Goal: Task Accomplishment & Management: Manage account settings

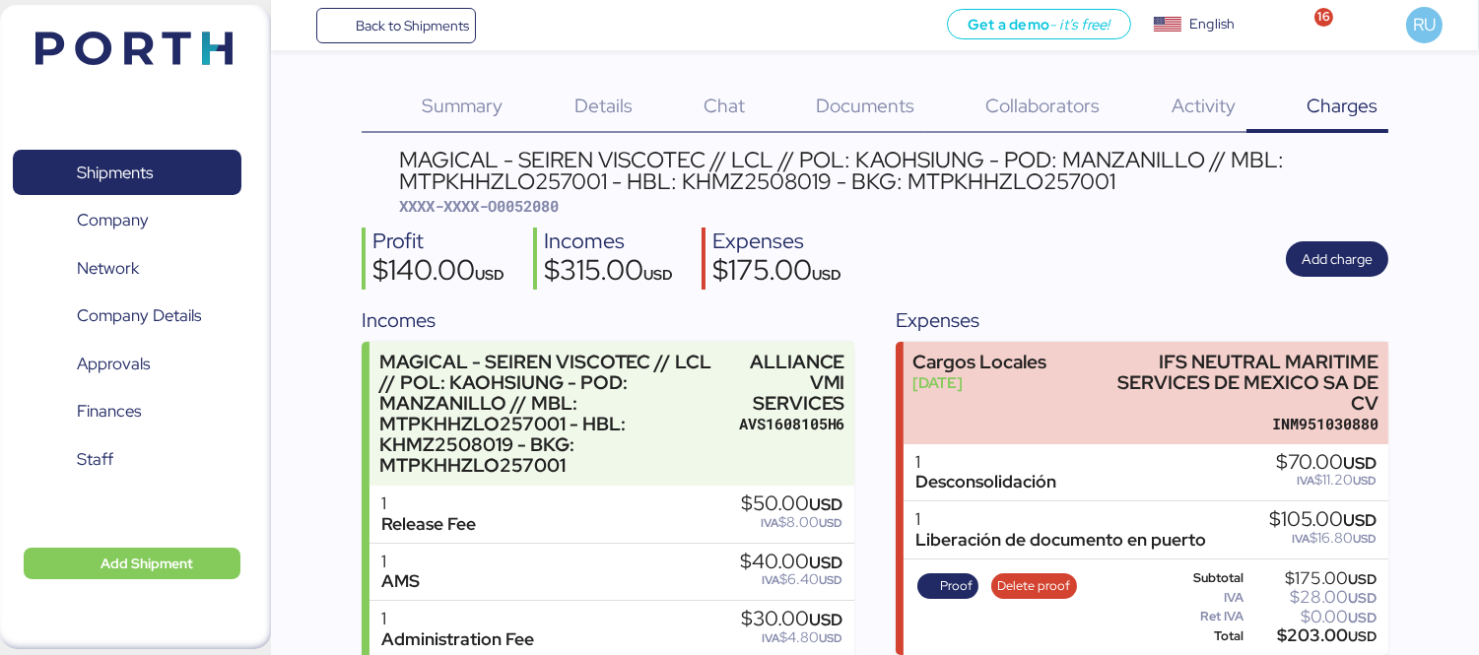
click at [171, 67] on header at bounding box center [105, 45] width 190 height 61
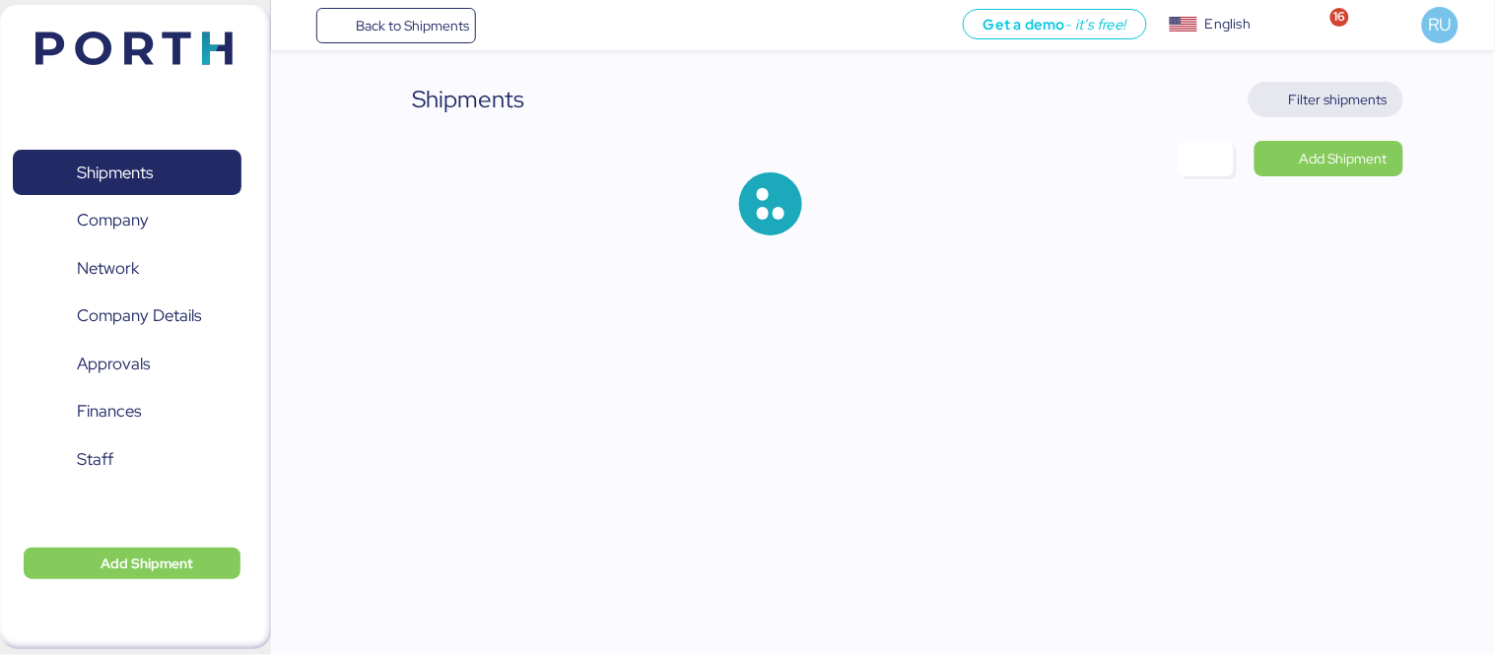
click at [1308, 95] on span "Filter shipments" at bounding box center [1338, 100] width 99 height 24
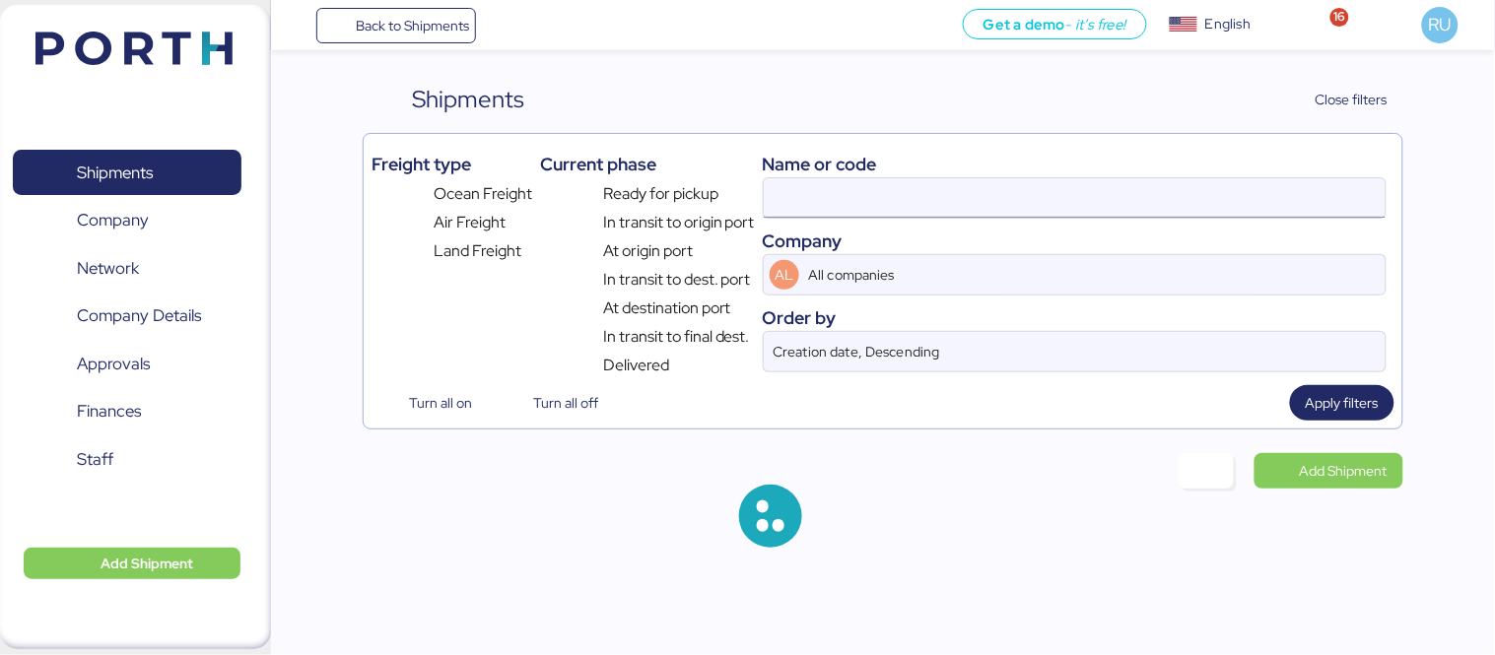
click at [838, 191] on input at bounding box center [1075, 197] width 622 height 39
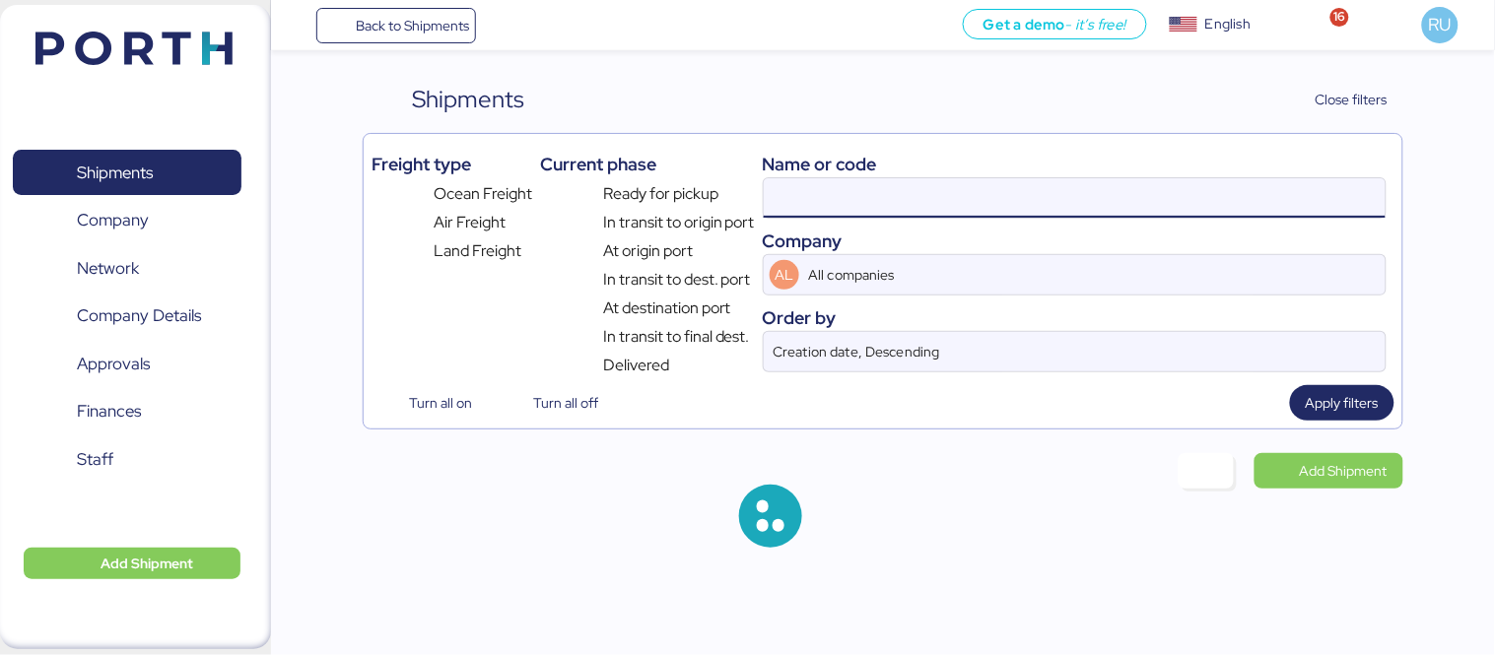
paste input "O0051980"
type input "O0052080"
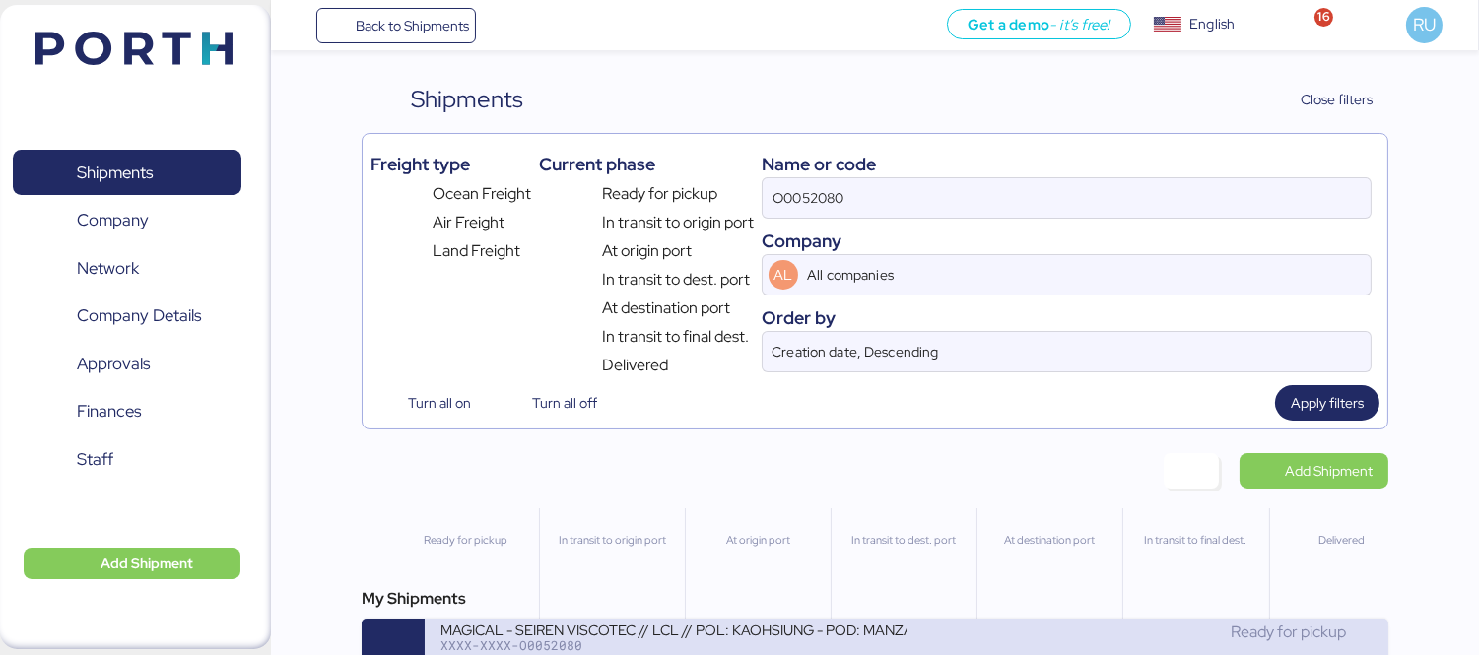
click at [816, 629] on div "MAGICAL - SEIREN VISCOTEC // LCL // POL: KAOHSIUNG - POD: MANZANILLO // MBL: MT…" at bounding box center [673, 629] width 466 height 17
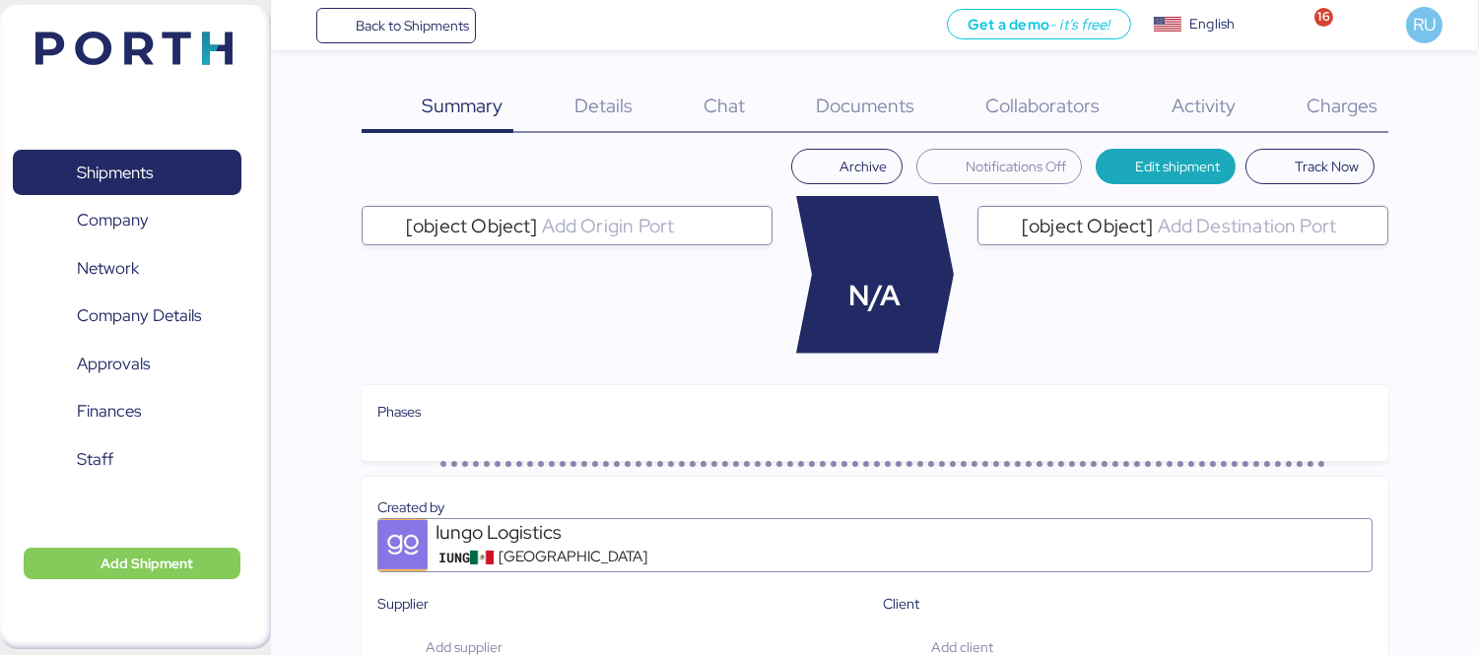
click at [864, 82] on div "Documents 0" at bounding box center [840, 107] width 169 height 51
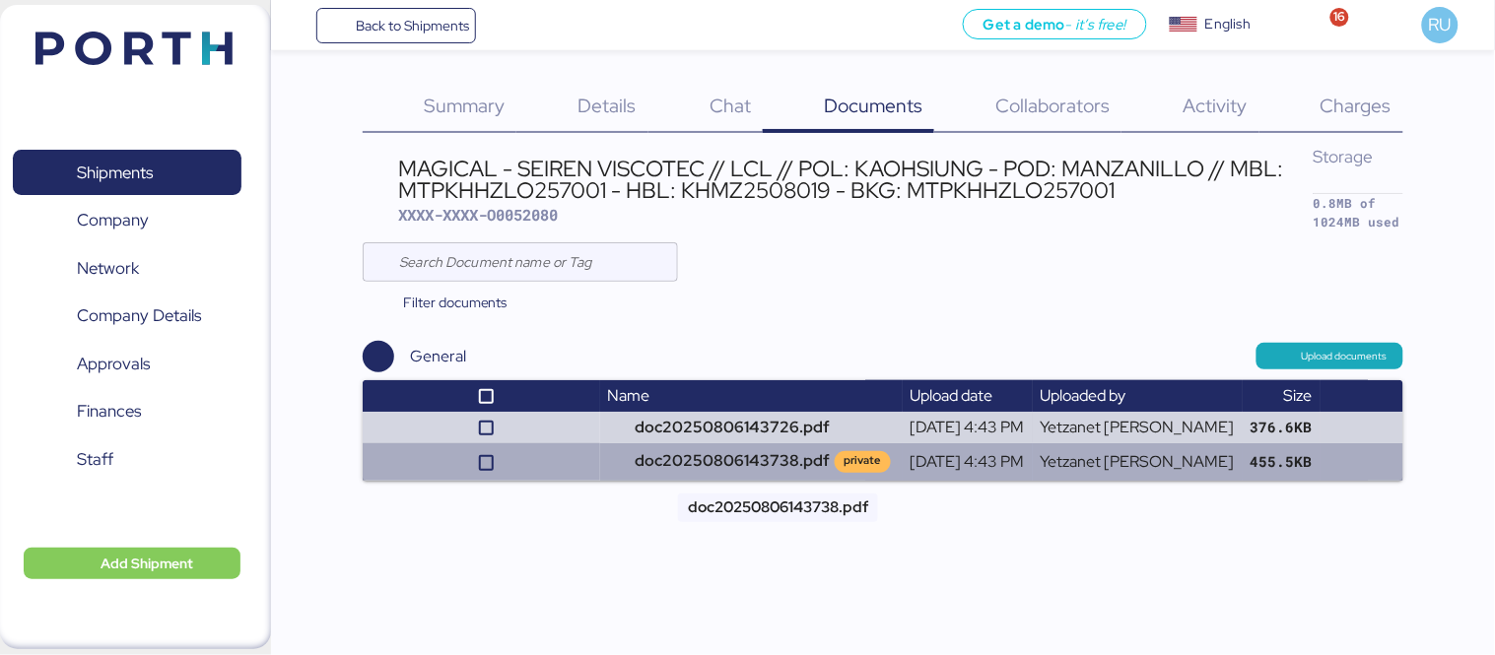
click at [769, 443] on td "doc20250806143738.pdf private" at bounding box center [751, 461] width 303 height 37
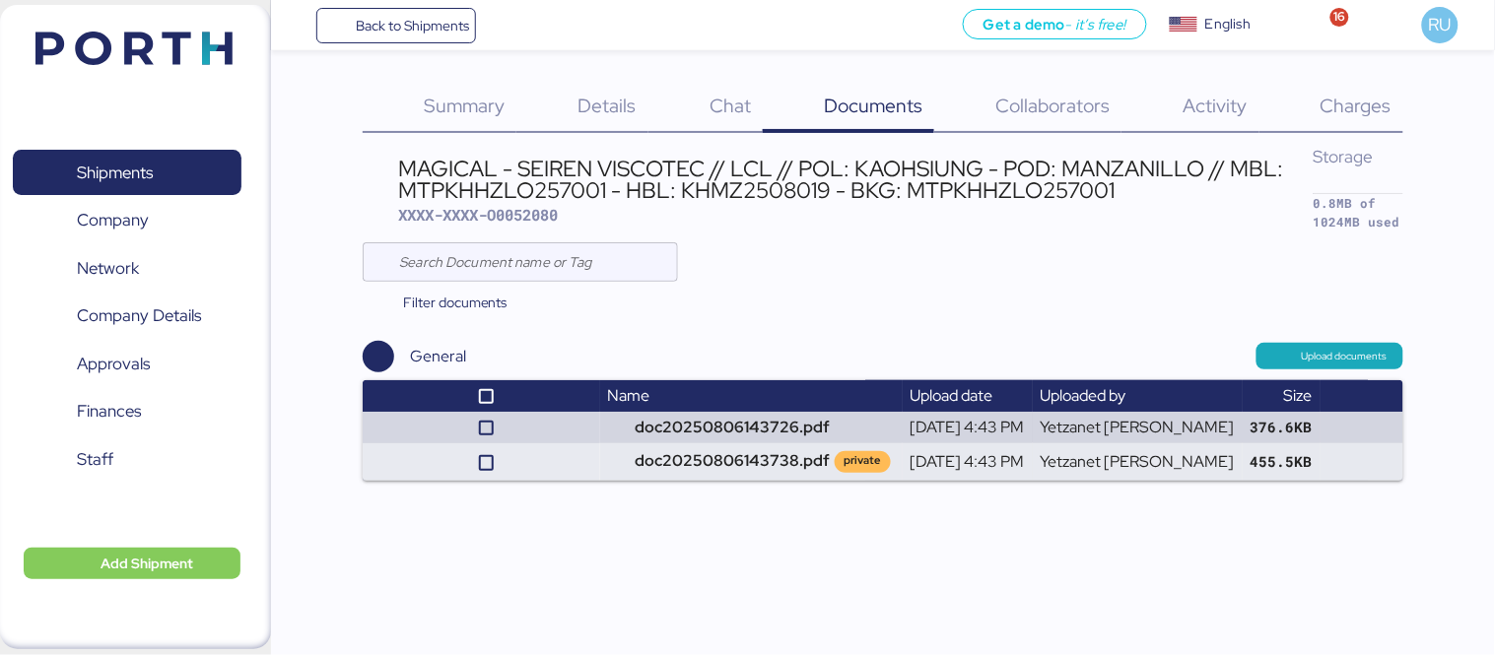
click at [247, 14] on div "Shipments 0 Company 0 Network 0 Company Details 0 Approvals 0 Finances 0 Staff …" at bounding box center [135, 327] width 271 height 644
click at [193, 28] on header at bounding box center [105, 45] width 190 height 61
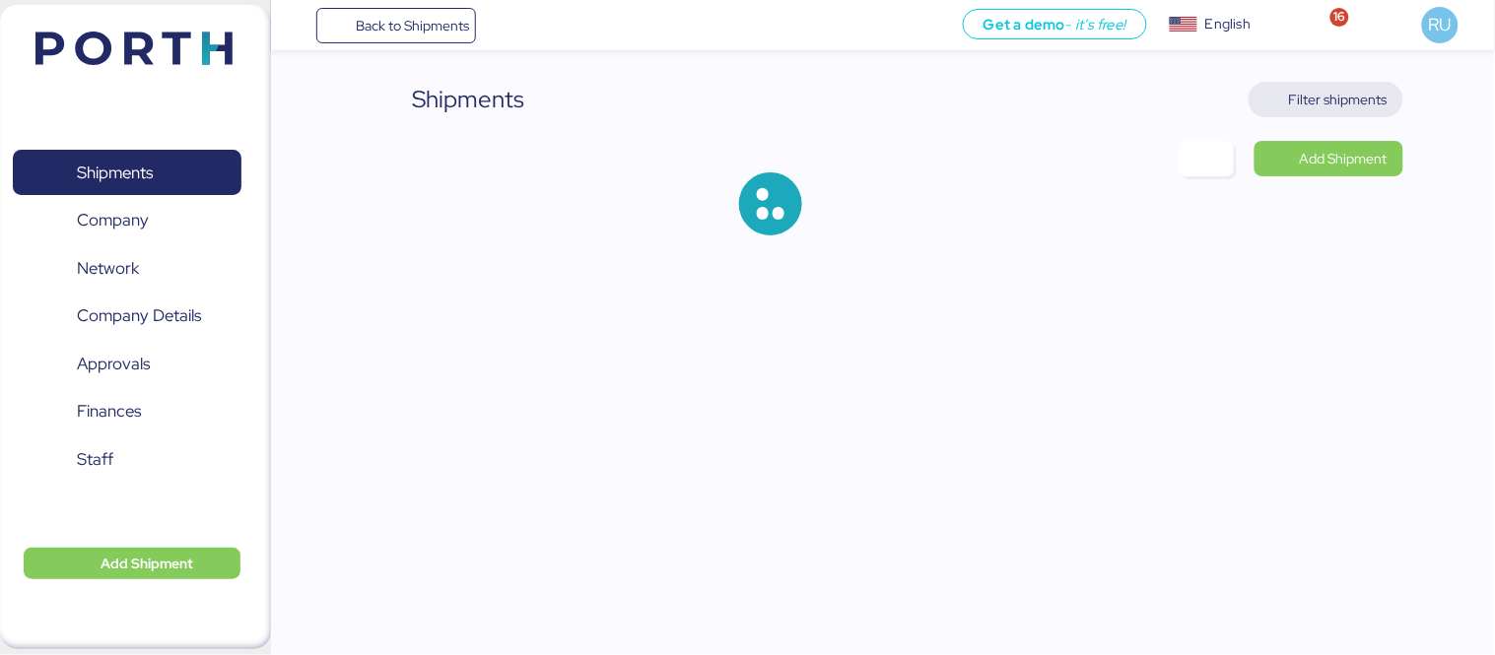
click at [1340, 115] on span "Filter shipments" at bounding box center [1325, 99] width 155 height 35
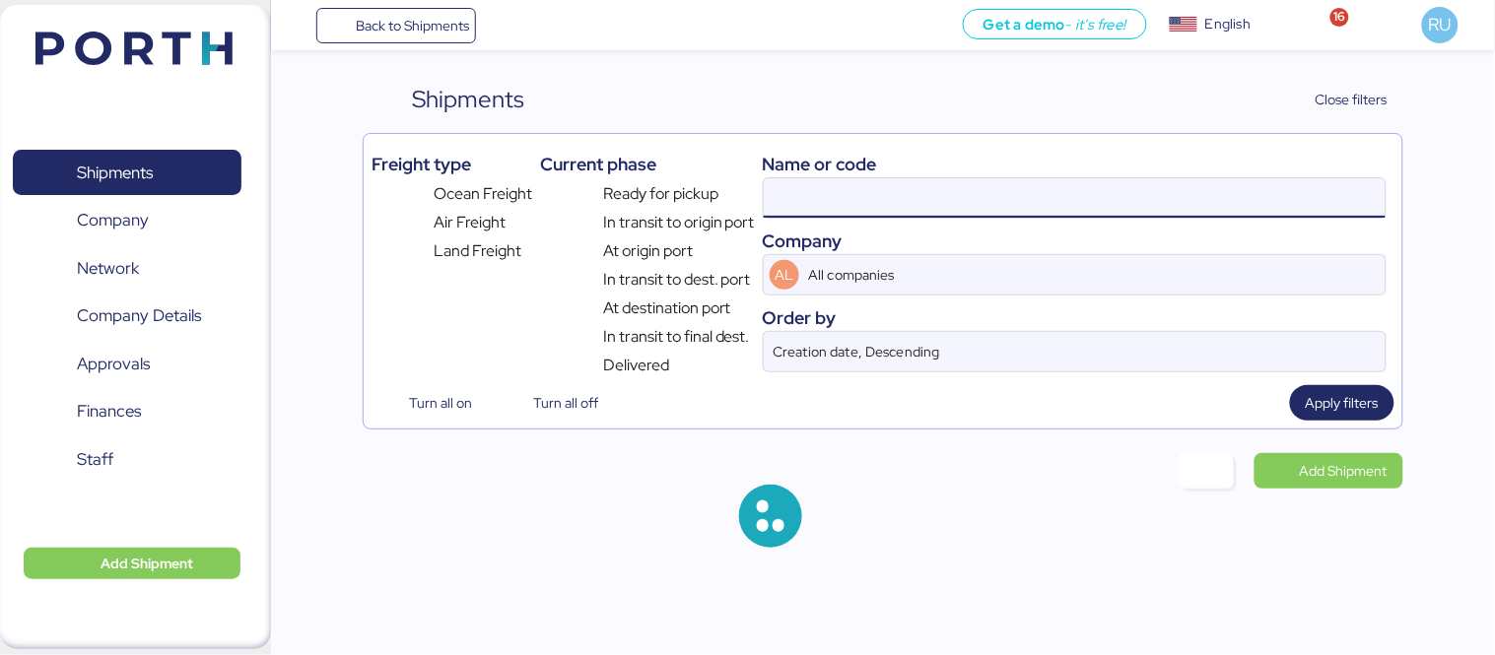
click at [1022, 208] on input at bounding box center [1075, 197] width 622 height 39
paste input "O0051980"
type input "O0051980"
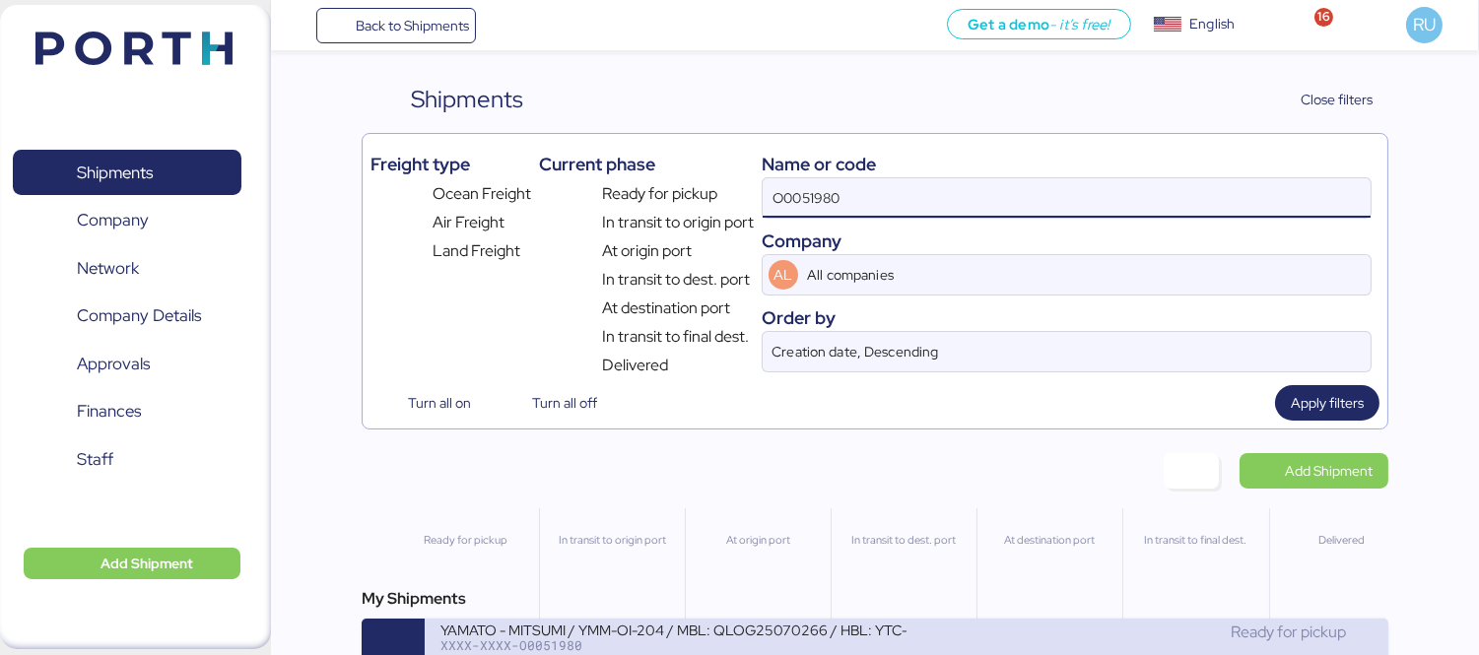
click at [963, 633] on div "Ready for pickup" at bounding box center [1140, 633] width 466 height 24
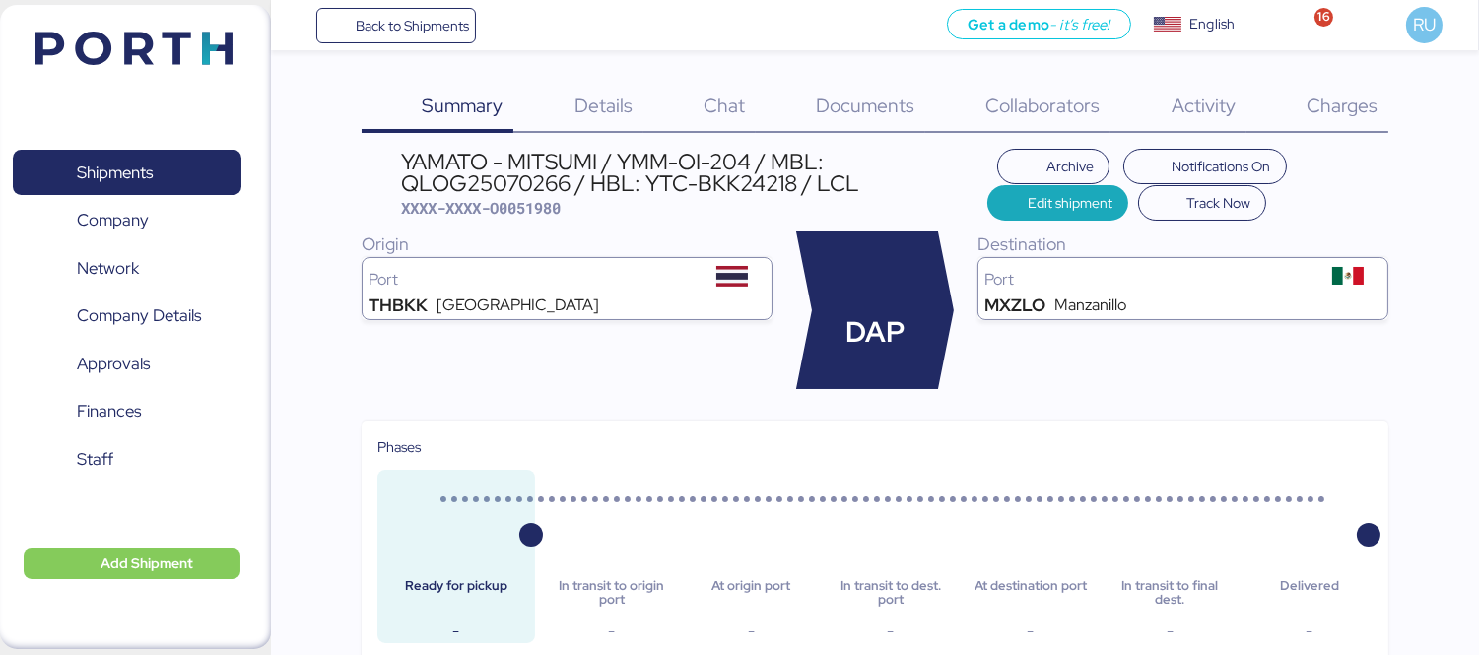
click at [1364, 116] on span "Charges" at bounding box center [1342, 106] width 71 height 26
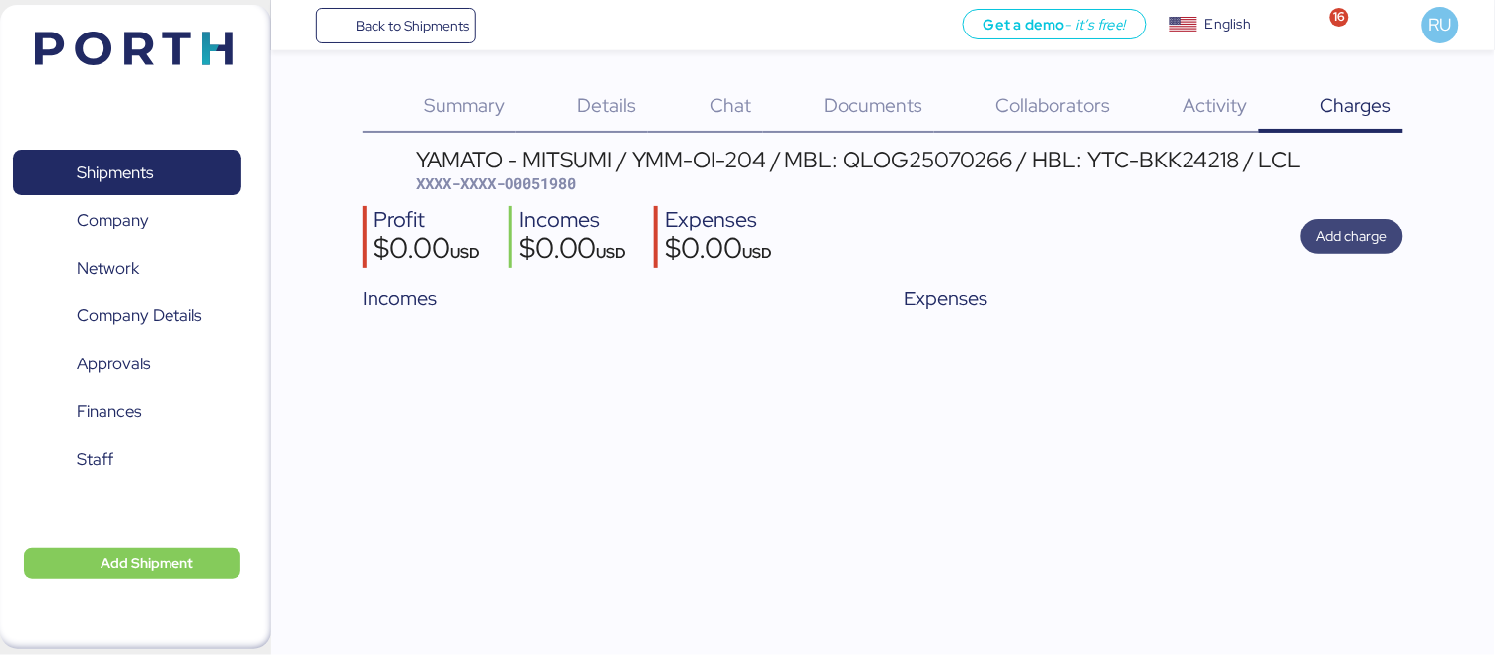
click at [1364, 225] on span "Add charge" at bounding box center [1351, 237] width 71 height 24
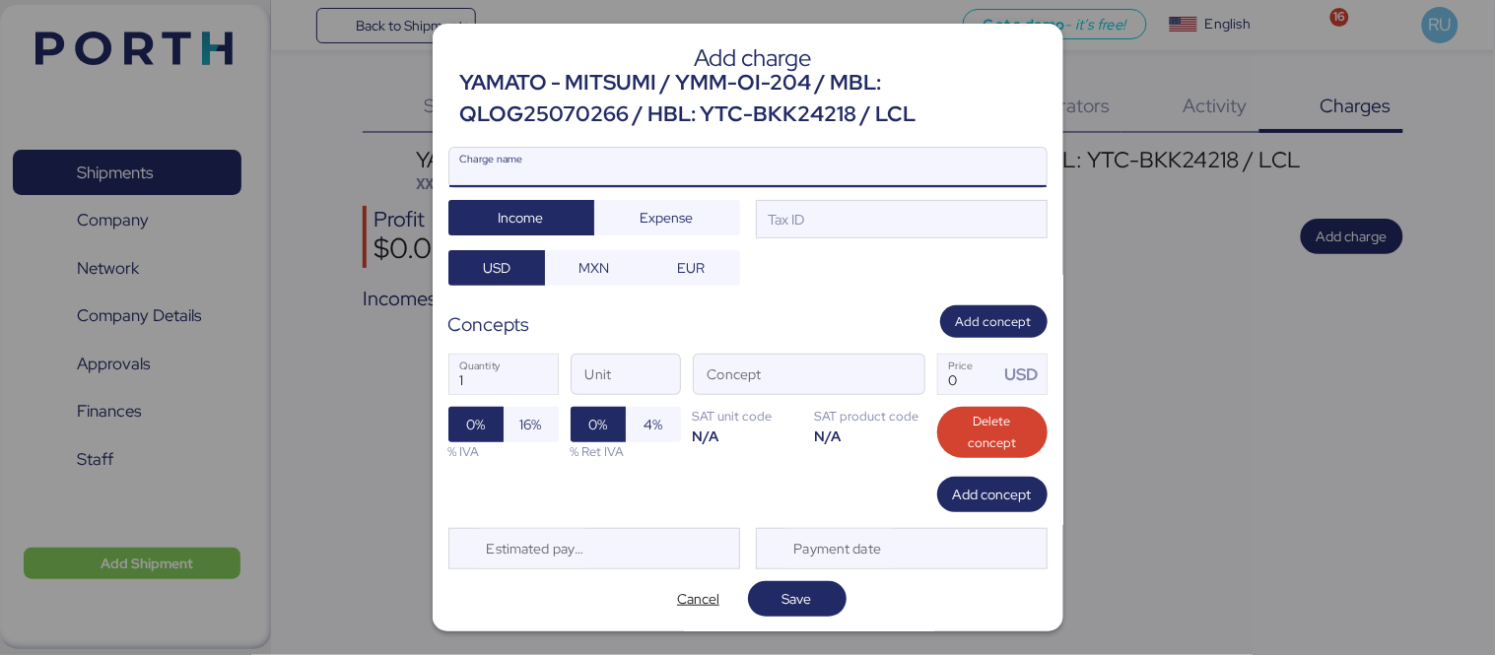
click at [904, 168] on input "Charge name" at bounding box center [747, 167] width 597 height 39
type input "c"
type input "Cargos locale"
click at [640, 217] on span "Expense" at bounding box center [666, 218] width 53 height 24
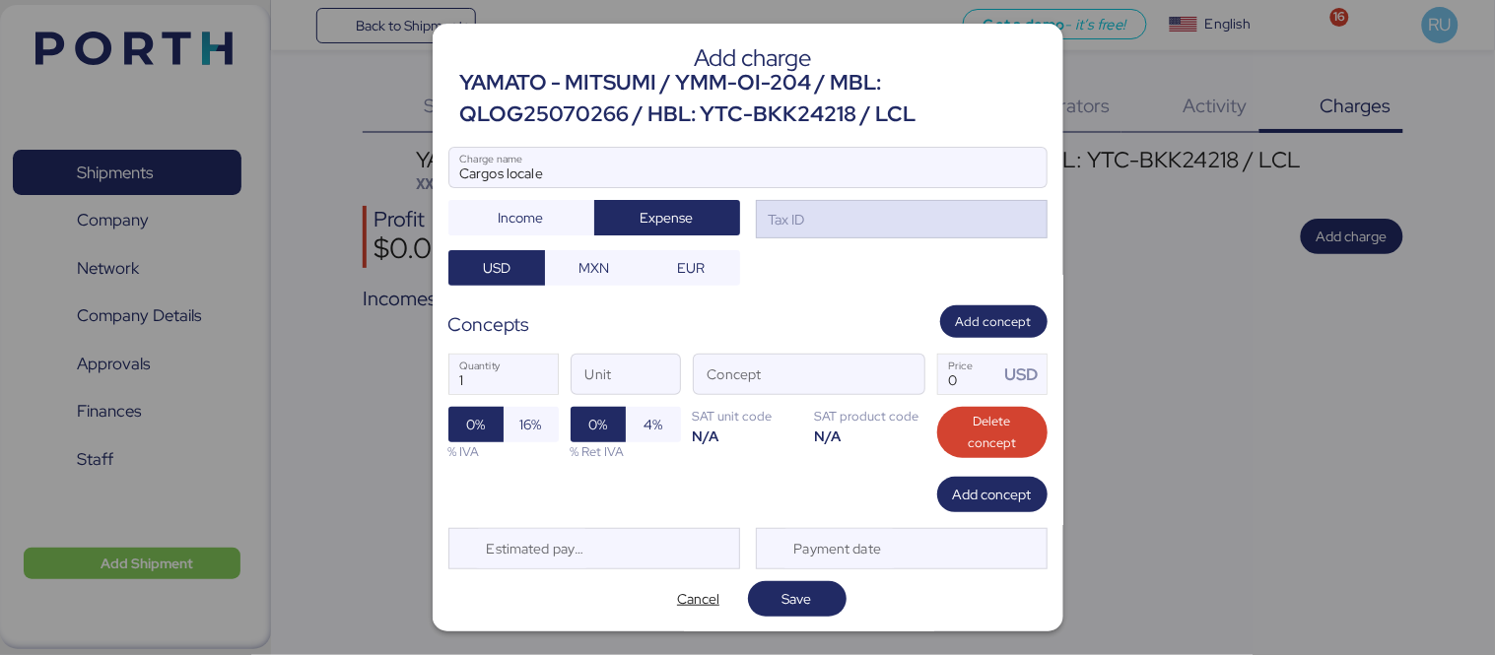
click at [793, 228] on div "Tax ID" at bounding box center [785, 220] width 40 height 22
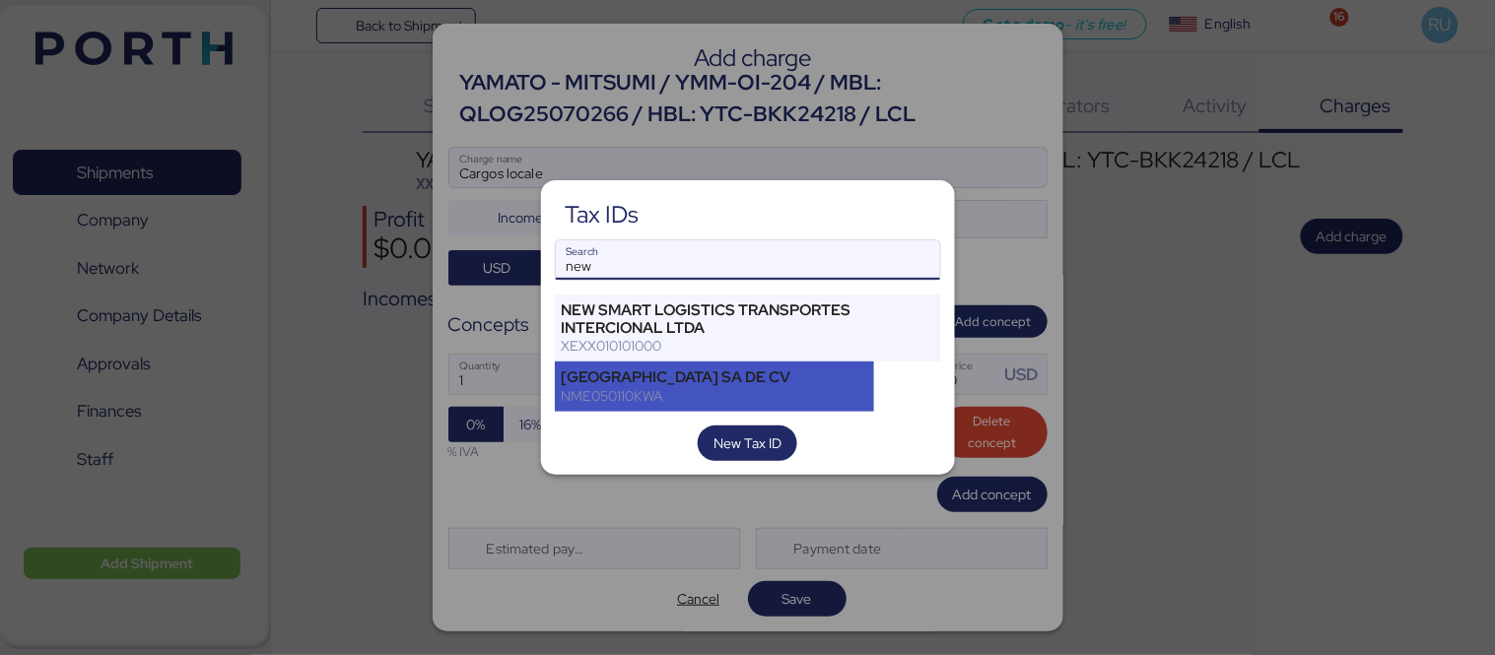
type input "new"
click at [673, 392] on div "NME050110KWA" at bounding box center [715, 396] width 306 height 18
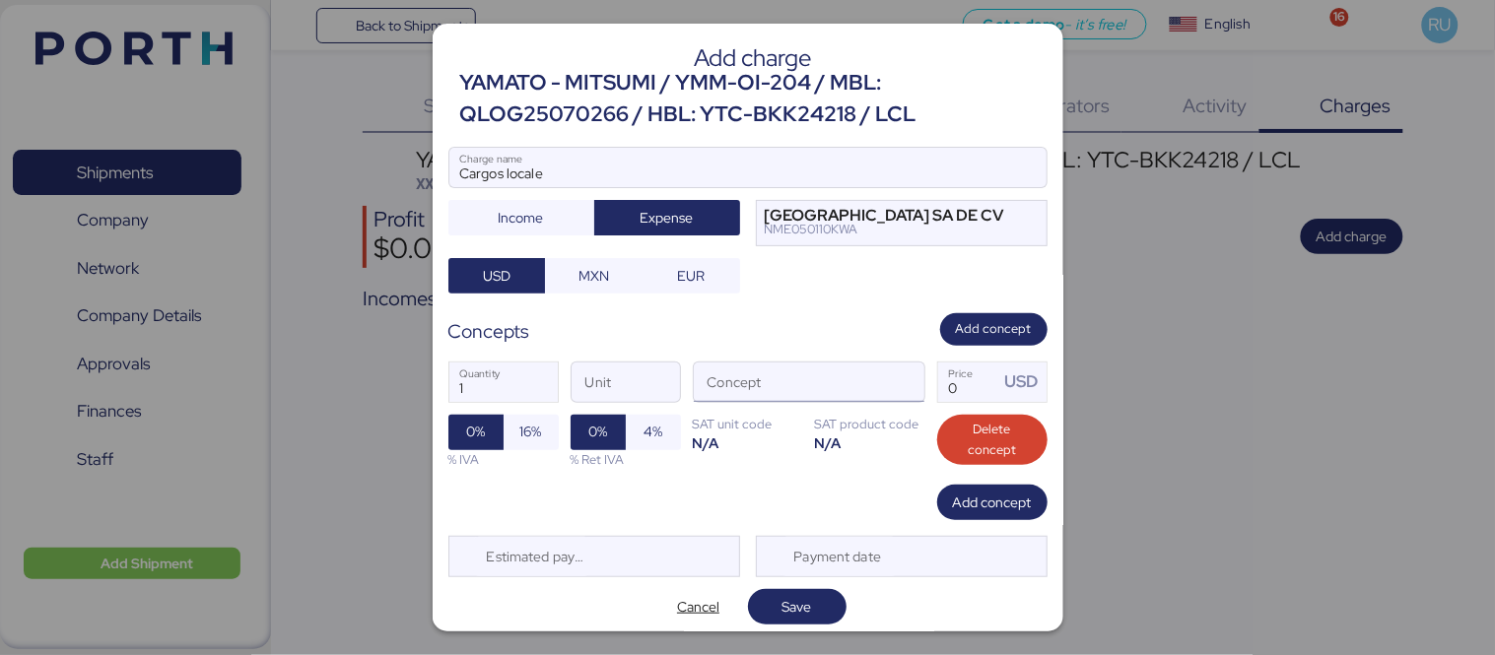
click at [775, 379] on input "Concept" at bounding box center [785, 382] width 183 height 39
type input "r"
click at [900, 379] on span "button" at bounding box center [903, 387] width 41 height 41
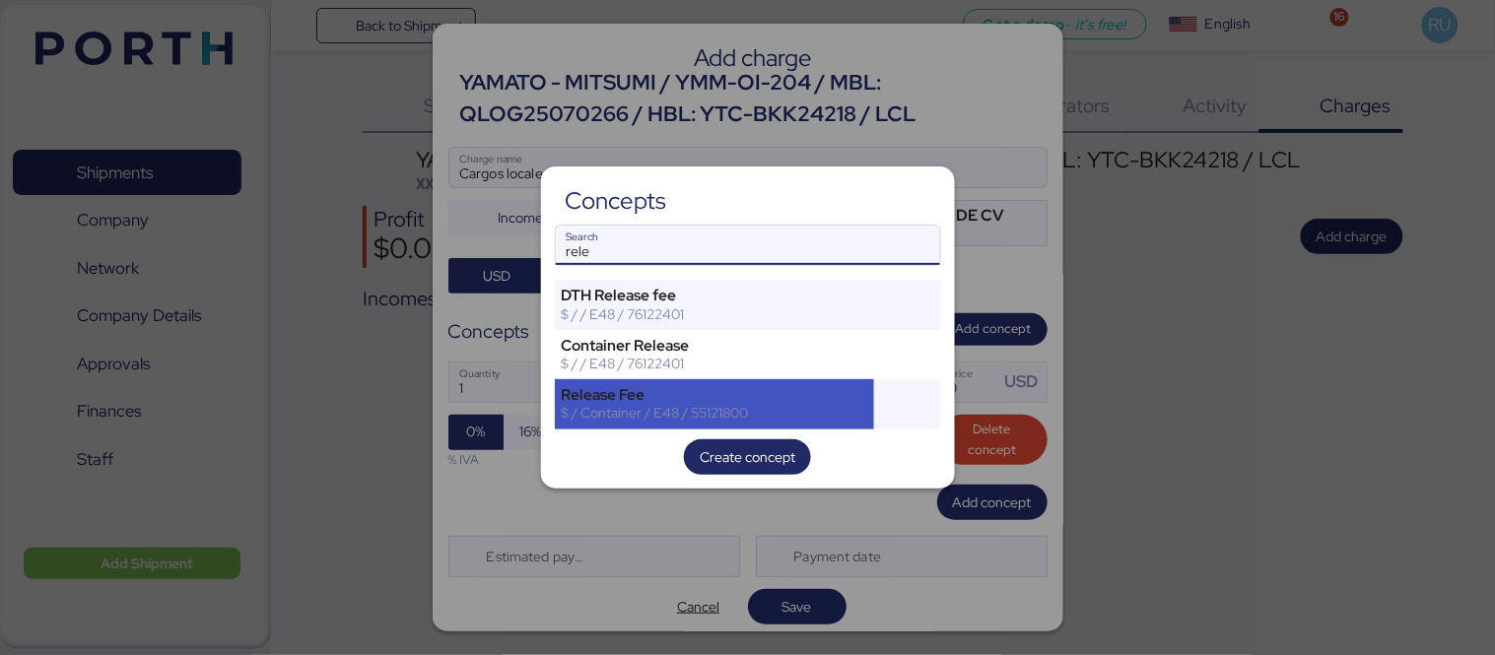
type input "rele"
click at [821, 396] on div "Release Fee" at bounding box center [715, 395] width 306 height 18
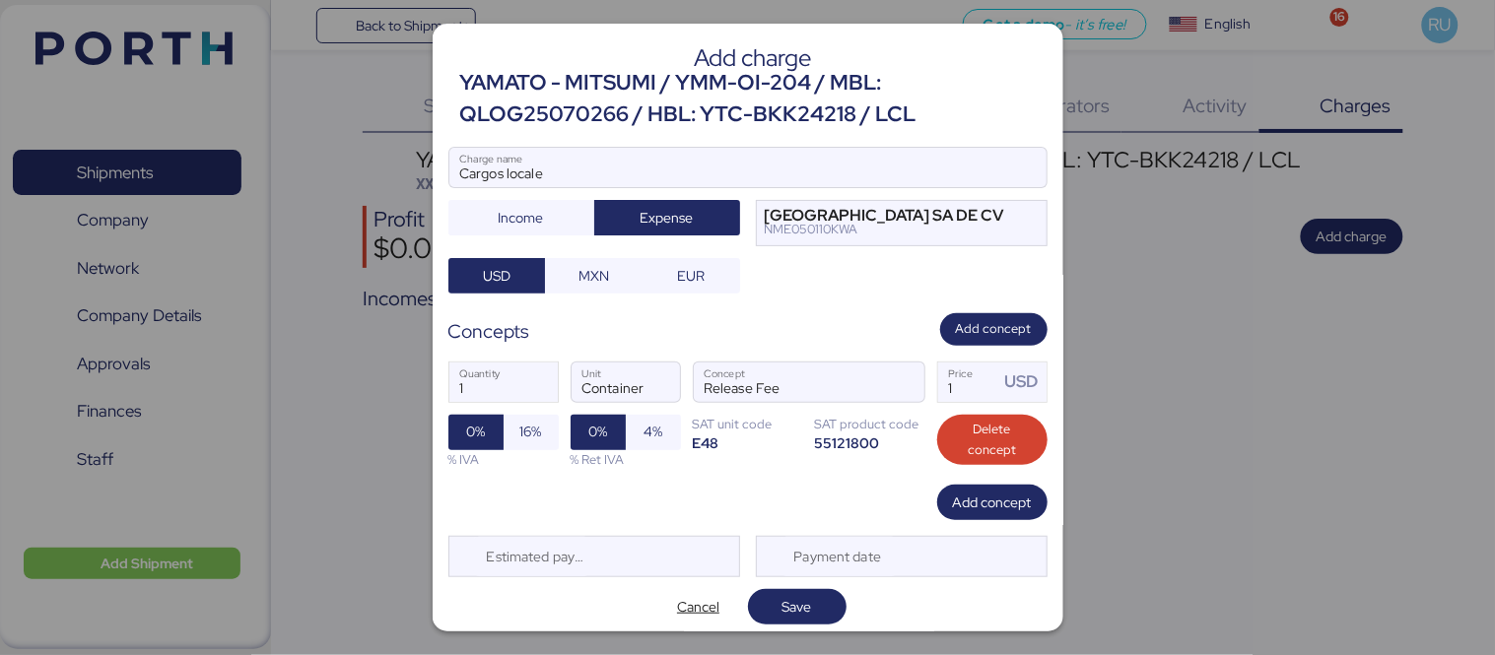
scroll to position [8, 0]
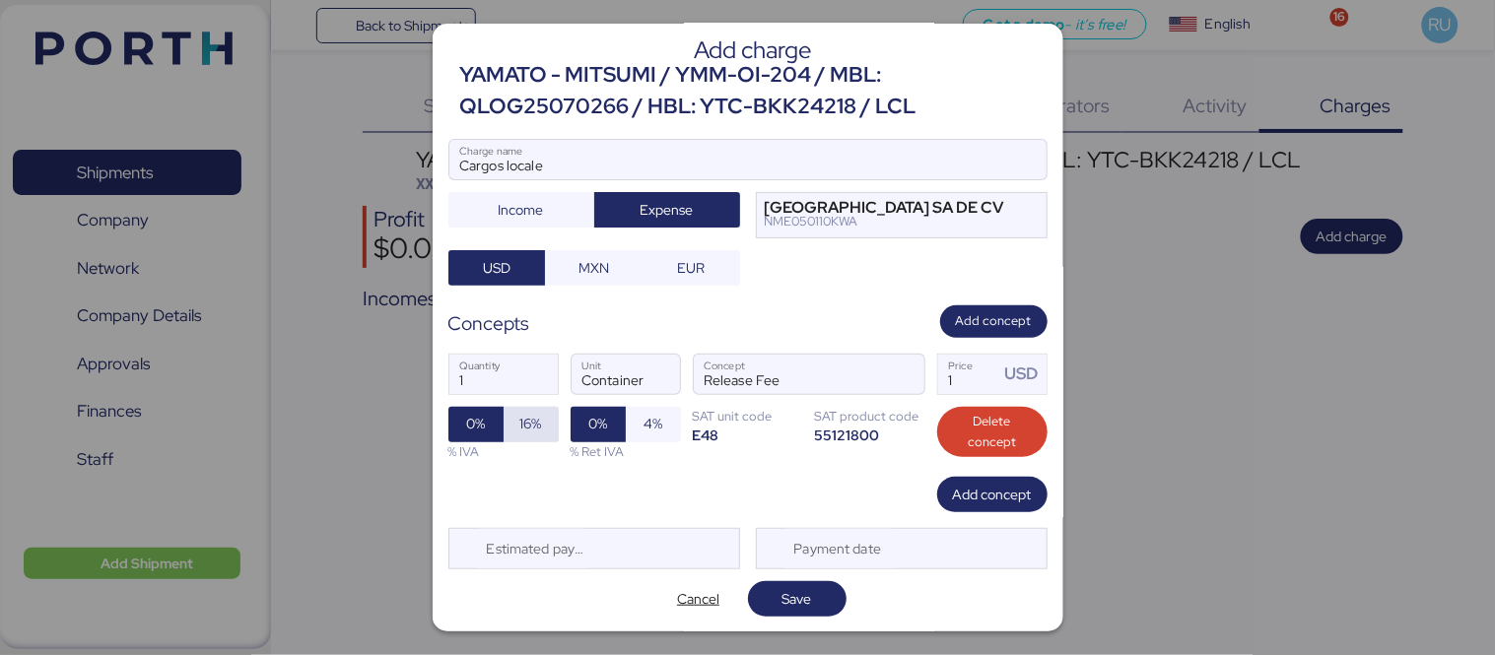
click at [537, 420] on span "16%" at bounding box center [531, 424] width 22 height 24
click at [793, 589] on span "Save" at bounding box center [797, 599] width 30 height 24
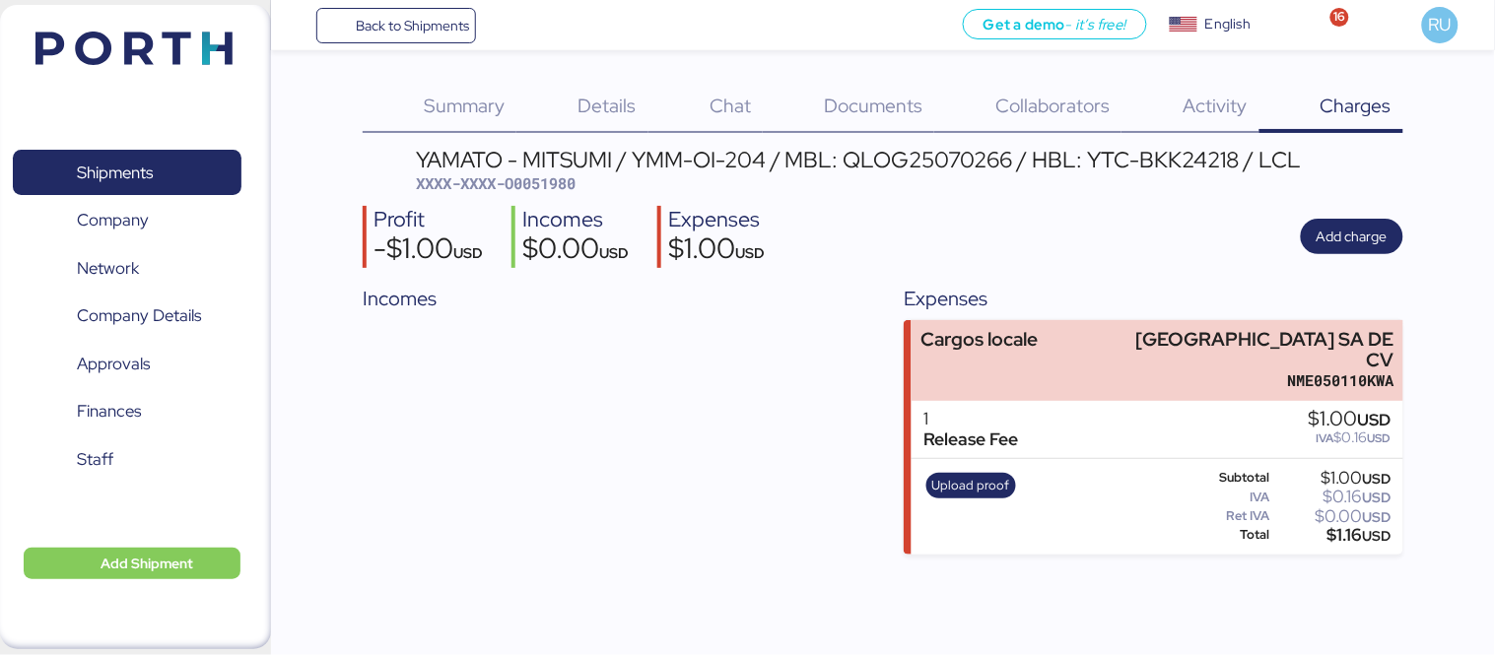
click at [910, 165] on div "YAMATO - MITSUMI / YMM-OI-204 / MBL: QLOG25070266 / HBL: YTC-BKK24218 / LCL" at bounding box center [859, 160] width 886 height 22
copy div "QLOG25070266"
click at [173, 54] on img at bounding box center [133, 49] width 197 height 34
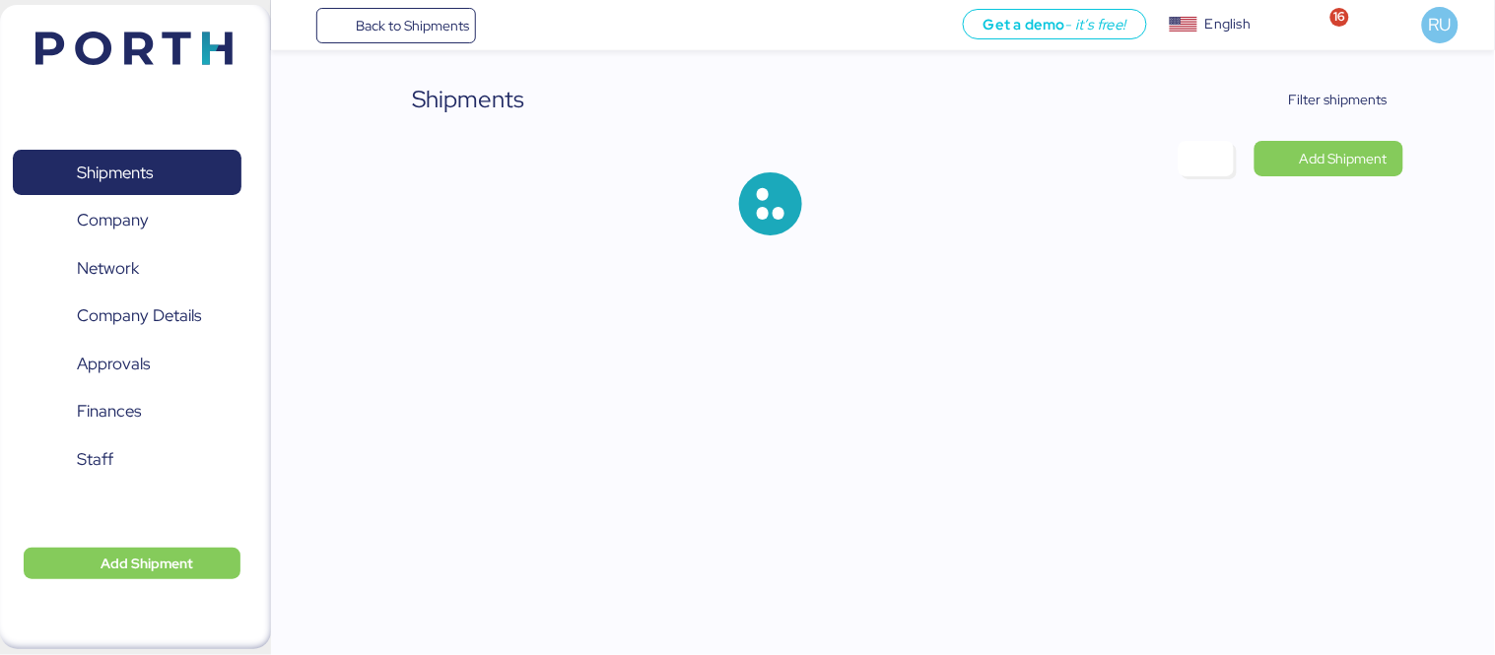
click at [1305, 96] on span "Filter shipments" at bounding box center [1338, 100] width 99 height 24
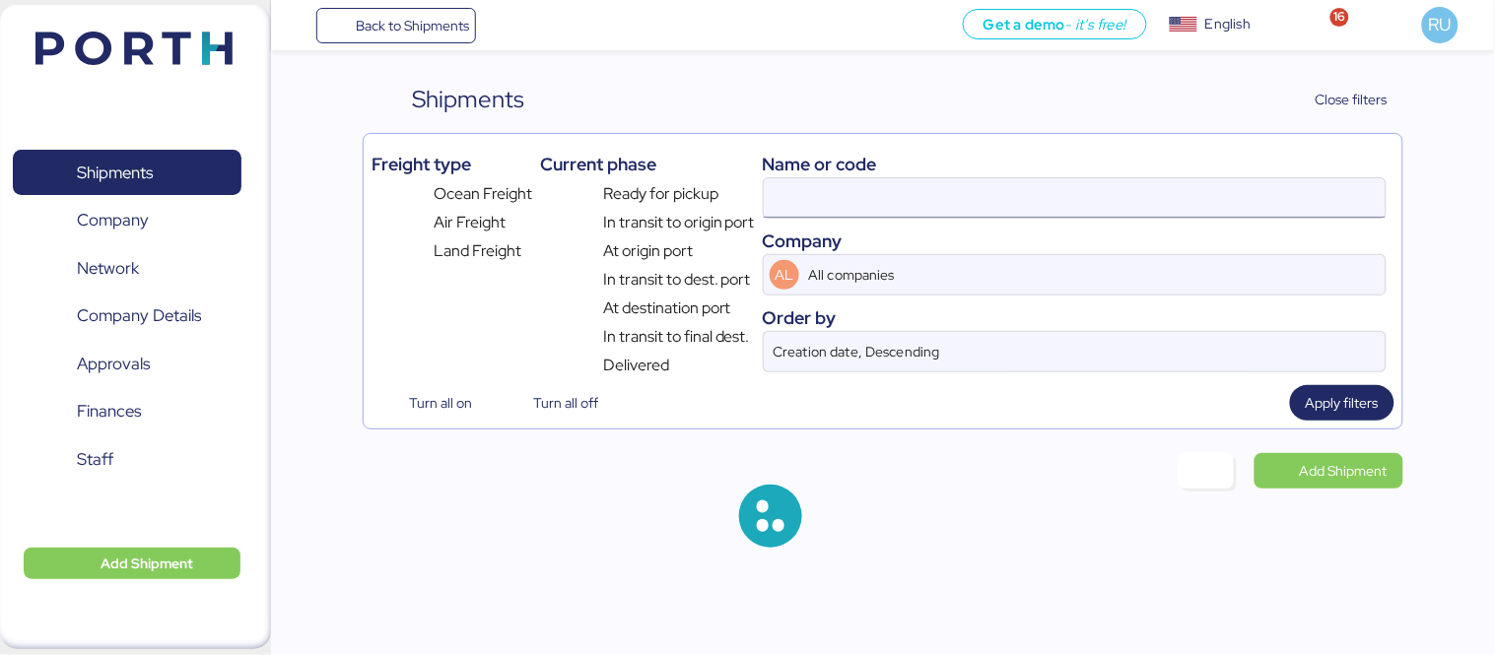
click at [1169, 190] on input at bounding box center [1075, 197] width 622 height 39
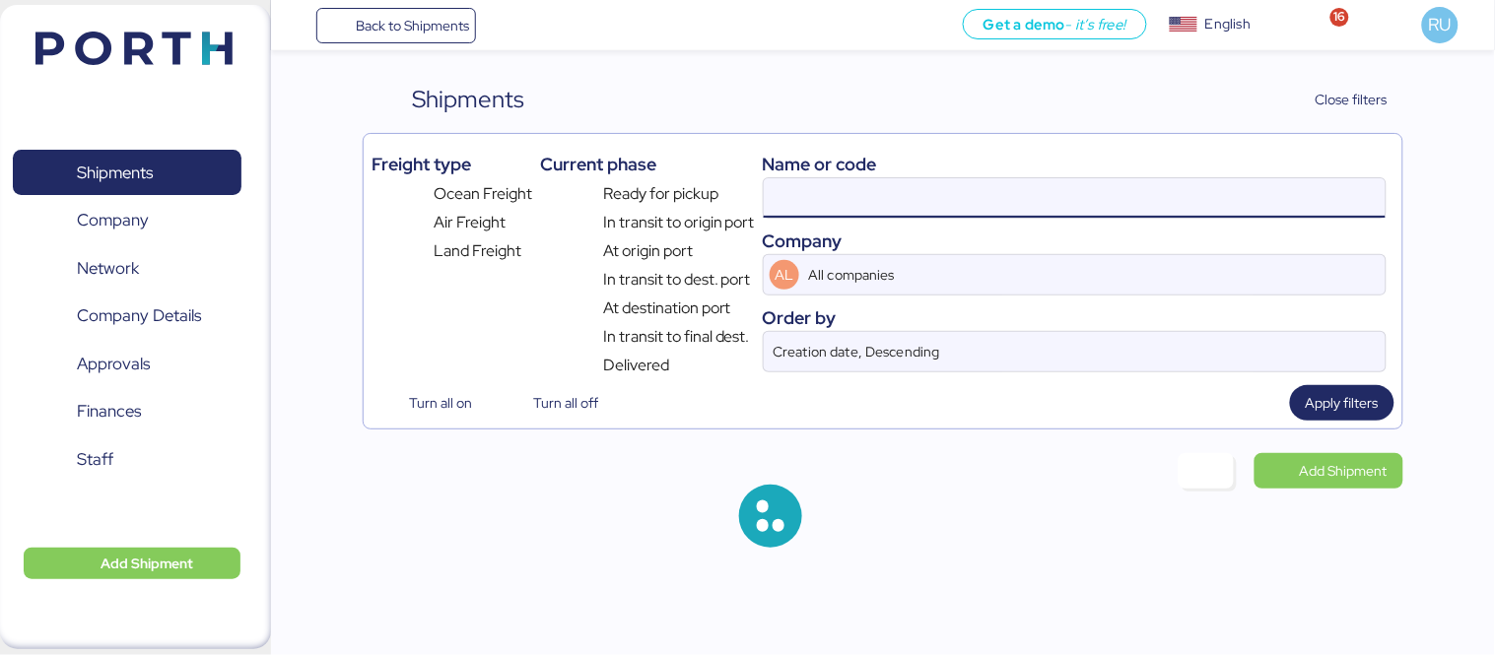
paste input "O0051950"
type input "O0051950"
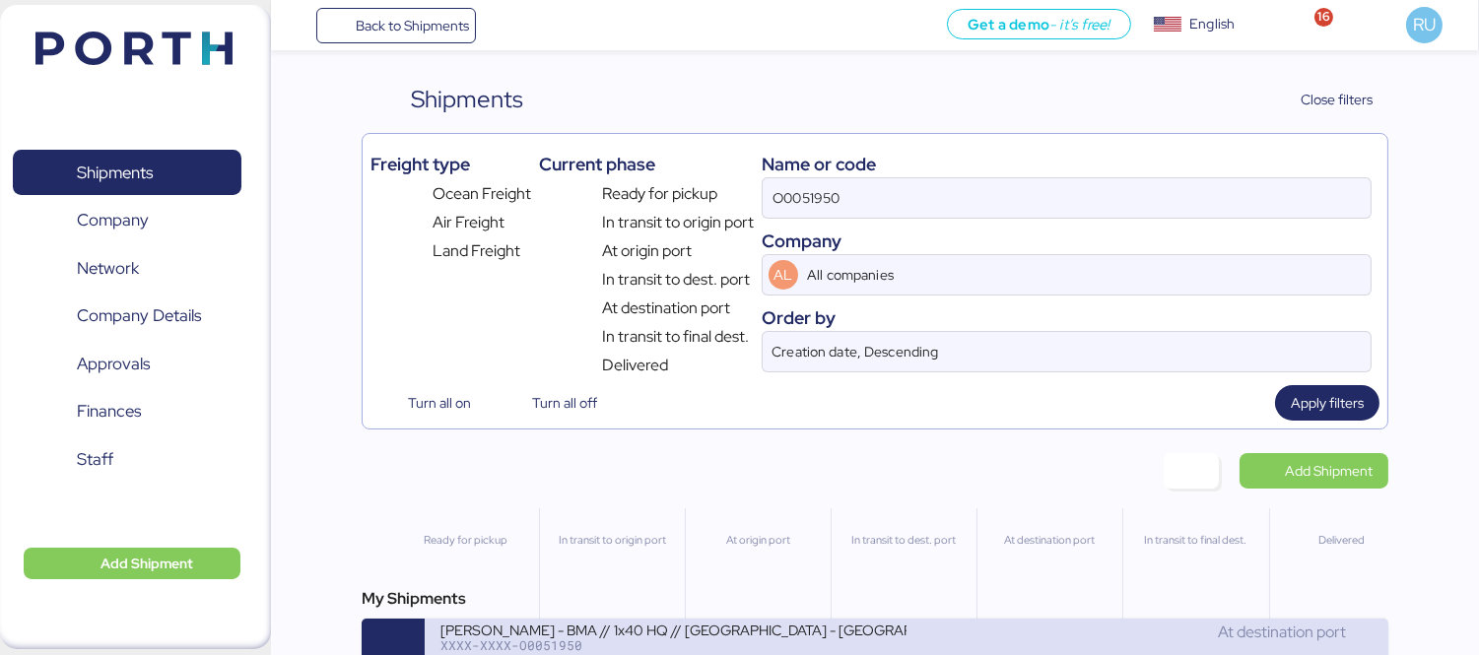
click at [862, 638] on div "[PERSON_NAME] - BMA // 1x40 HQ // [GEOGRAPHIC_DATA] - [GEOGRAPHIC_DATA] // MBL:…" at bounding box center [673, 629] width 466 height 17
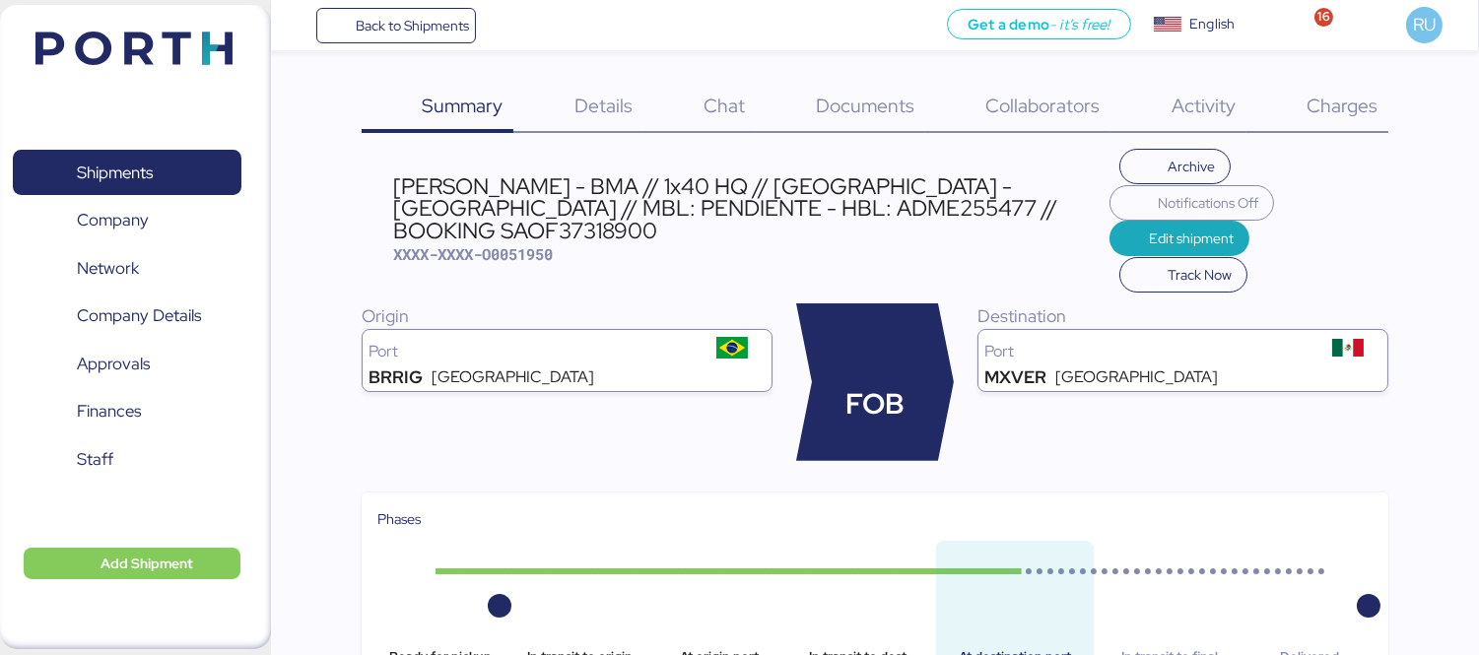
click at [591, 115] on span "Details" at bounding box center [603, 106] width 58 height 26
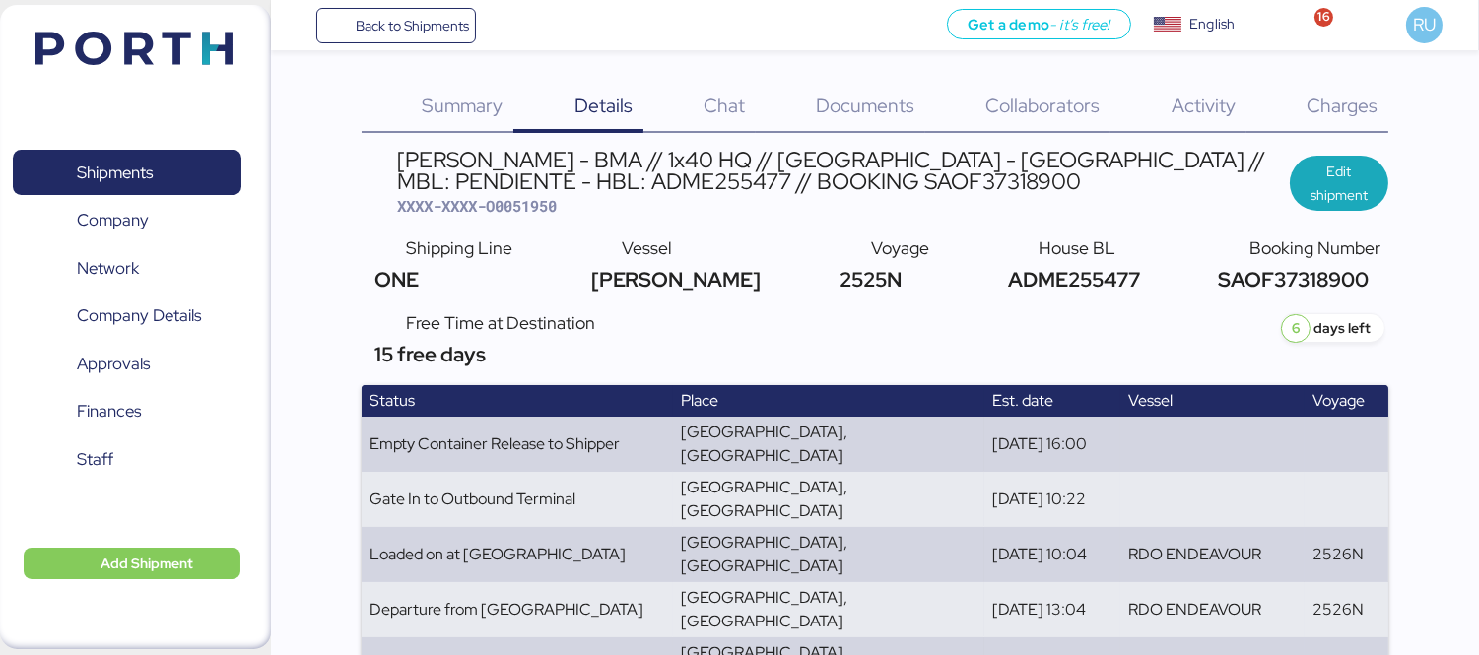
click at [710, 115] on span "Chat" at bounding box center [724, 106] width 41 height 26
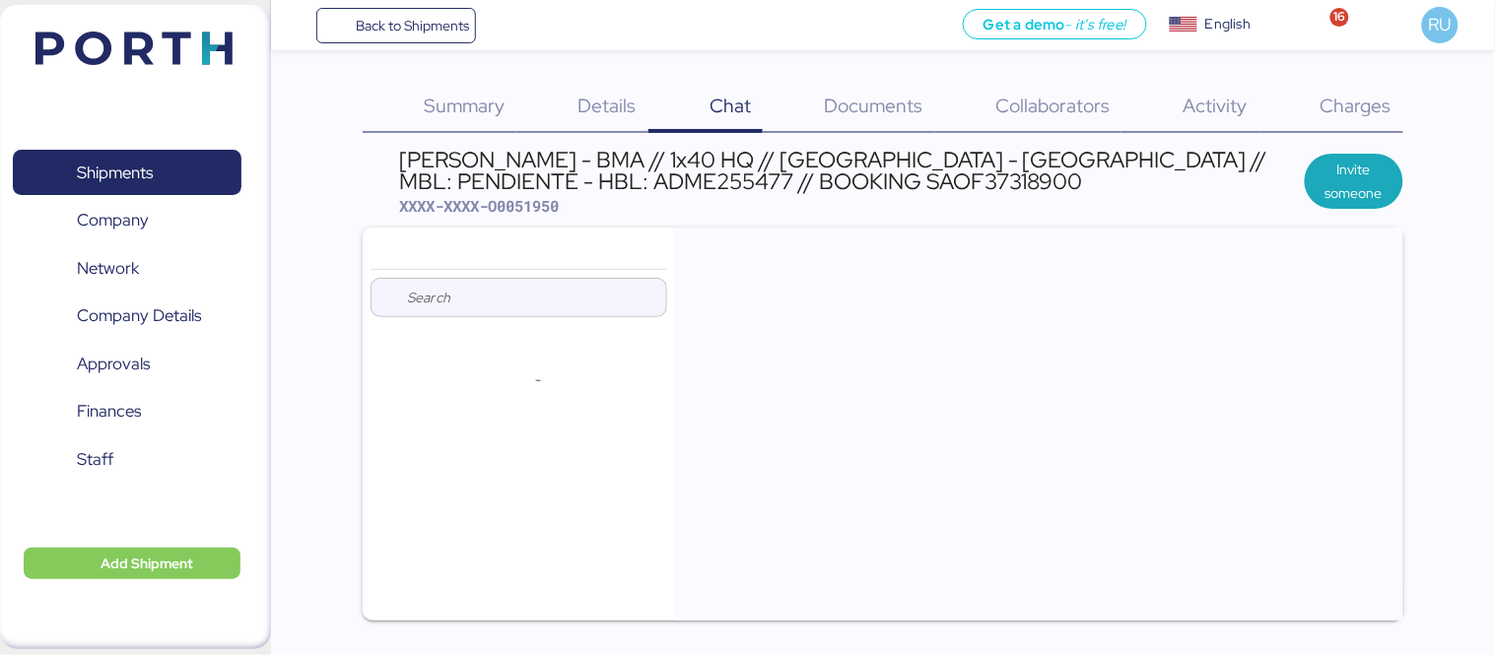
click at [455, 99] on span "Summary" at bounding box center [464, 106] width 81 height 26
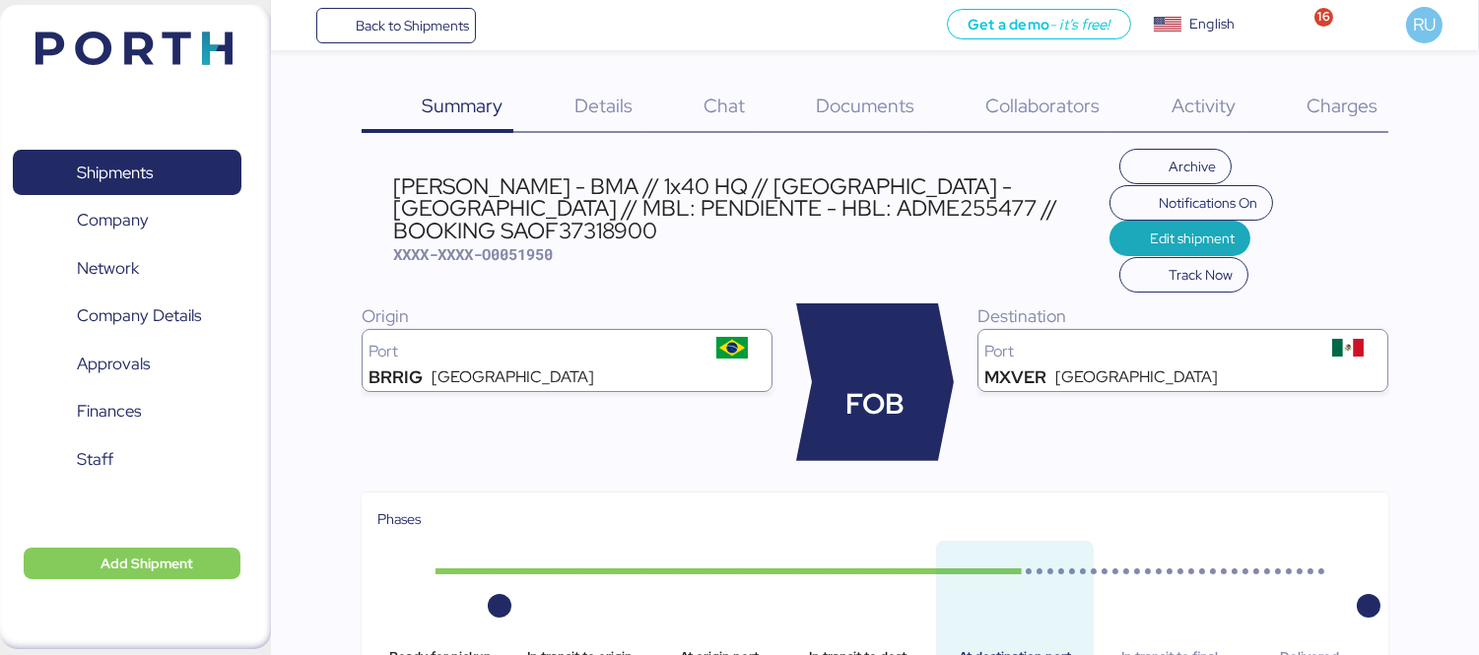
scroll to position [1, 0]
click at [858, 100] on span "Documents" at bounding box center [865, 105] width 99 height 26
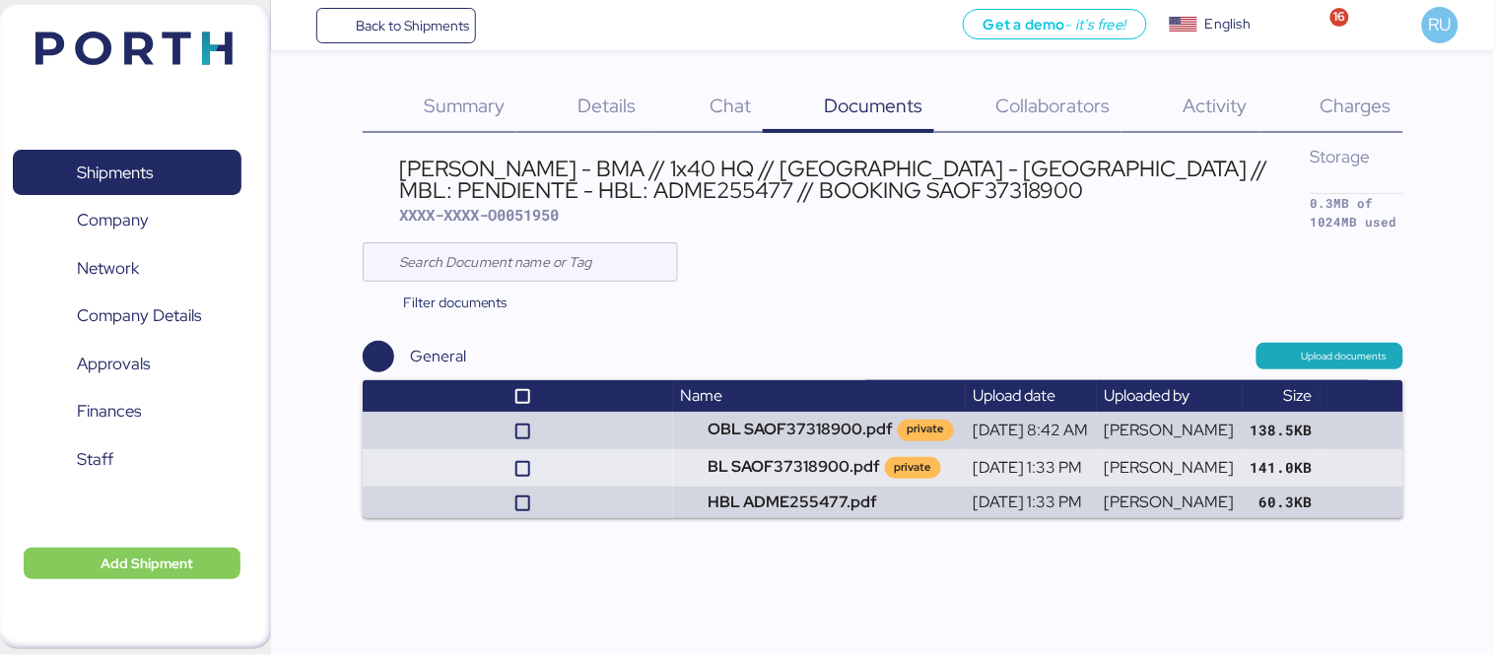
click at [606, 97] on span "Details" at bounding box center [607, 106] width 58 height 26
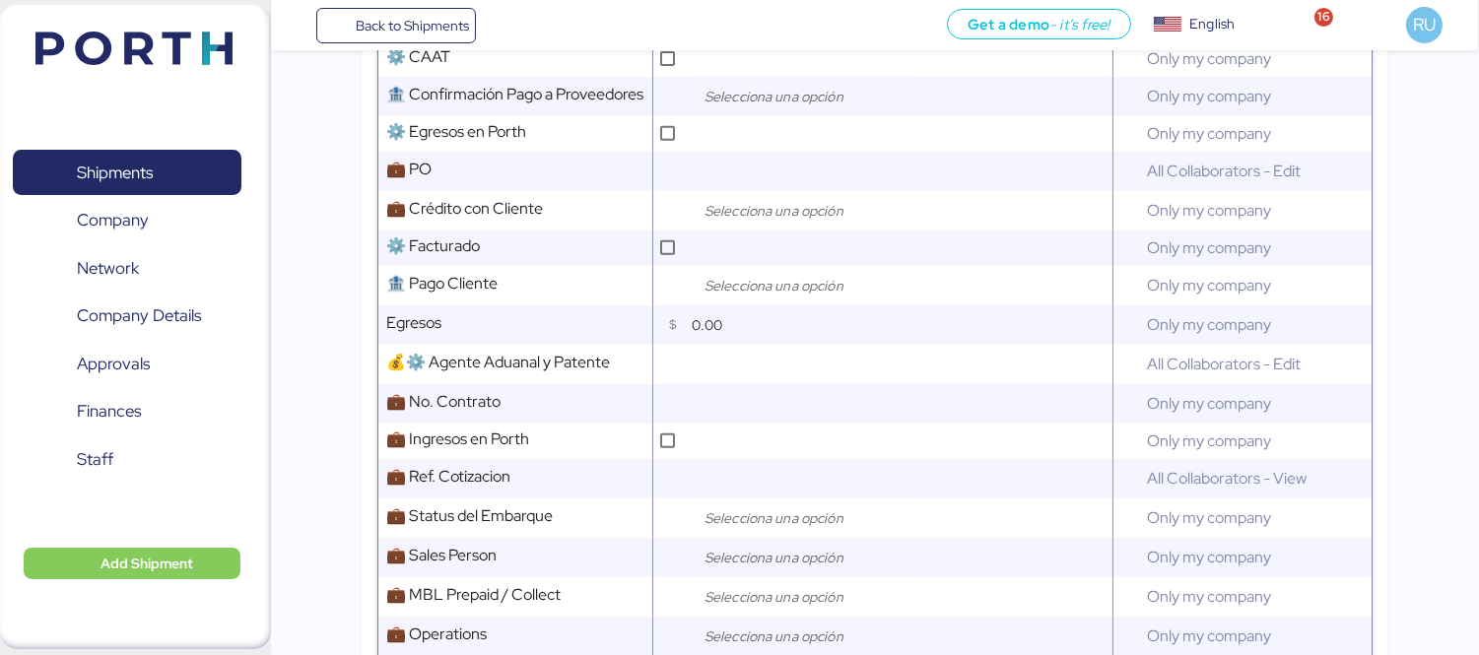
scroll to position [1524, 0]
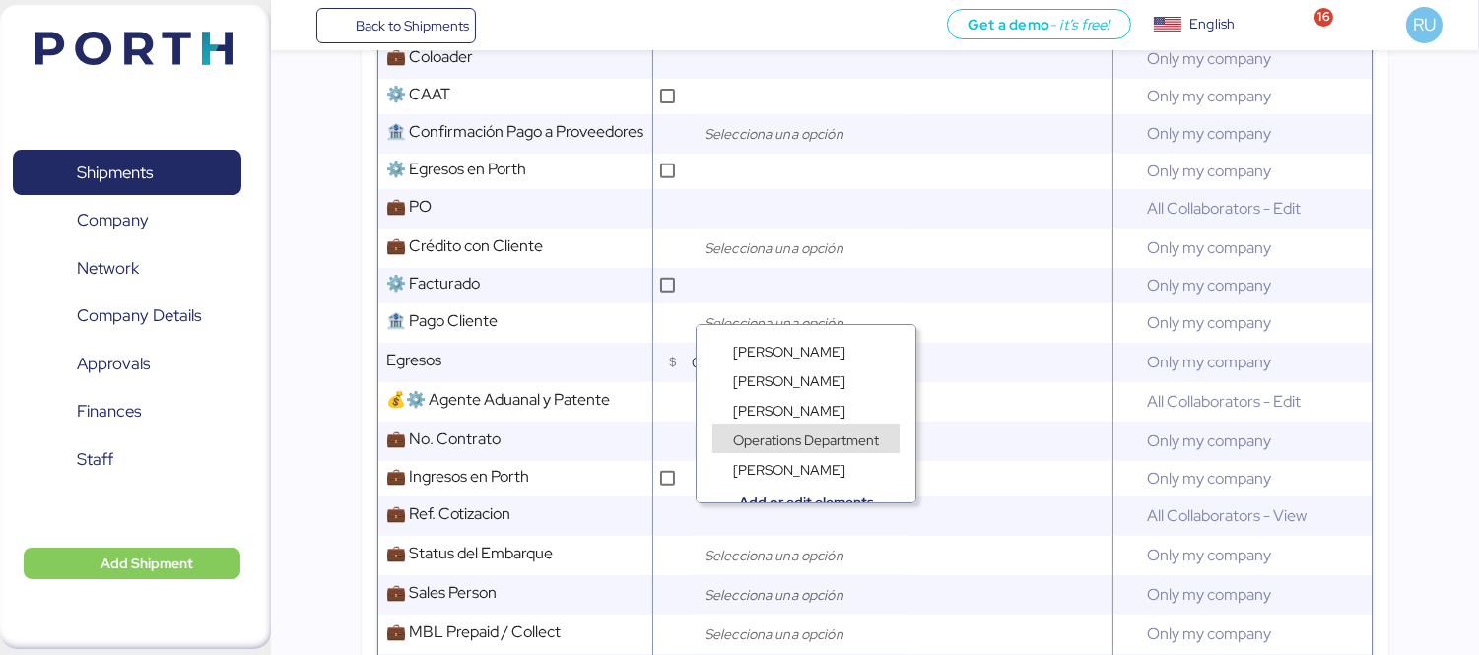
click at [793, 414] on div "Operations Department" at bounding box center [806, 429] width 219 height 30
click at [806, 407] on div "[PERSON_NAME]" at bounding box center [805, 409] width 187 height 30
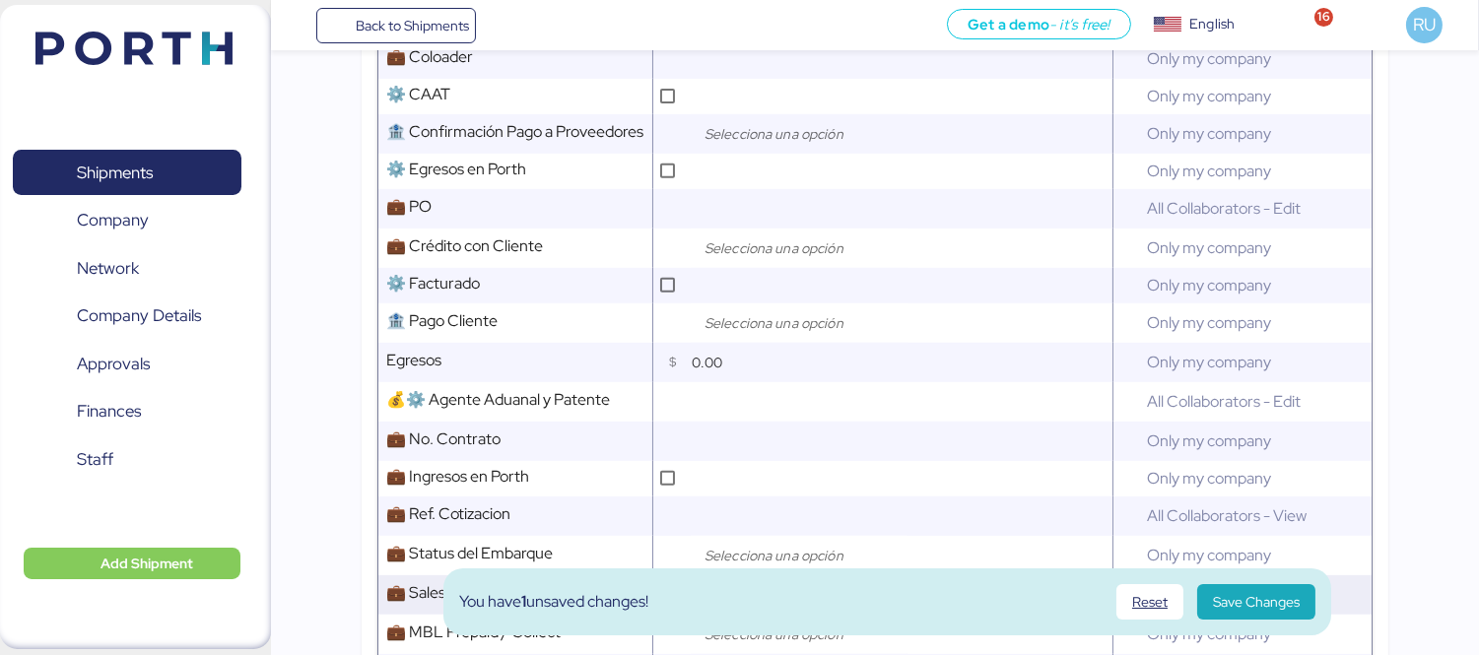
click at [775, 583] on input "search" at bounding box center [804, 595] width 207 height 24
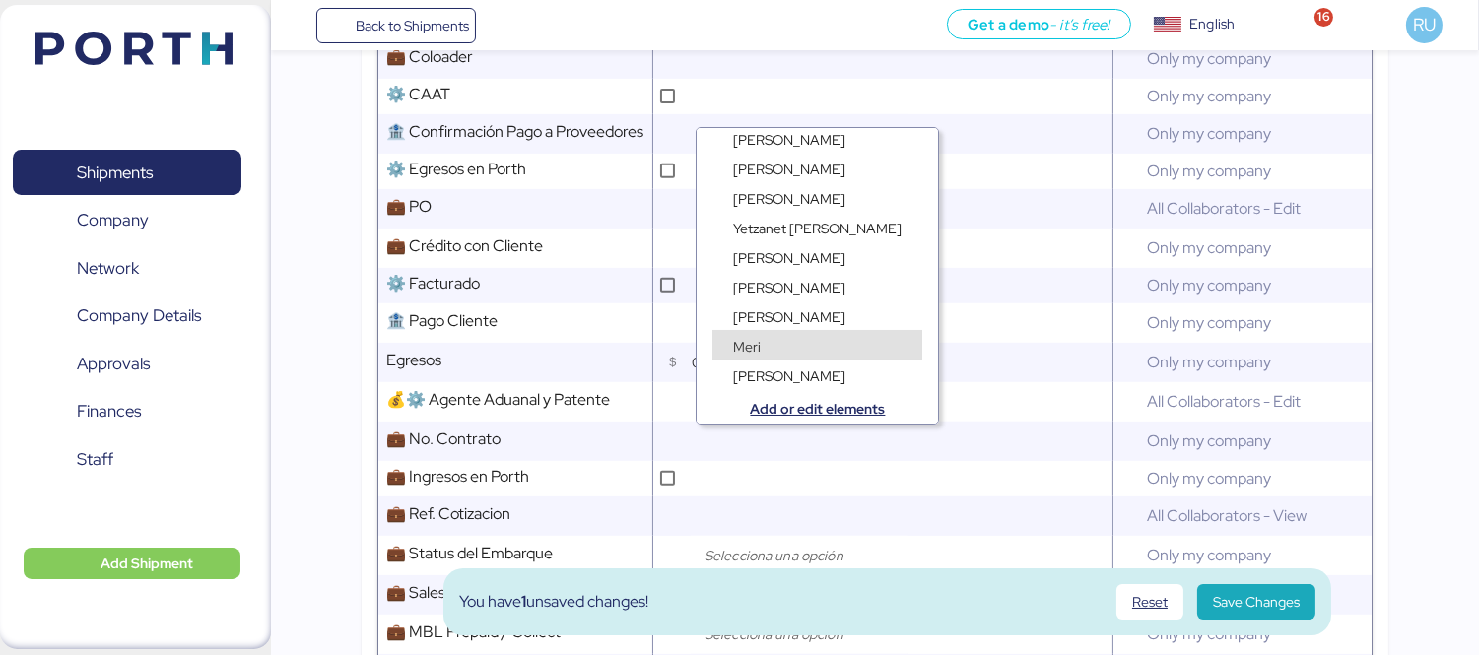
scroll to position [0, 0]
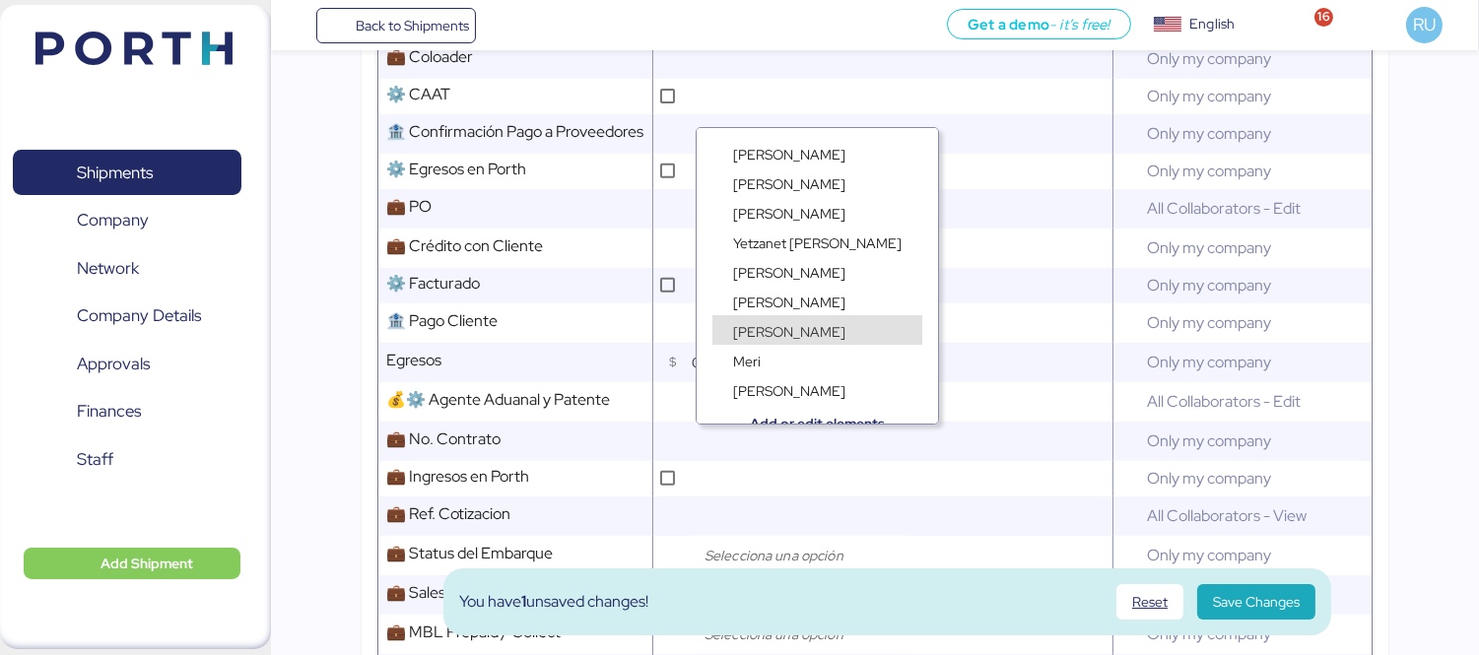
click at [810, 316] on div "[PERSON_NAME]" at bounding box center [817, 330] width 210 height 30
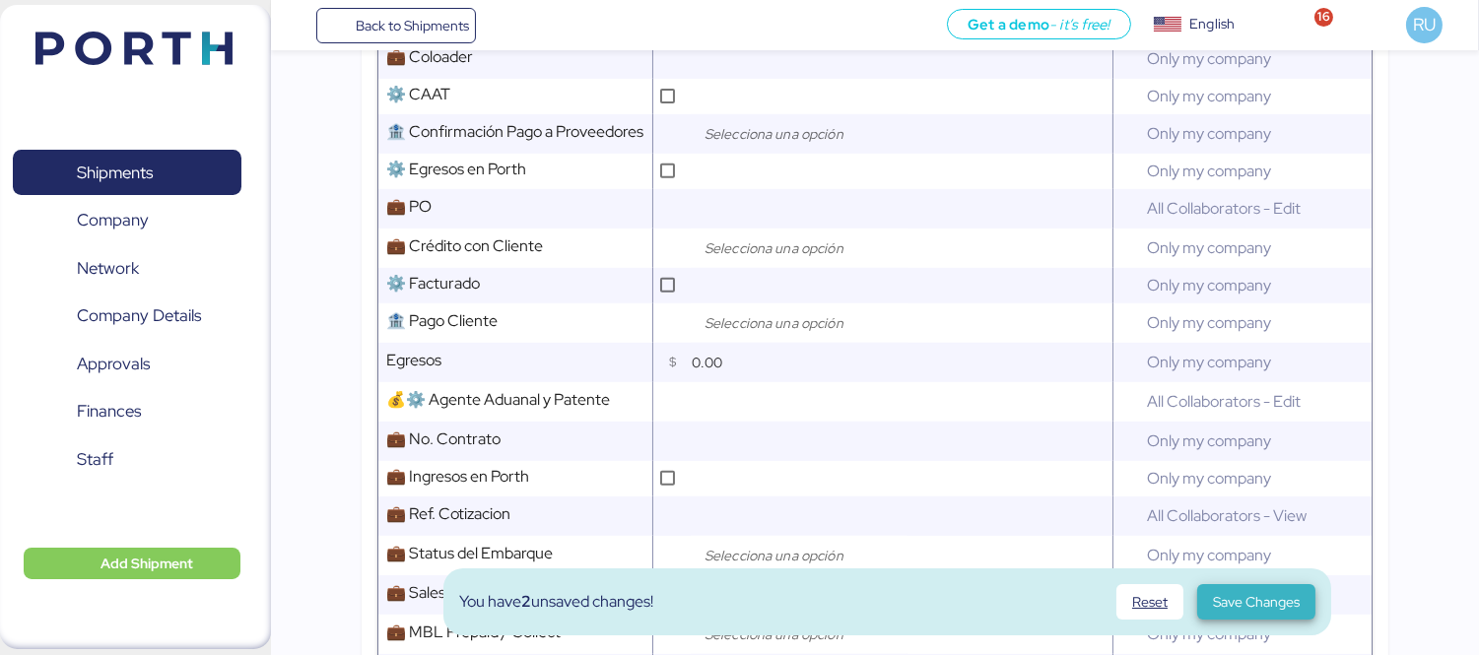
click at [1246, 614] on span "Save Changes" at bounding box center [1256, 602] width 87 height 24
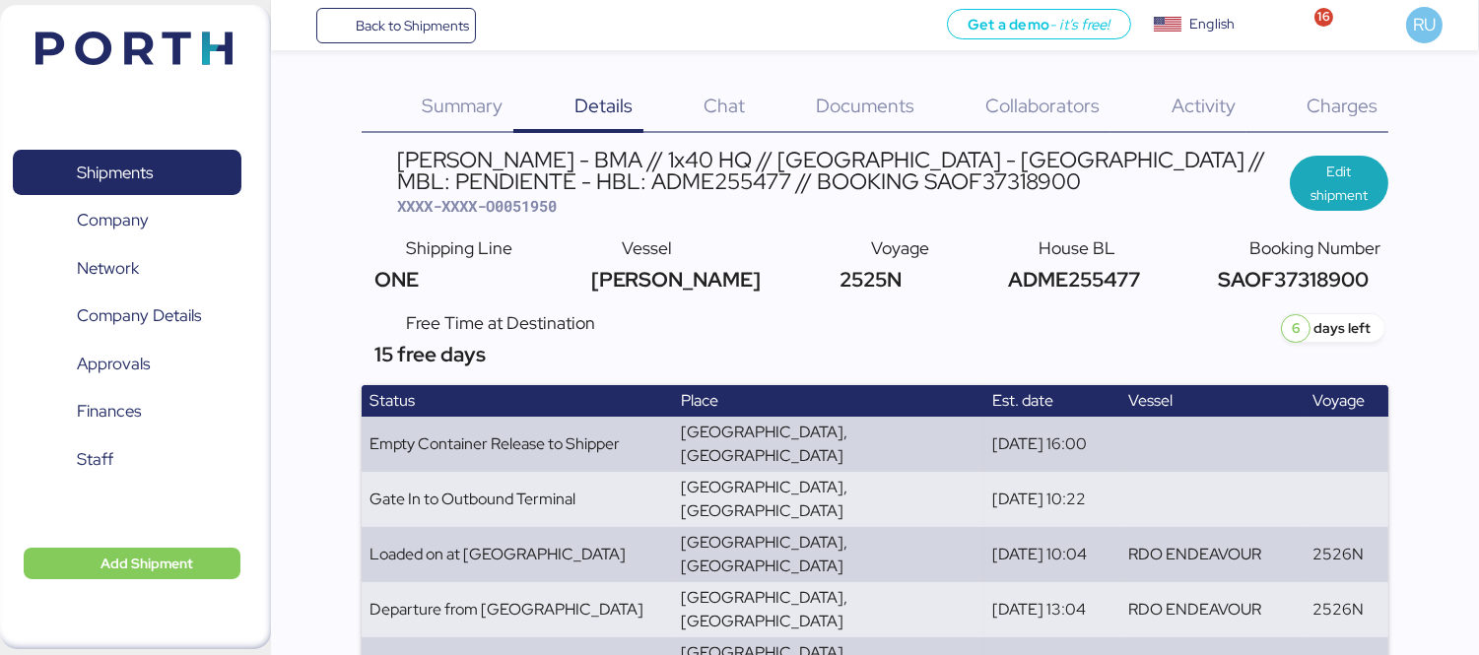
click at [155, 51] on img at bounding box center [133, 49] width 197 height 34
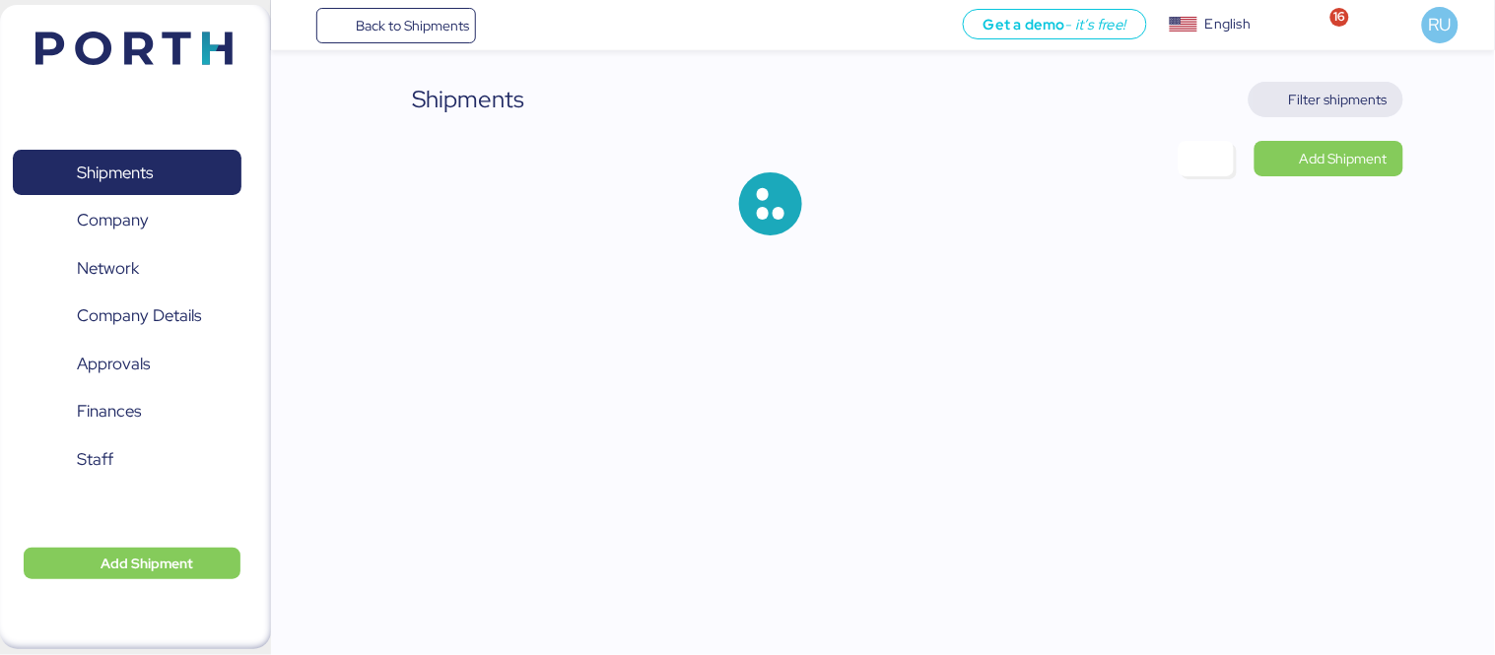
click at [1353, 115] on span "Filter shipments" at bounding box center [1325, 99] width 155 height 35
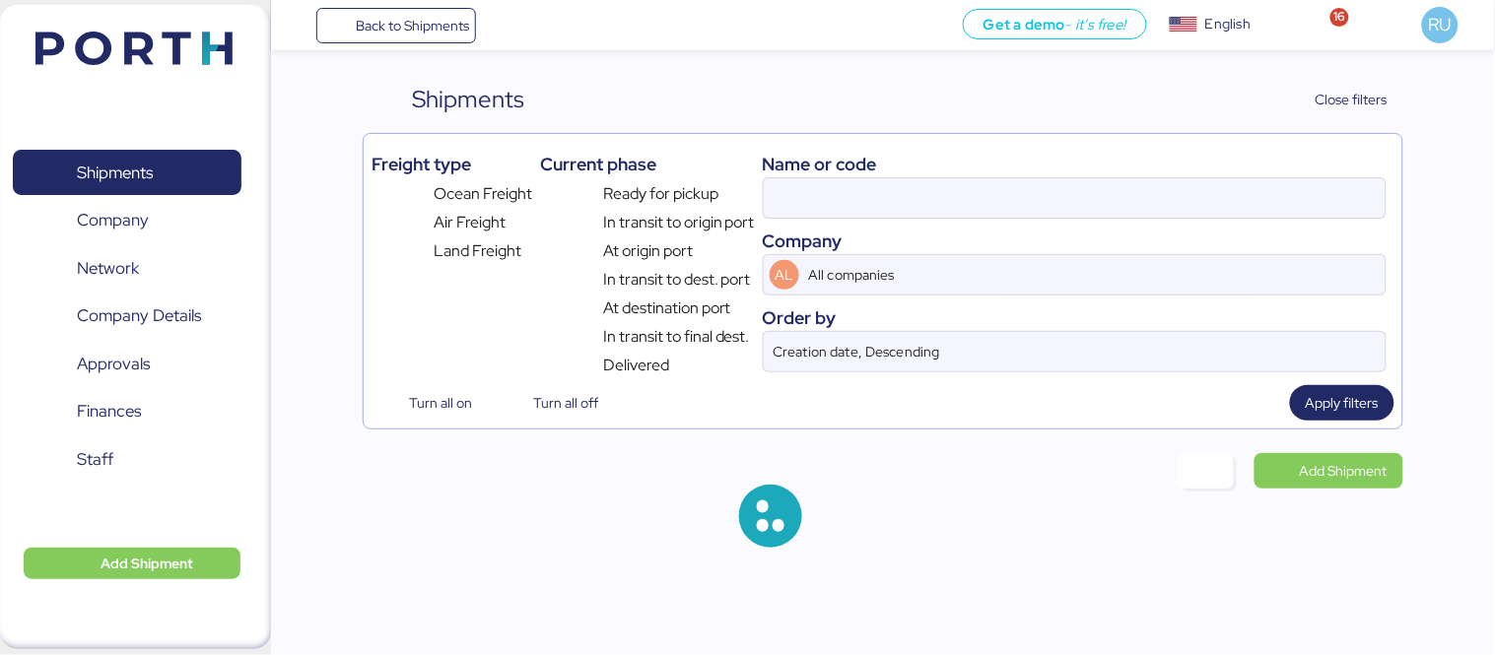
click at [1044, 230] on div "Company" at bounding box center [1075, 241] width 624 height 27
click at [1037, 212] on input at bounding box center [1075, 197] width 622 height 39
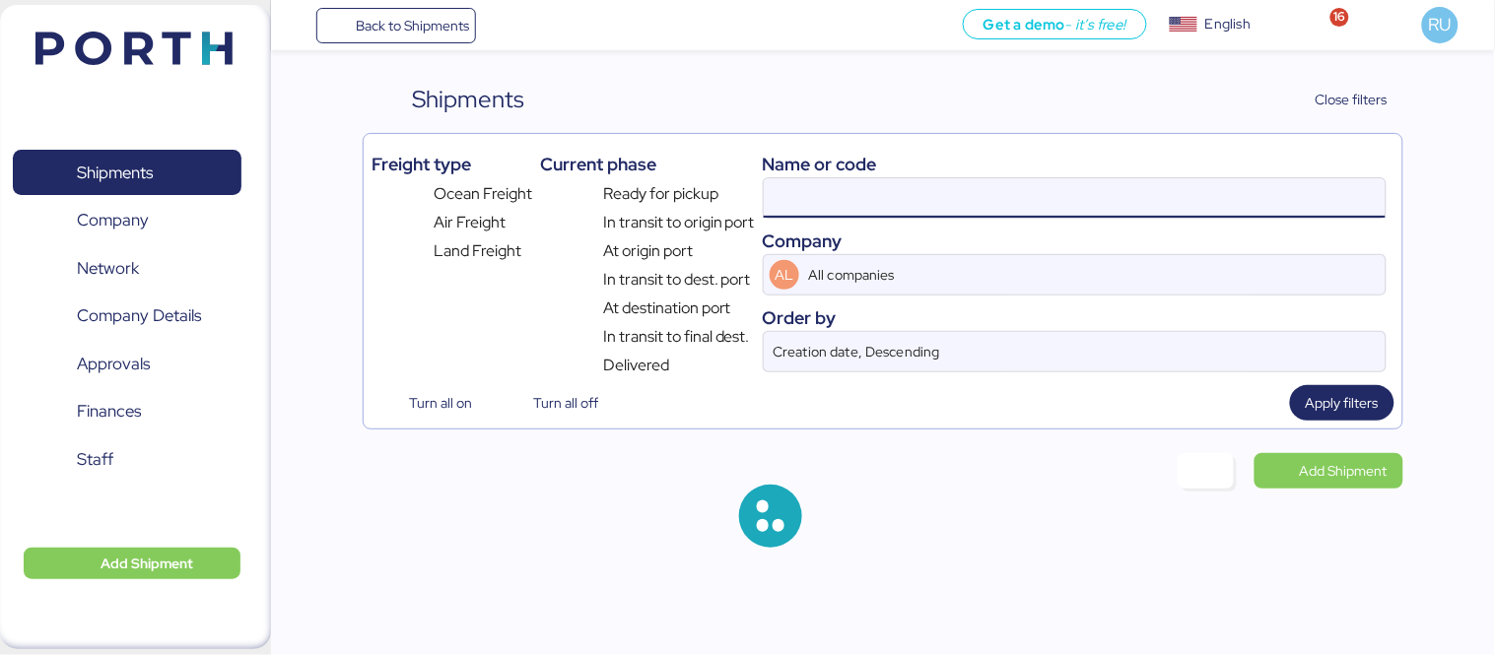
paste input "O0051951"
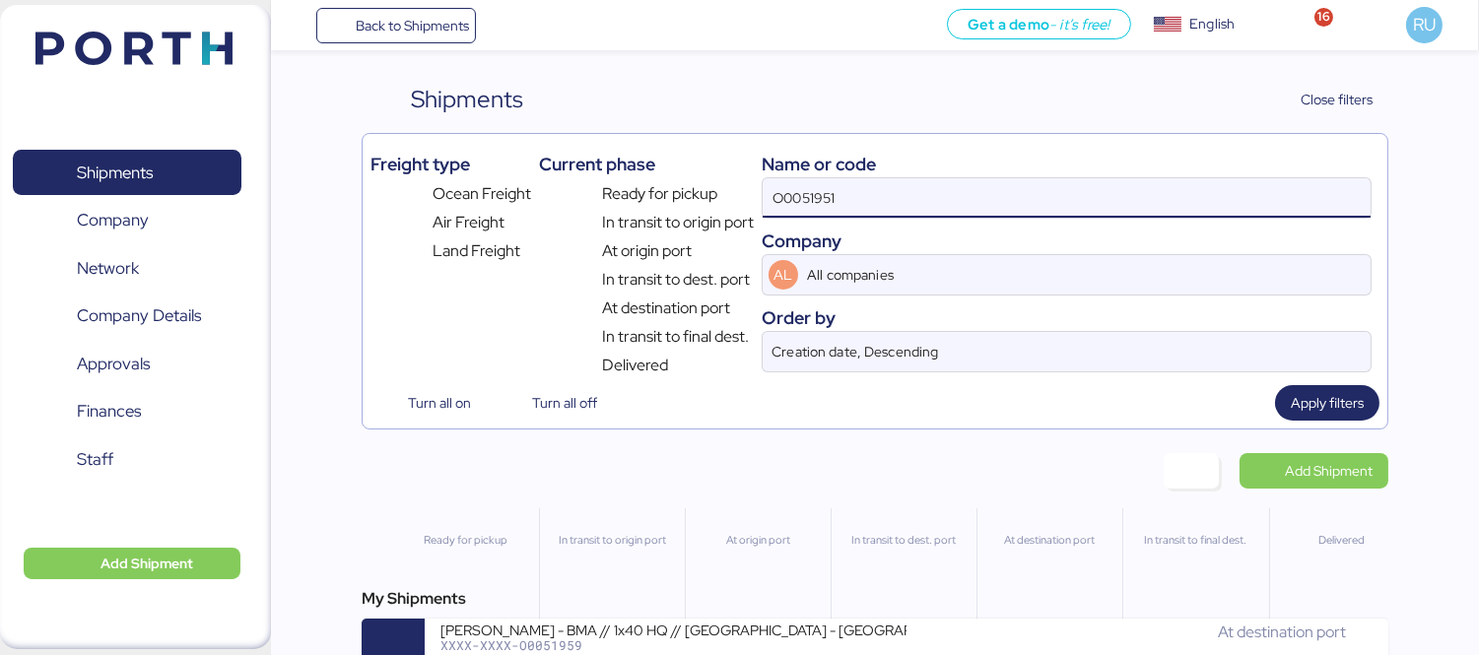
type input "O0051951"
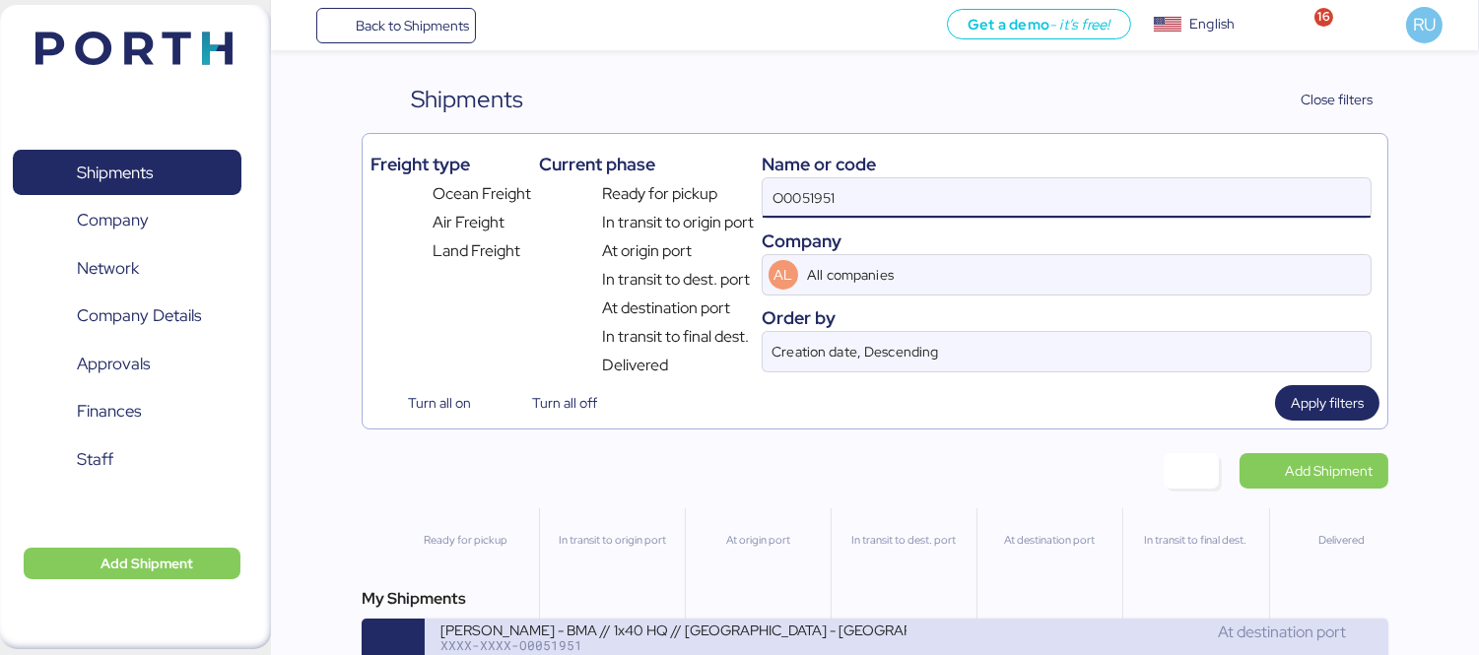
click at [743, 625] on div "[PERSON_NAME] - BMA // 1x40 HQ // [GEOGRAPHIC_DATA] - [GEOGRAPHIC_DATA] // MBL:…" at bounding box center [907, 650] width 964 height 63
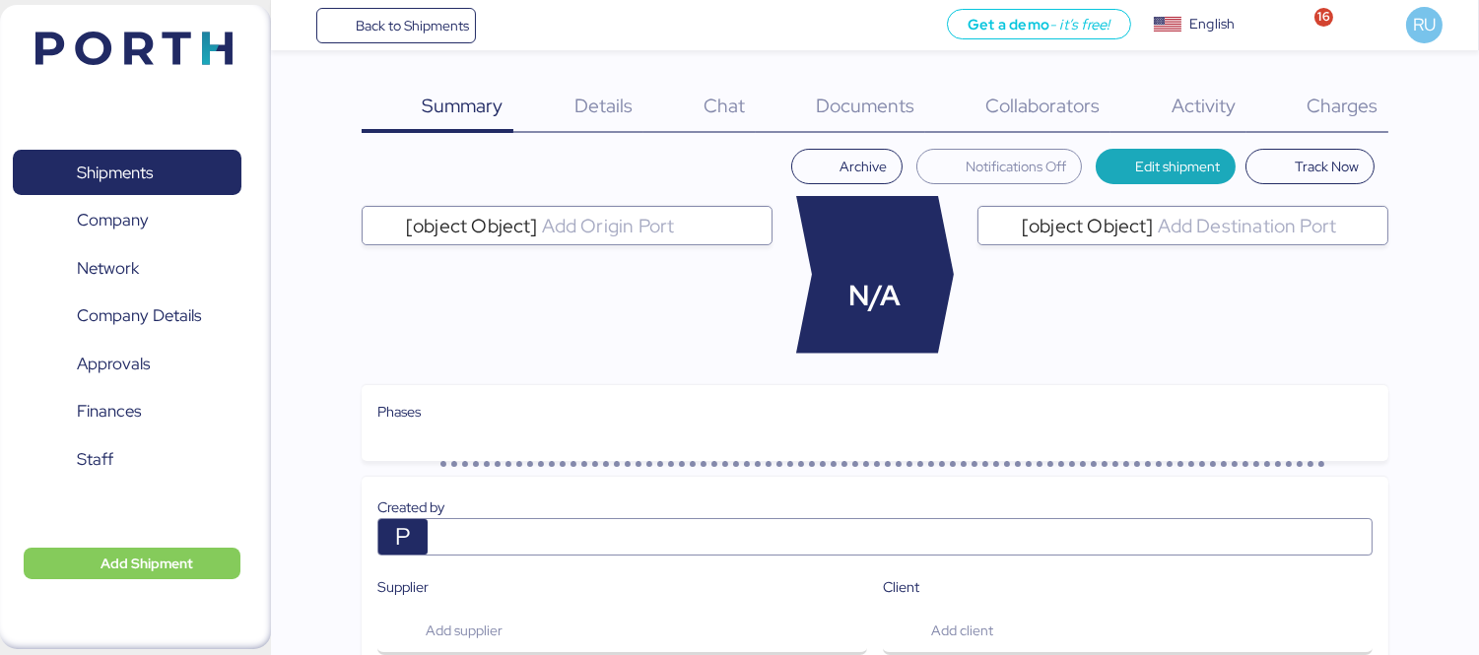
click at [1301, 105] on div "Charges 0" at bounding box center [1317, 107] width 142 height 51
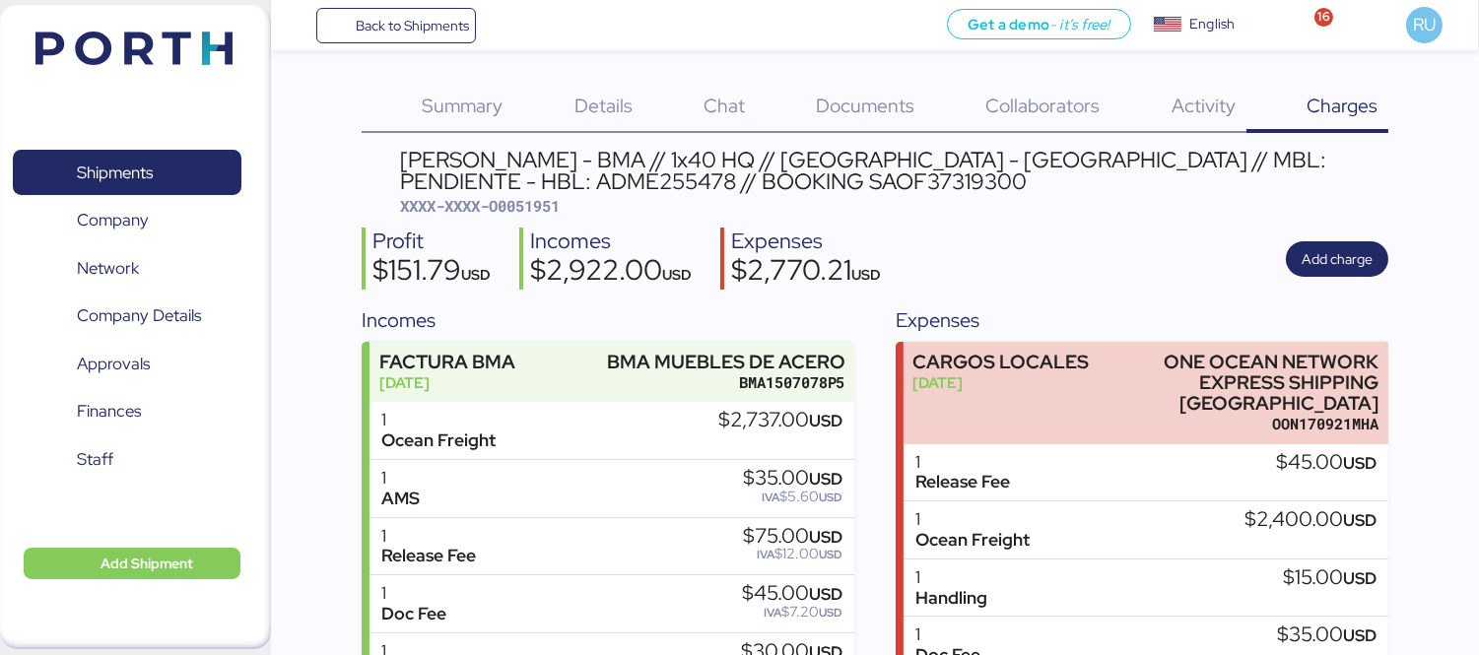
click at [579, 94] on span "Details" at bounding box center [603, 106] width 58 height 26
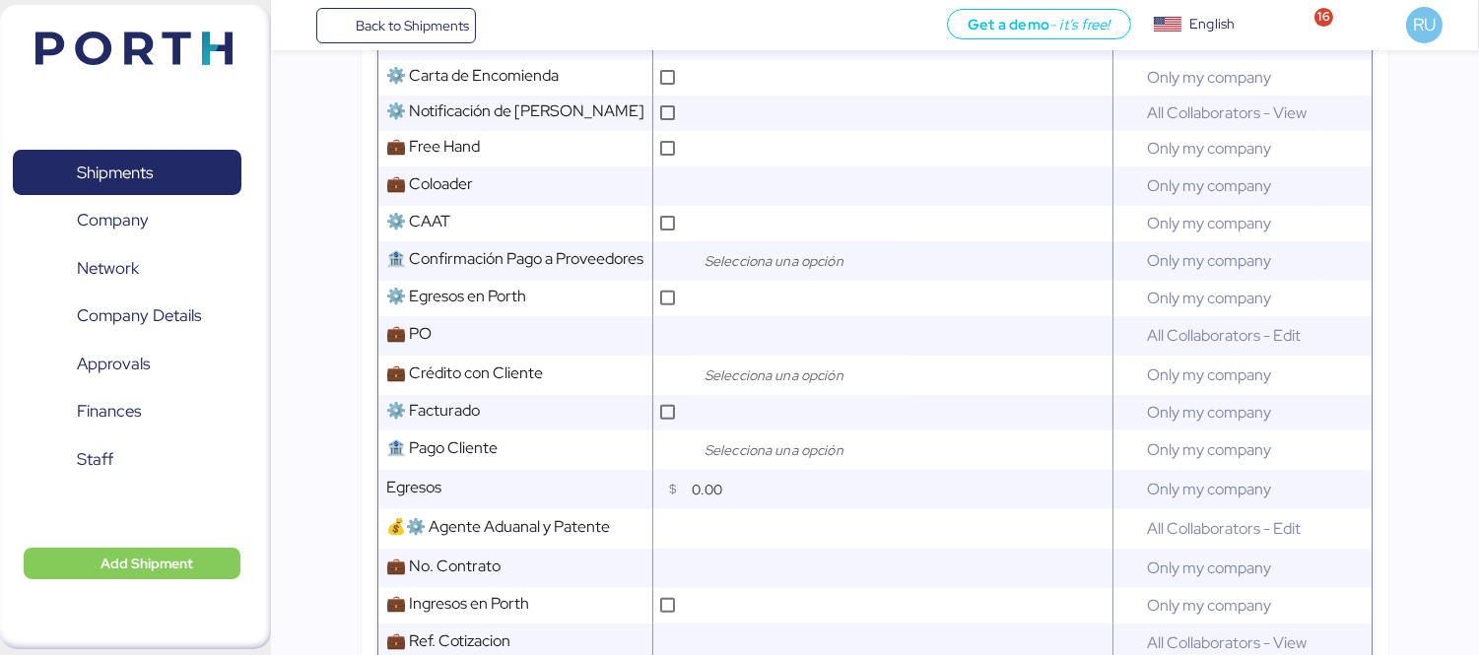
scroll to position [1699, 0]
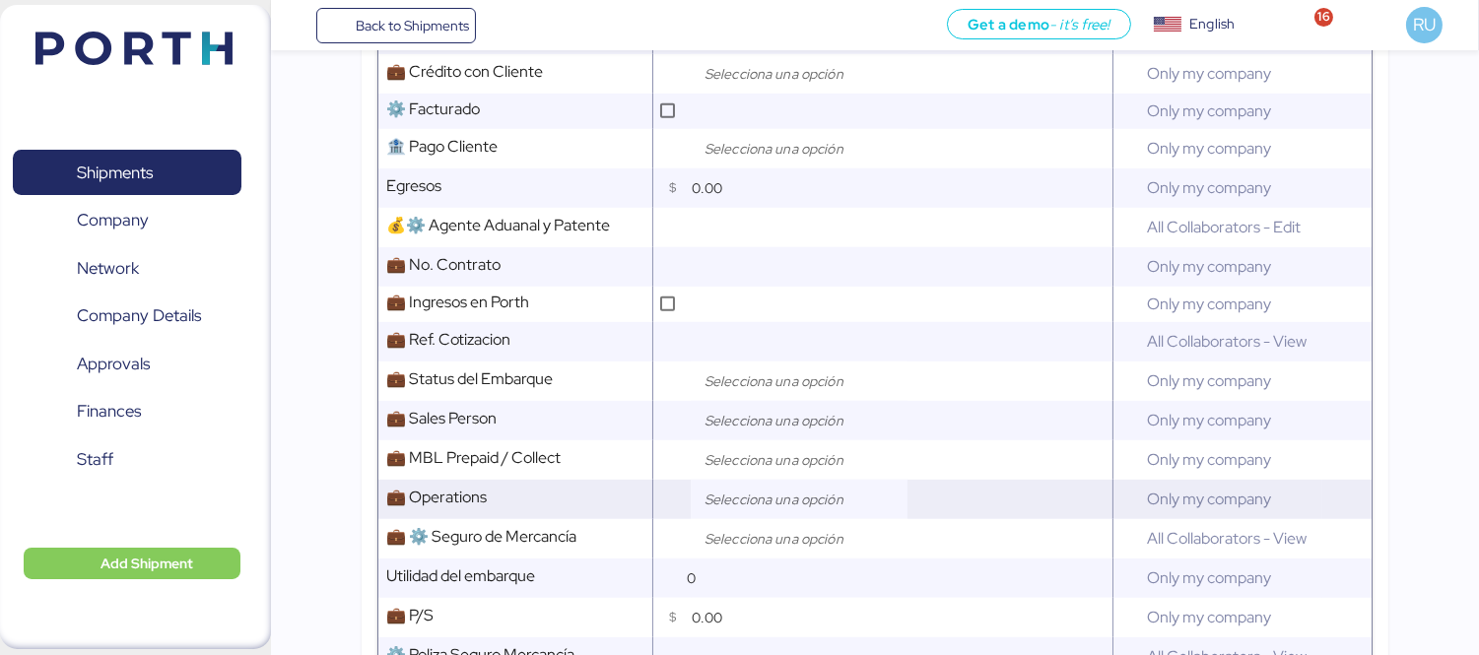
click at [763, 488] on input "search" at bounding box center [804, 500] width 207 height 24
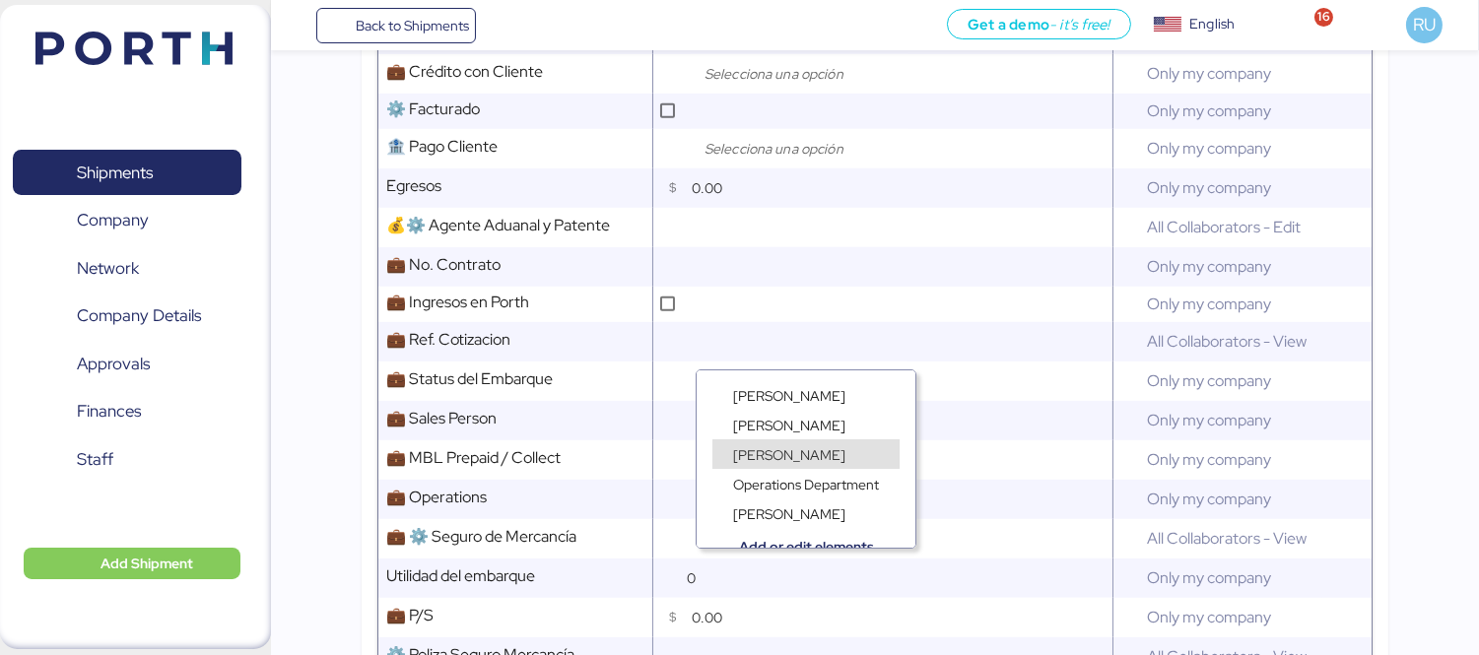
click at [766, 446] on span "[PERSON_NAME]" at bounding box center [789, 455] width 112 height 18
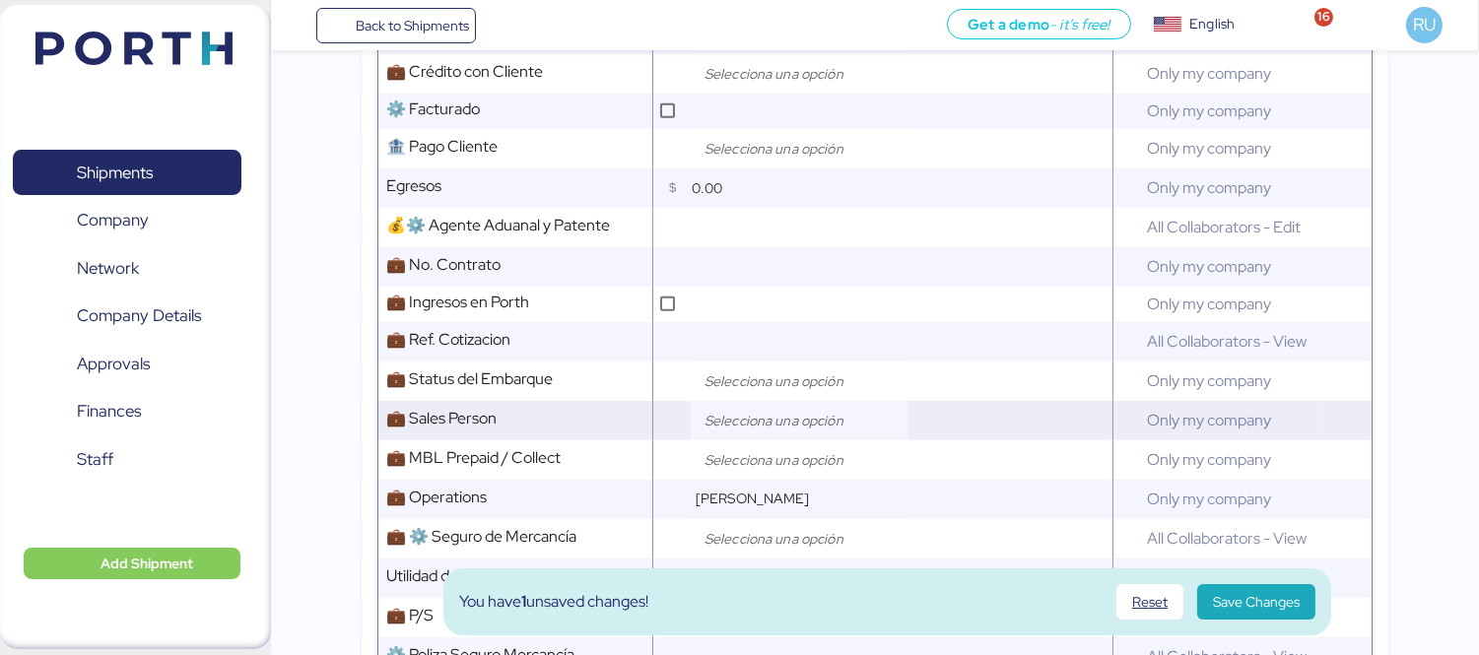
click at [772, 409] on input "search" at bounding box center [804, 421] width 207 height 24
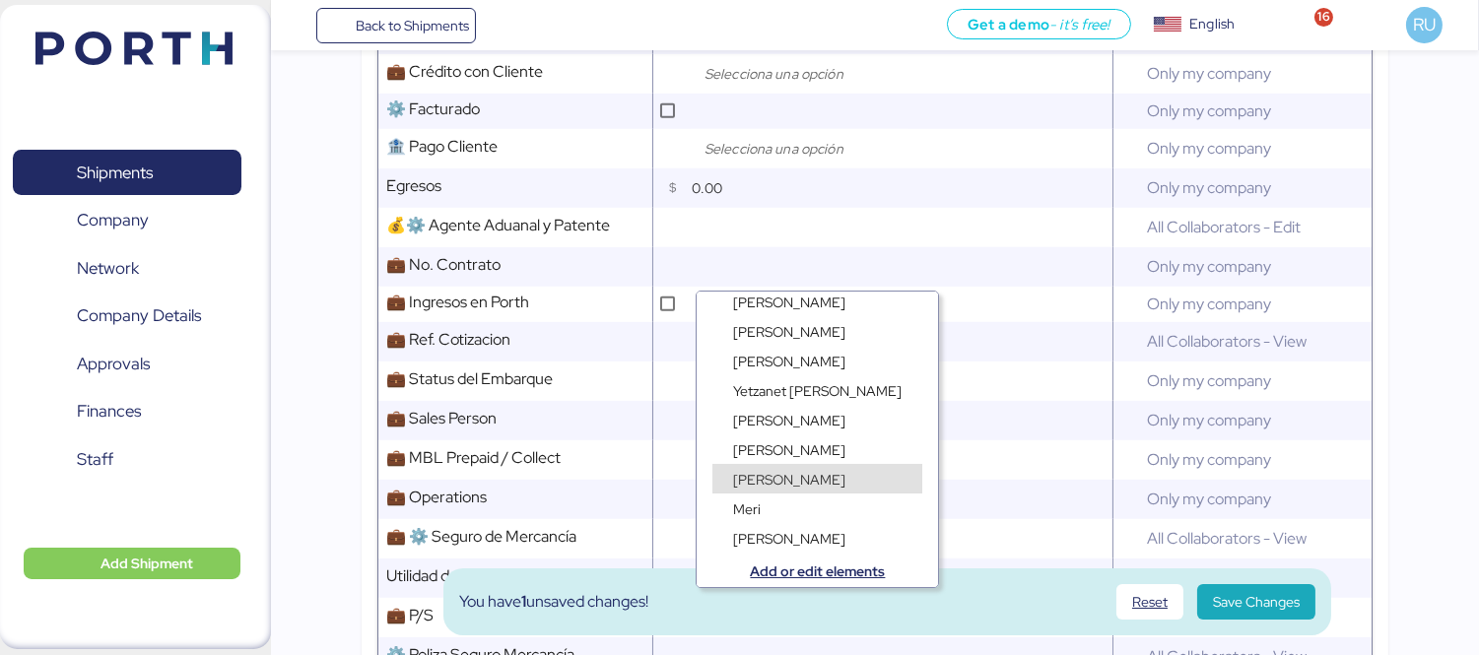
scroll to position [0, 0]
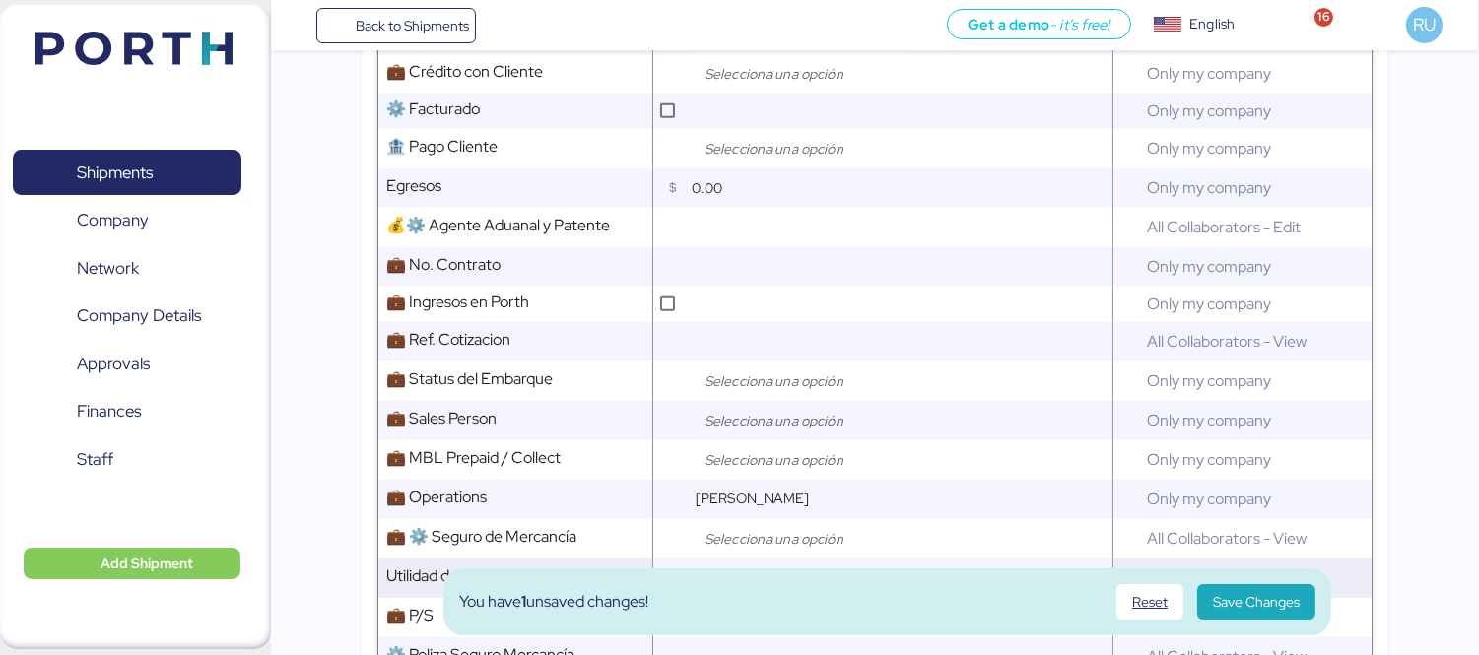
click at [989, 559] on input "0" at bounding box center [900, 578] width 426 height 39
click at [145, 47] on img at bounding box center [133, 49] width 197 height 34
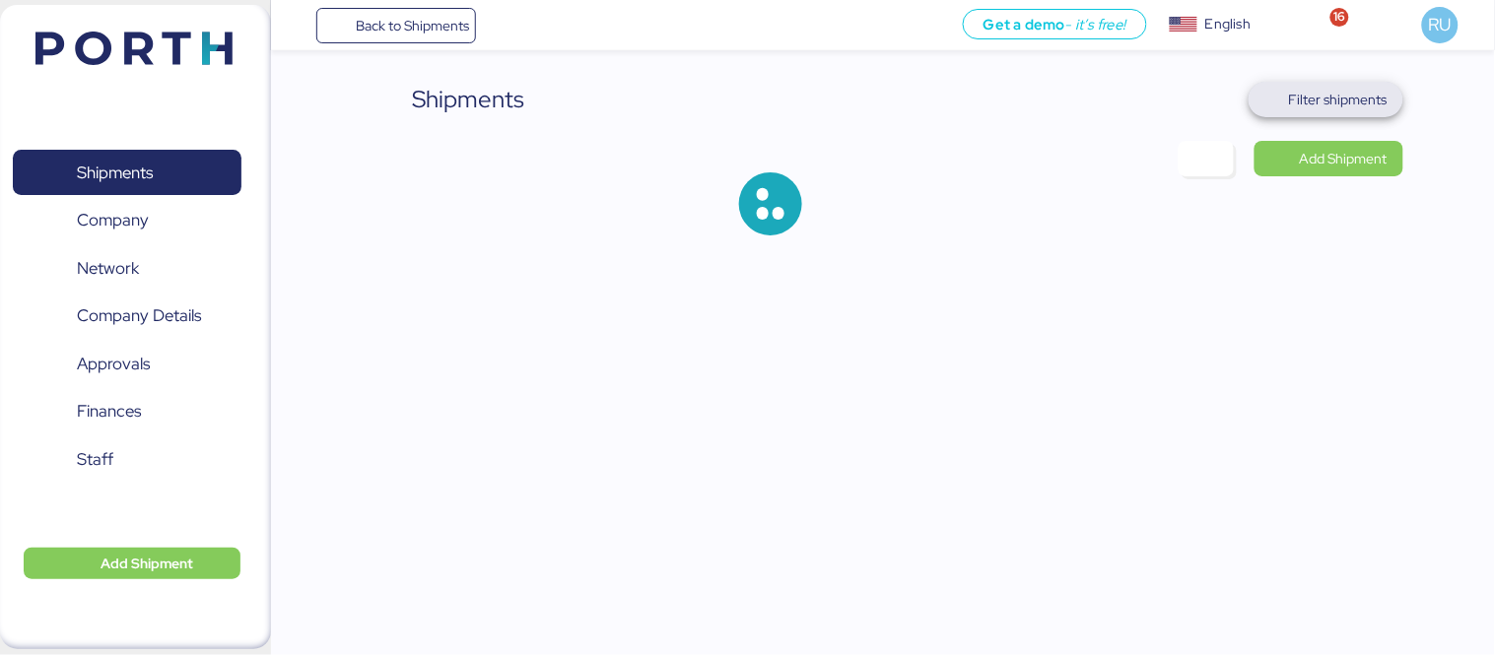
click at [1322, 84] on span "Filter shipments" at bounding box center [1325, 99] width 155 height 35
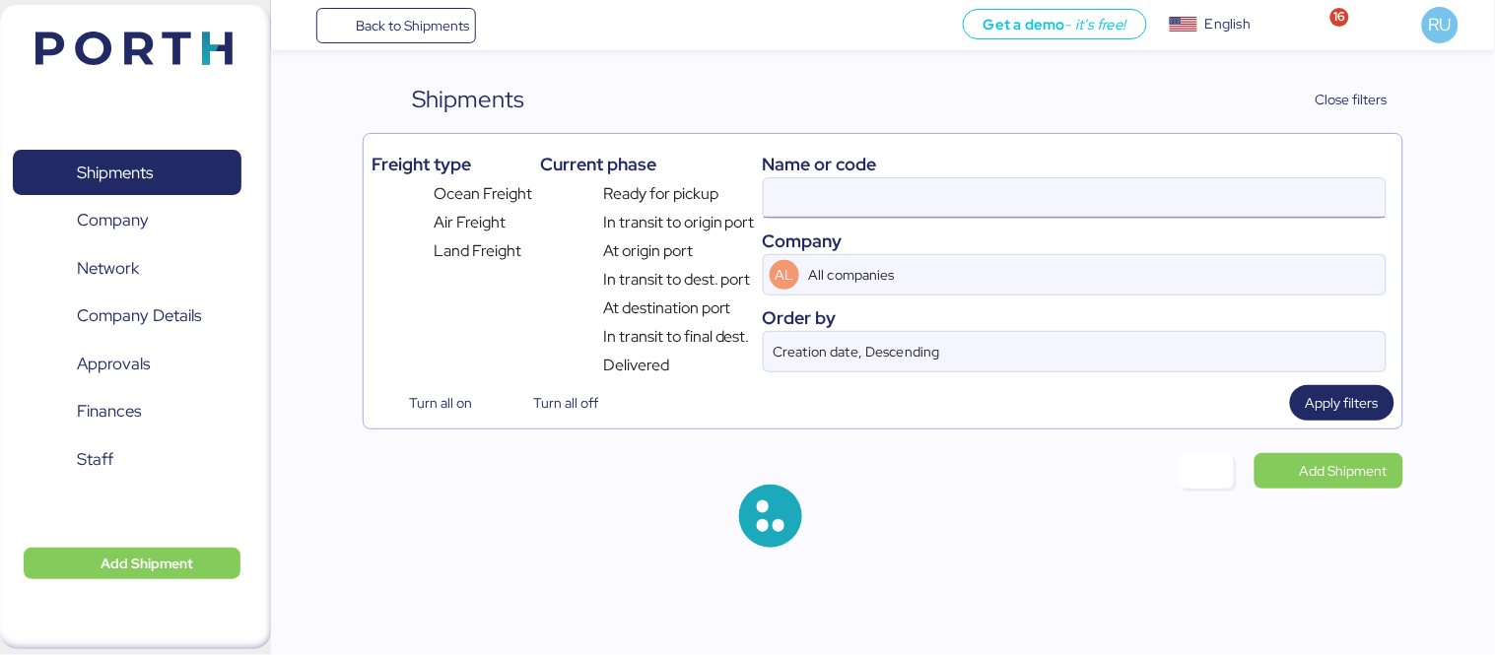
click at [898, 189] on input at bounding box center [1075, 197] width 622 height 39
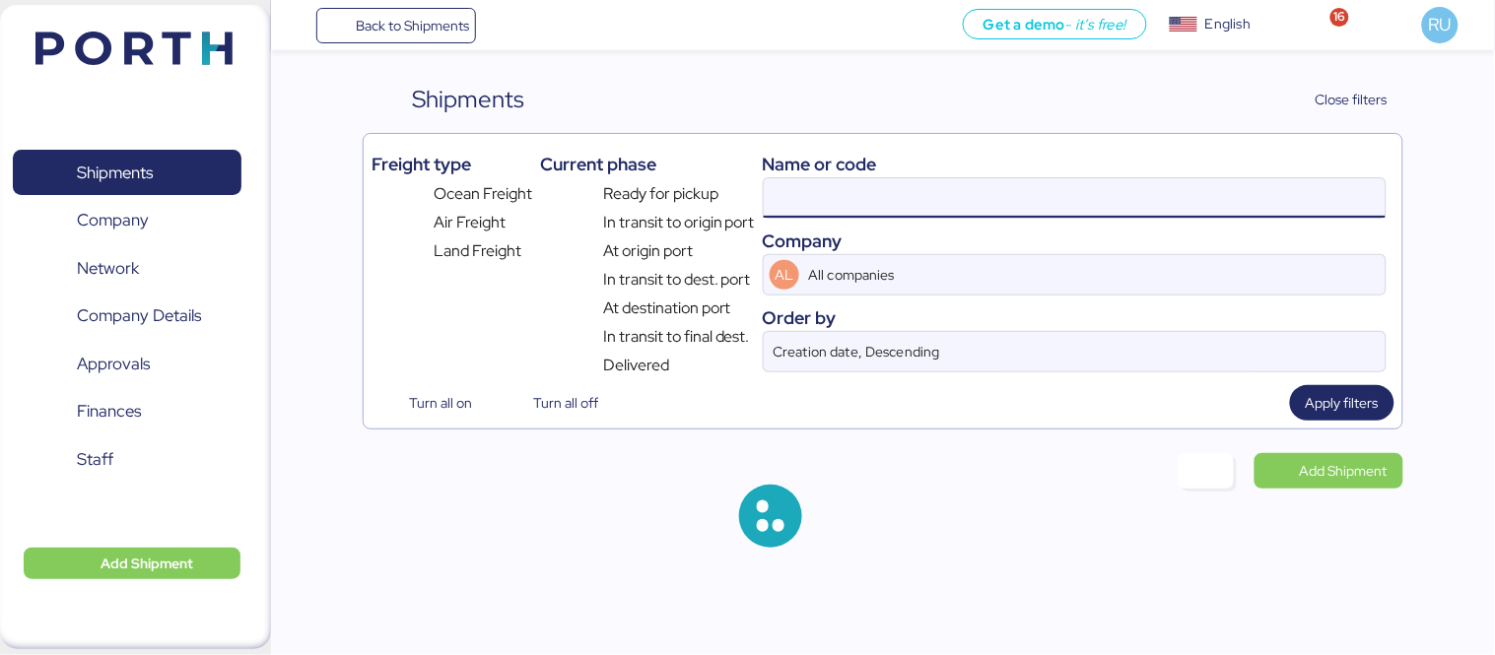
paste input "O0051959"
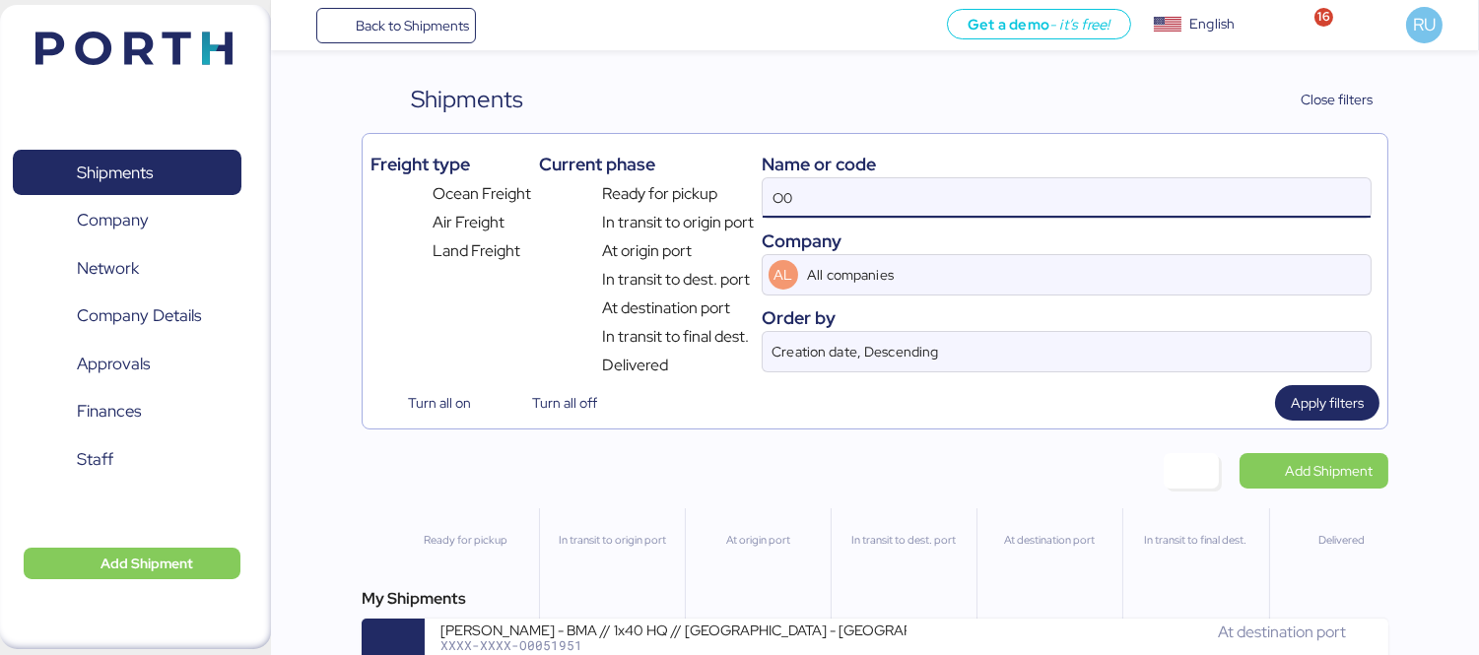
type input "O"
paste input "O0051959"
type input "O0051959"
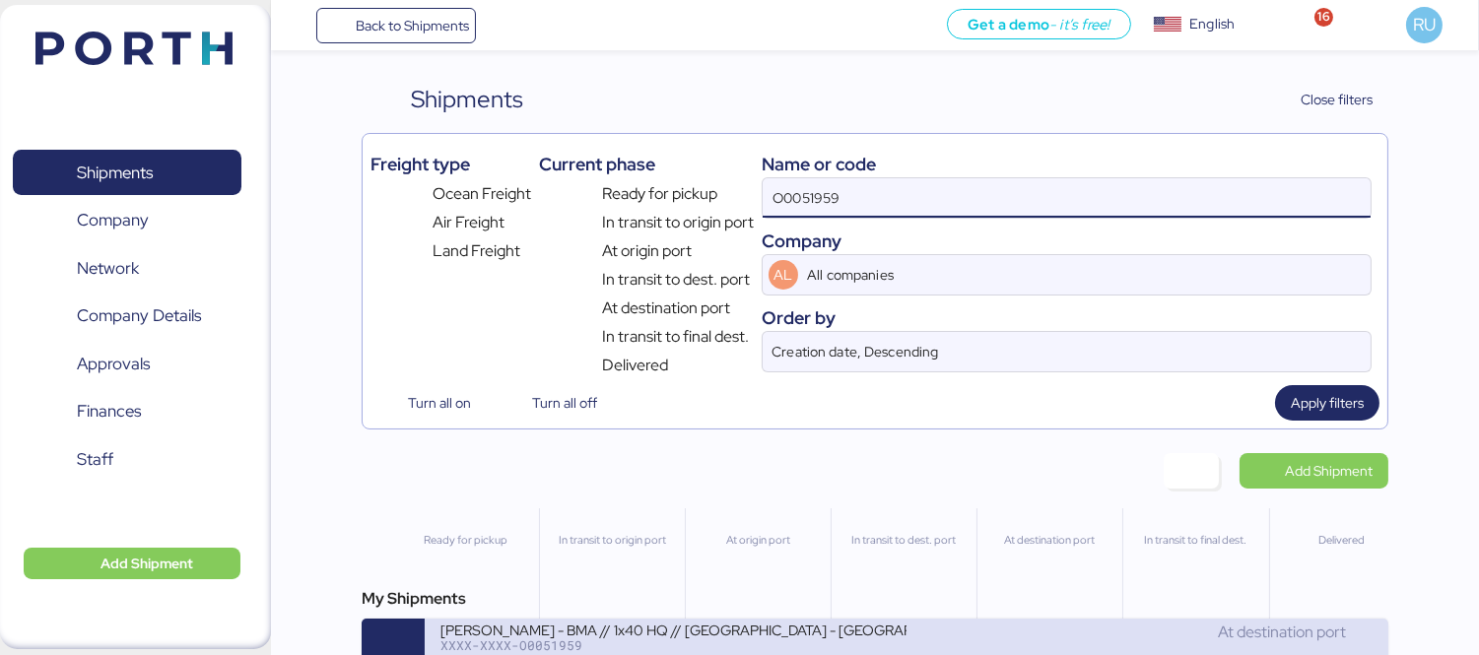
click at [888, 632] on div "[PERSON_NAME] - BMA // 1x40 HQ // [GEOGRAPHIC_DATA] - [GEOGRAPHIC_DATA] // MBL:…" at bounding box center [673, 629] width 466 height 17
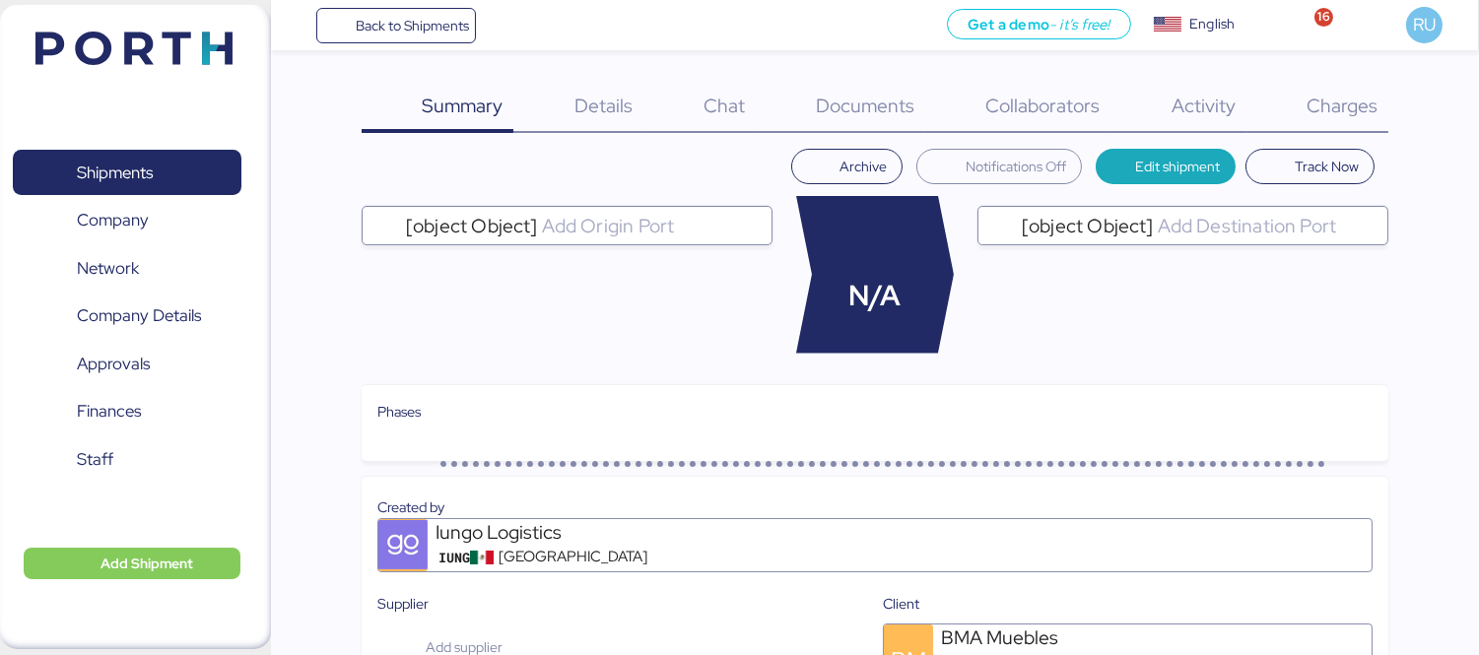
click at [1352, 103] on span "Charges" at bounding box center [1342, 106] width 71 height 26
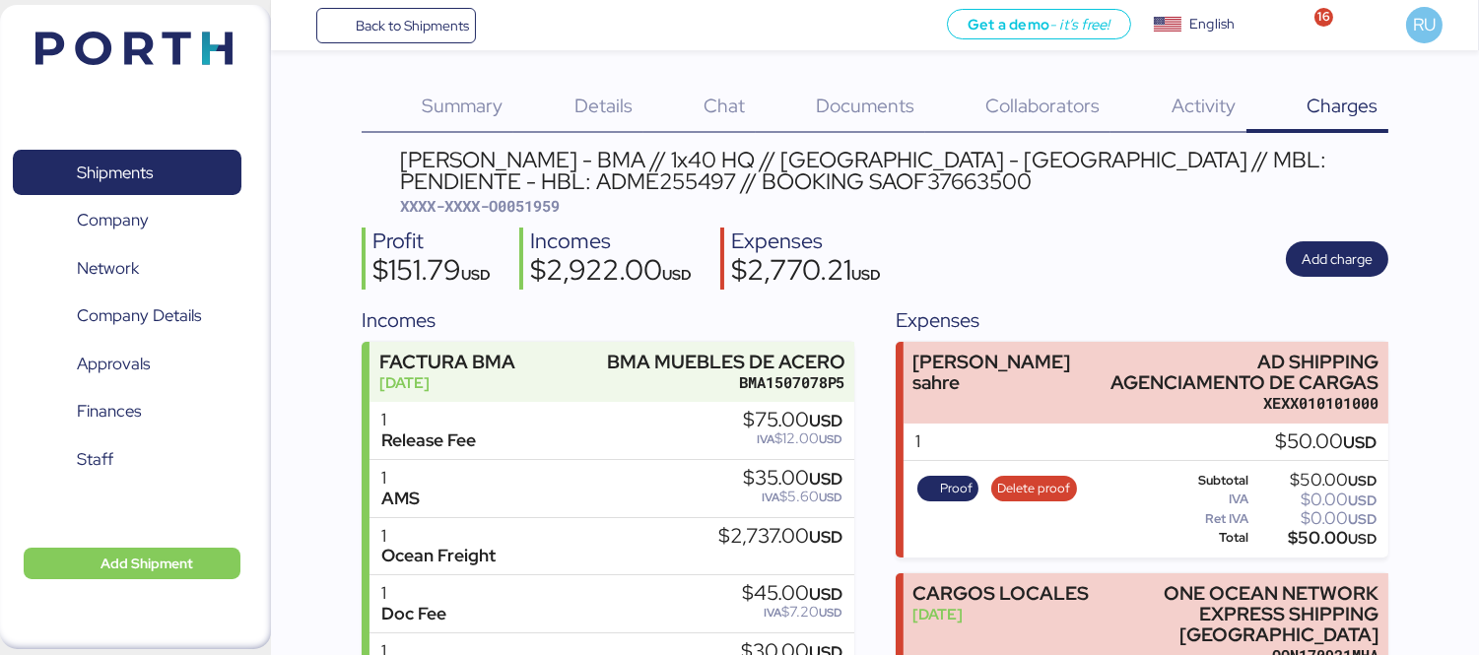
click at [713, 124] on div "Chat 0" at bounding box center [699, 107] width 112 height 51
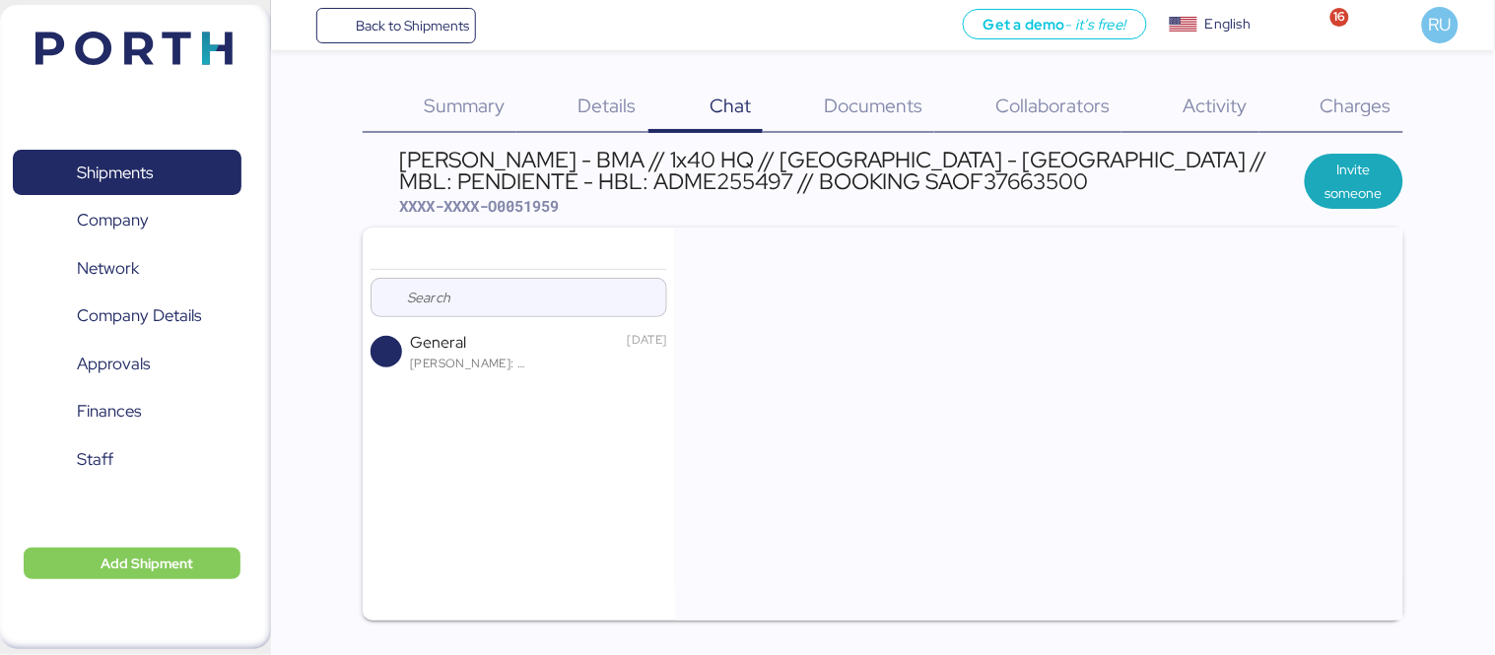
click at [614, 115] on span "Details" at bounding box center [607, 106] width 58 height 26
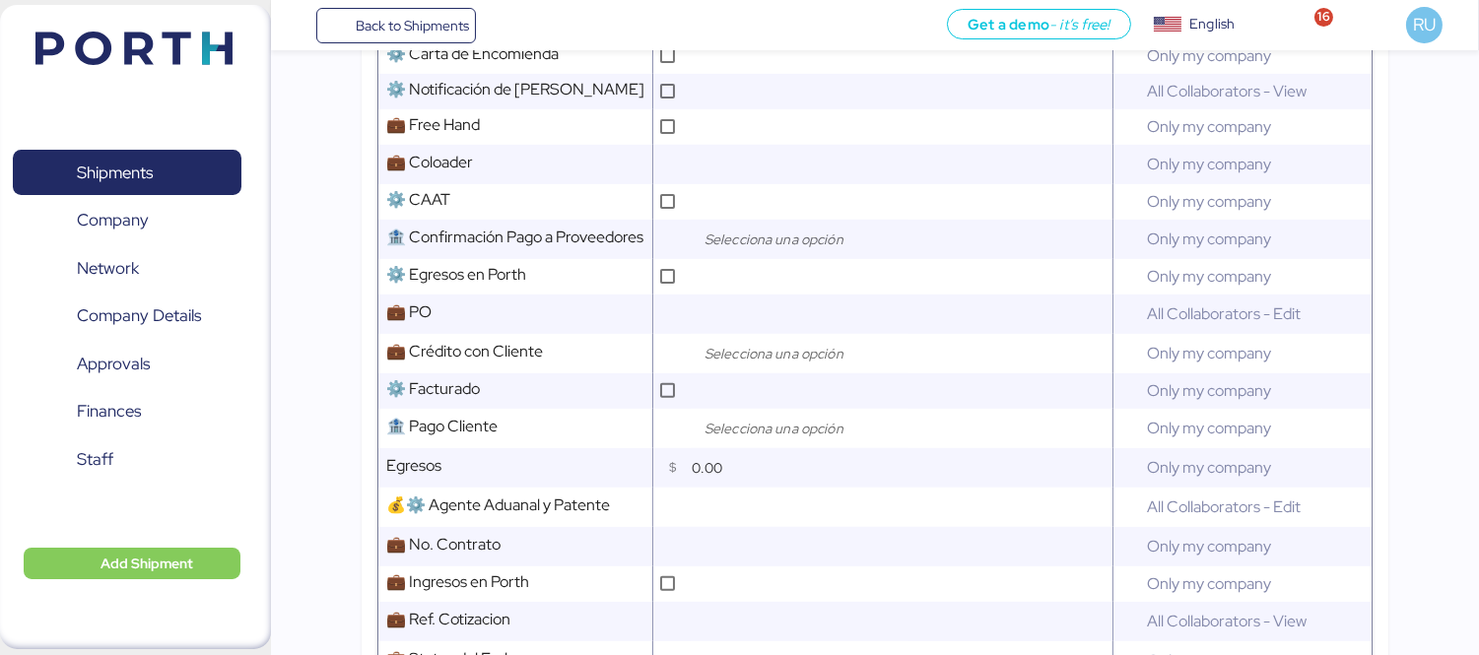
scroll to position [1453, 0]
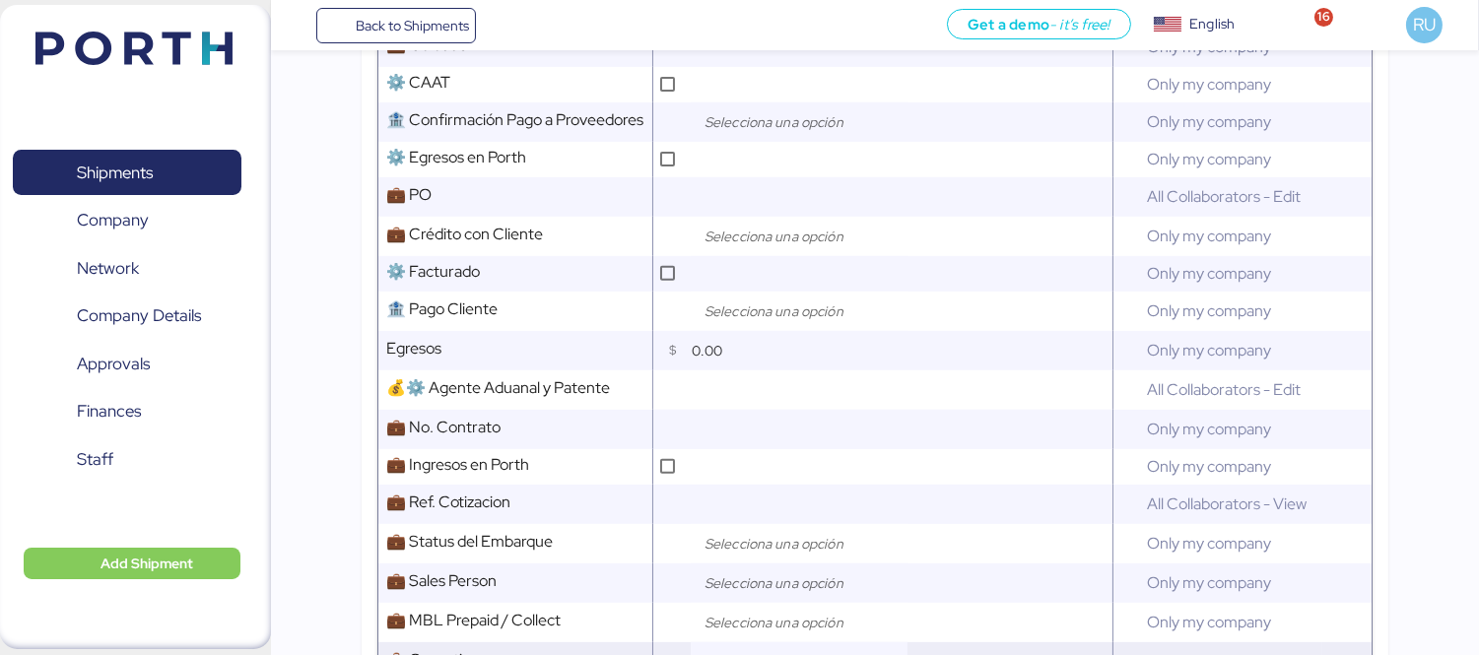
click at [779, 650] on input "search" at bounding box center [804, 662] width 207 height 24
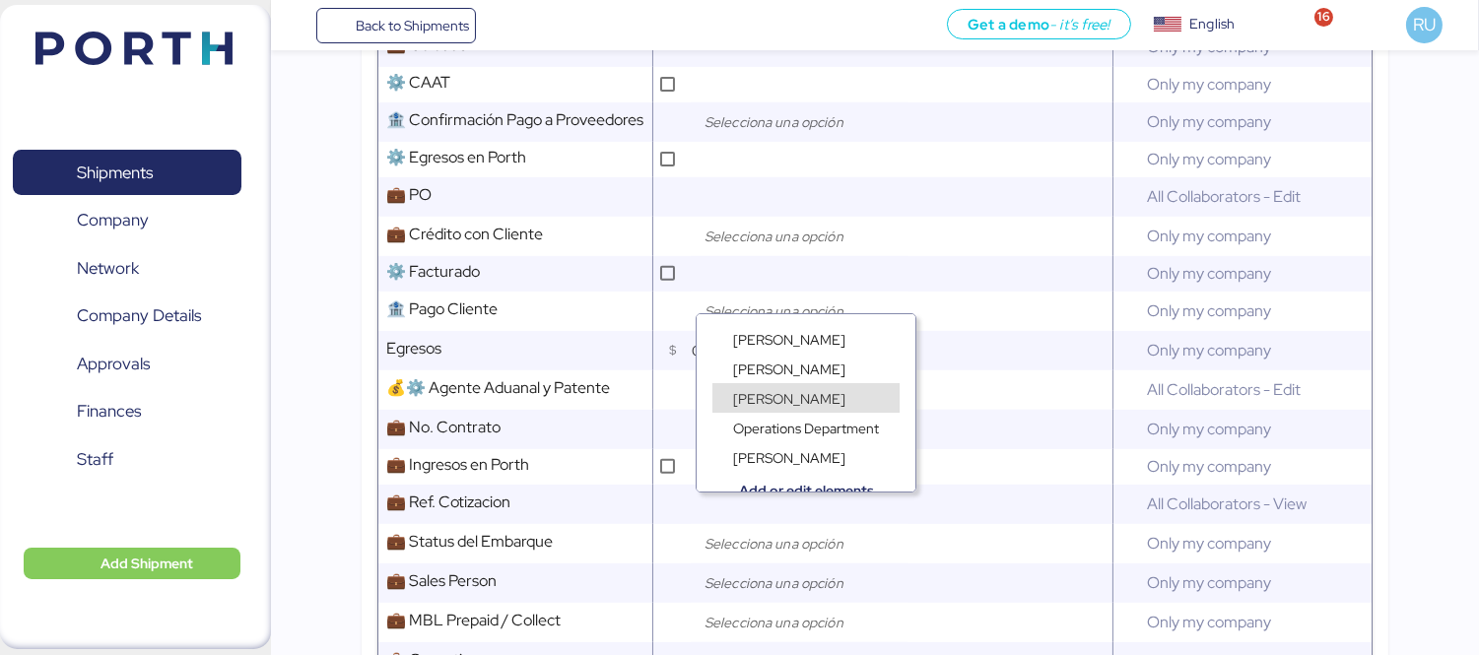
click at [794, 392] on span "[PERSON_NAME]" at bounding box center [789, 399] width 112 height 18
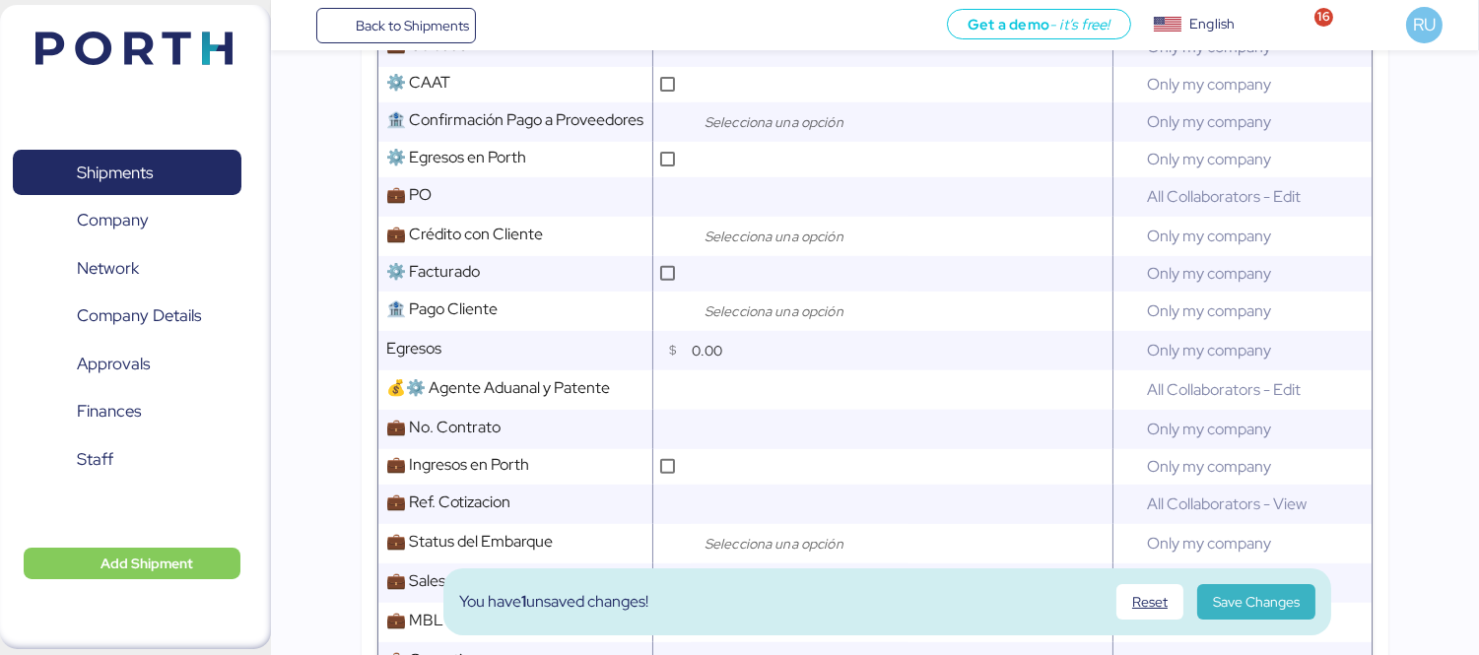
click at [1252, 604] on span "Save Changes" at bounding box center [1256, 602] width 87 height 24
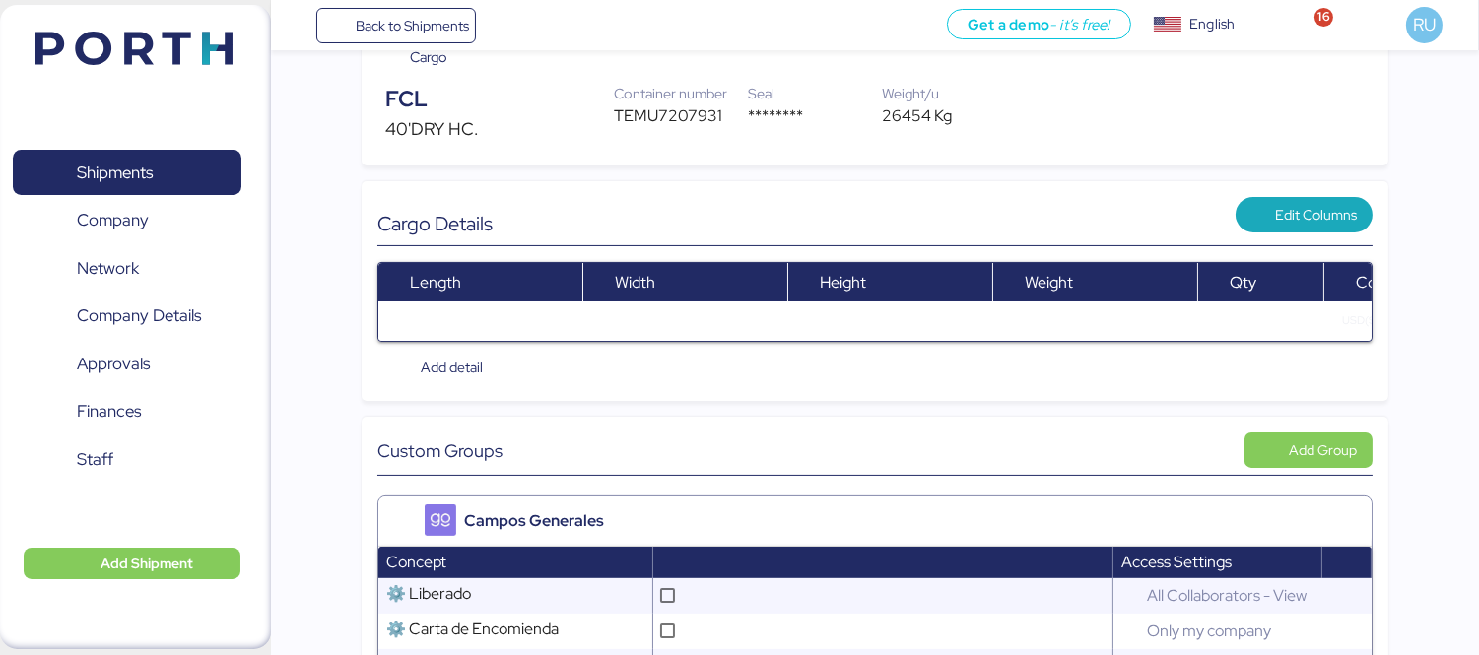
scroll to position [753, 0]
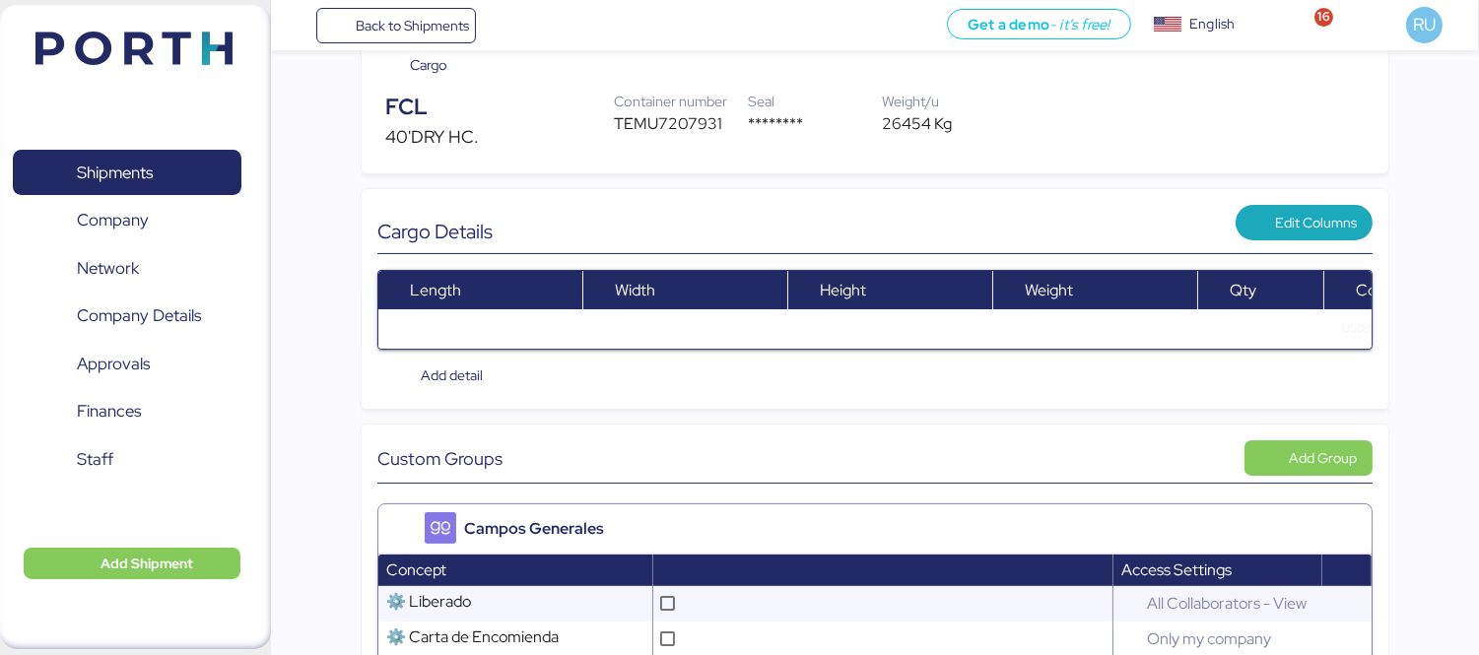
click at [177, 66] on header at bounding box center [105, 45] width 190 height 61
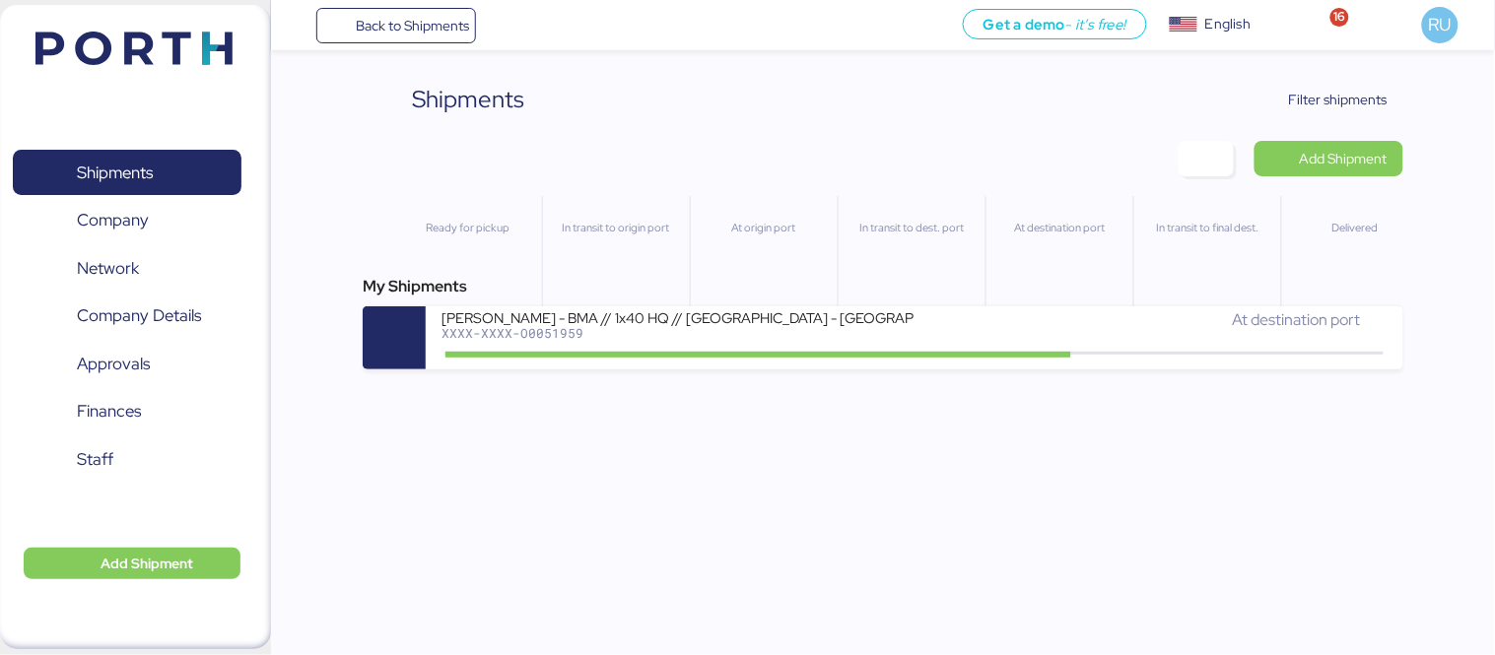
click at [136, 53] on img at bounding box center [133, 49] width 197 height 34
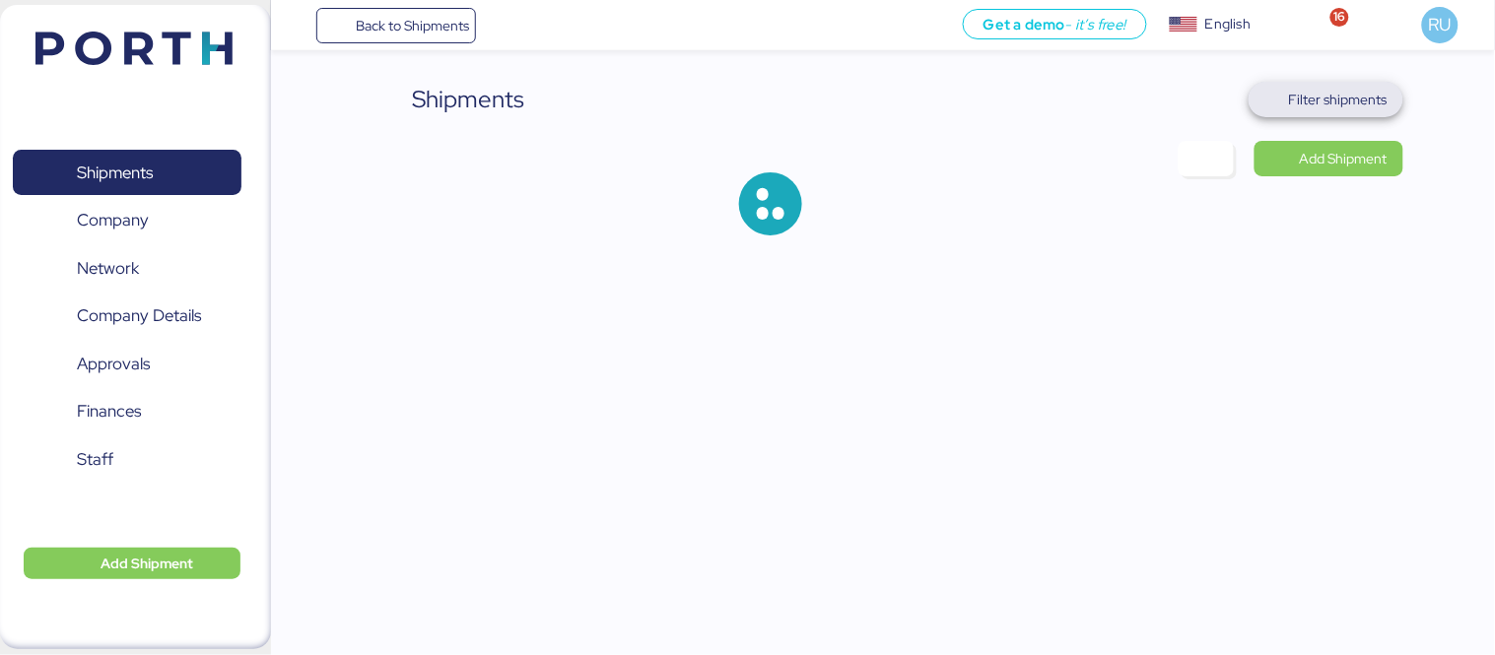
click at [1358, 82] on span "Filter shipments" at bounding box center [1325, 99] width 155 height 35
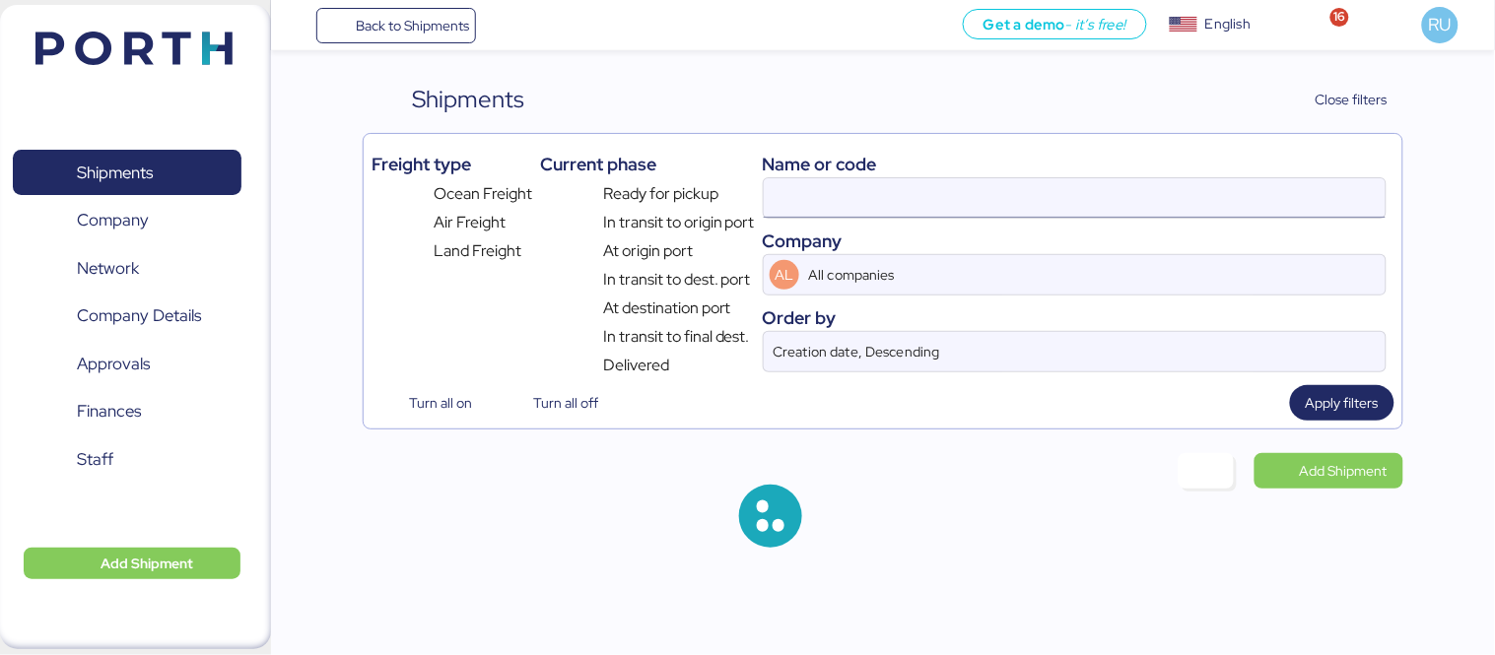
click at [920, 205] on input at bounding box center [1075, 197] width 622 height 39
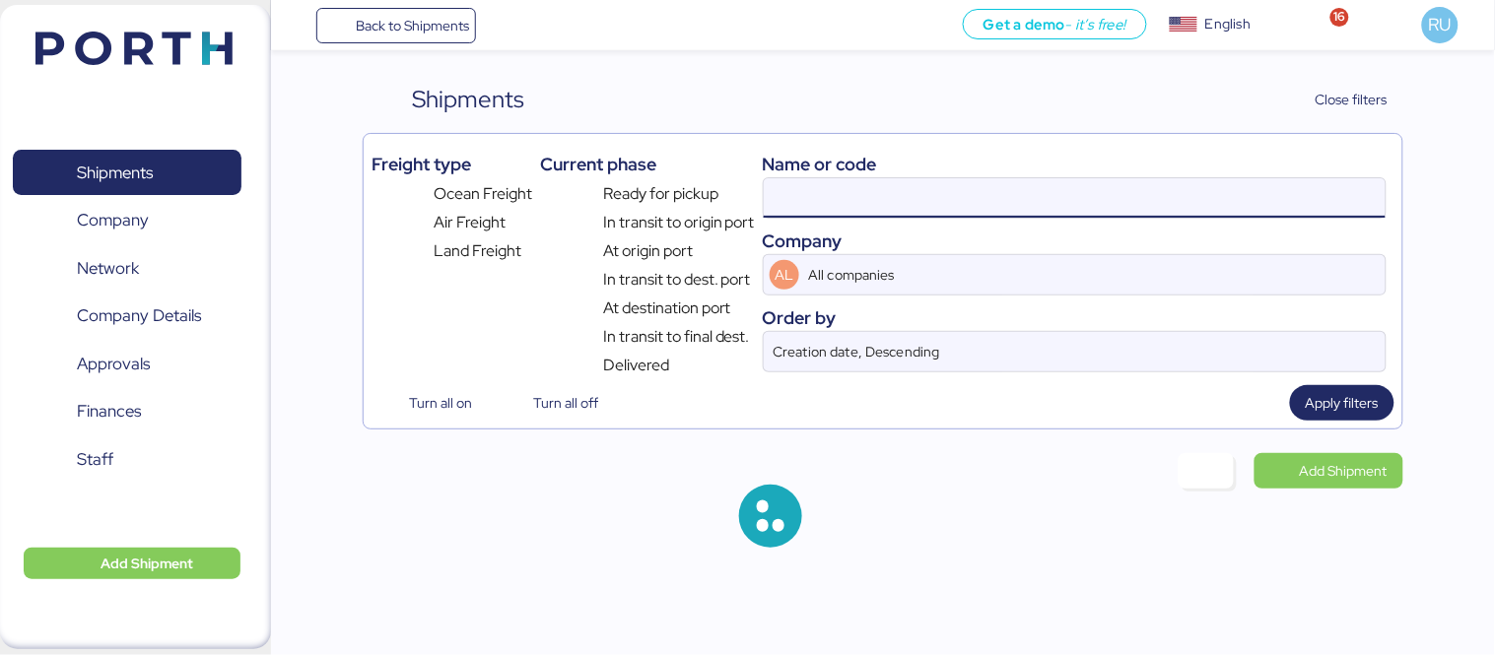
paste input "O0052102"
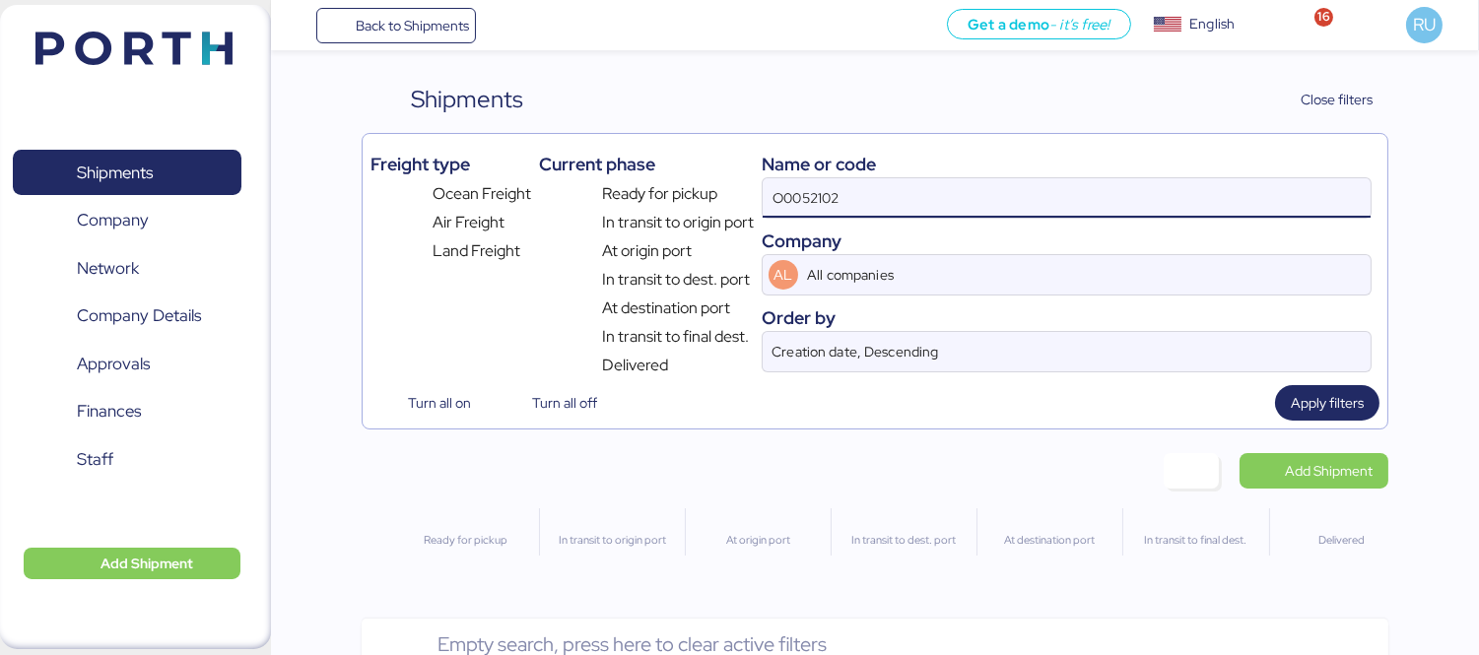
type input "O0052102"
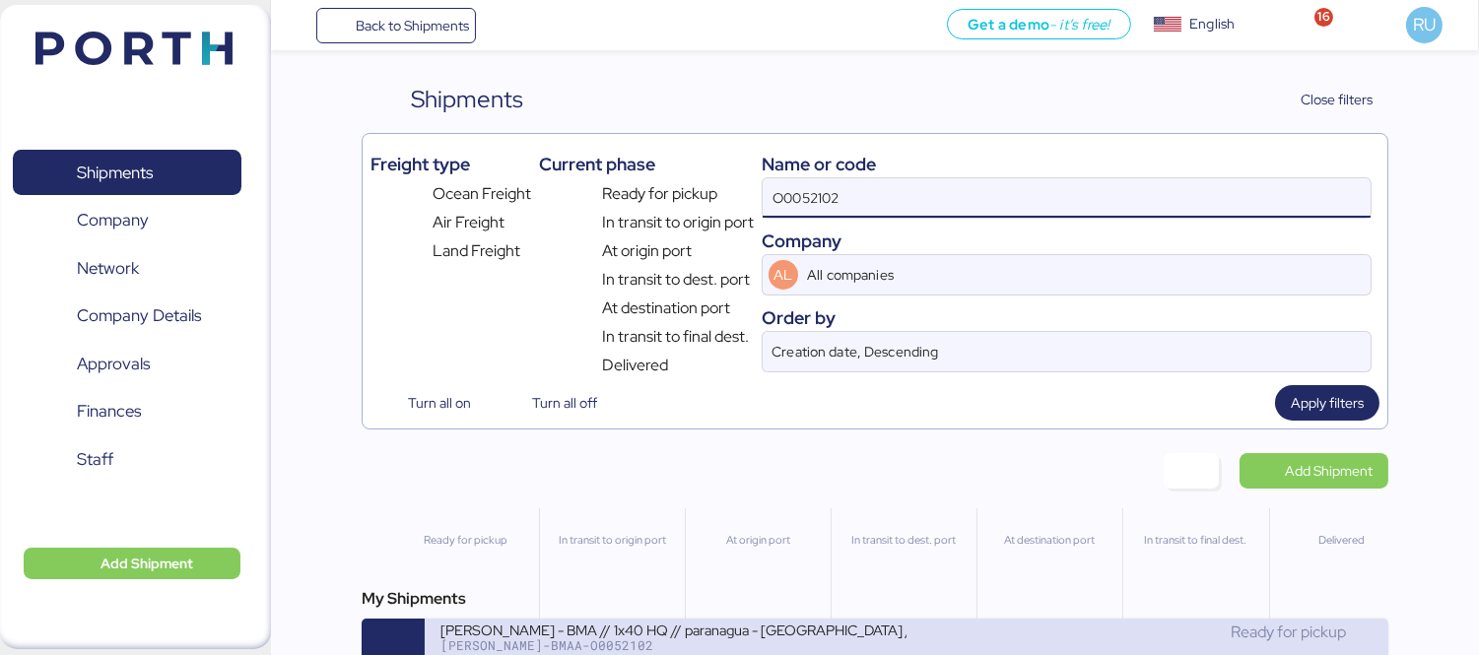
click at [822, 634] on div "[PERSON_NAME] - BMA // 1x40 HQ // paranagua - [GEOGRAPHIC_DATA] // MBL: PENDIEN…" at bounding box center [673, 629] width 466 height 17
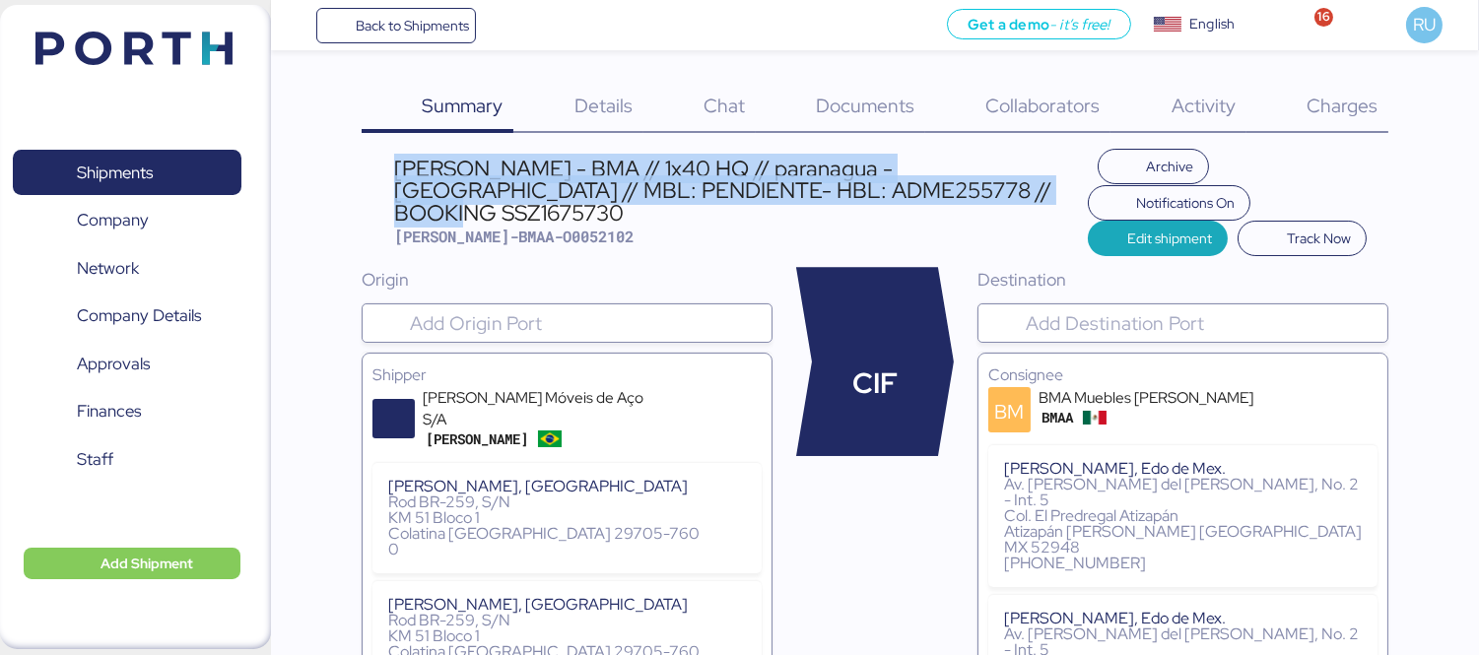
drag, startPoint x: 985, startPoint y: 179, endPoint x: 352, endPoint y: 144, distance: 634.6
copy div "[PERSON_NAME] - BMA // 1x40 HQ // paranagua - [GEOGRAPHIC_DATA] // MBL: PENDIEN…"
click at [909, 185] on div "[PERSON_NAME] - BMA // 1x40 HQ // paranagua - [GEOGRAPHIC_DATA] // MBL: PENDIEN…" at bounding box center [740, 191] width 693 height 66
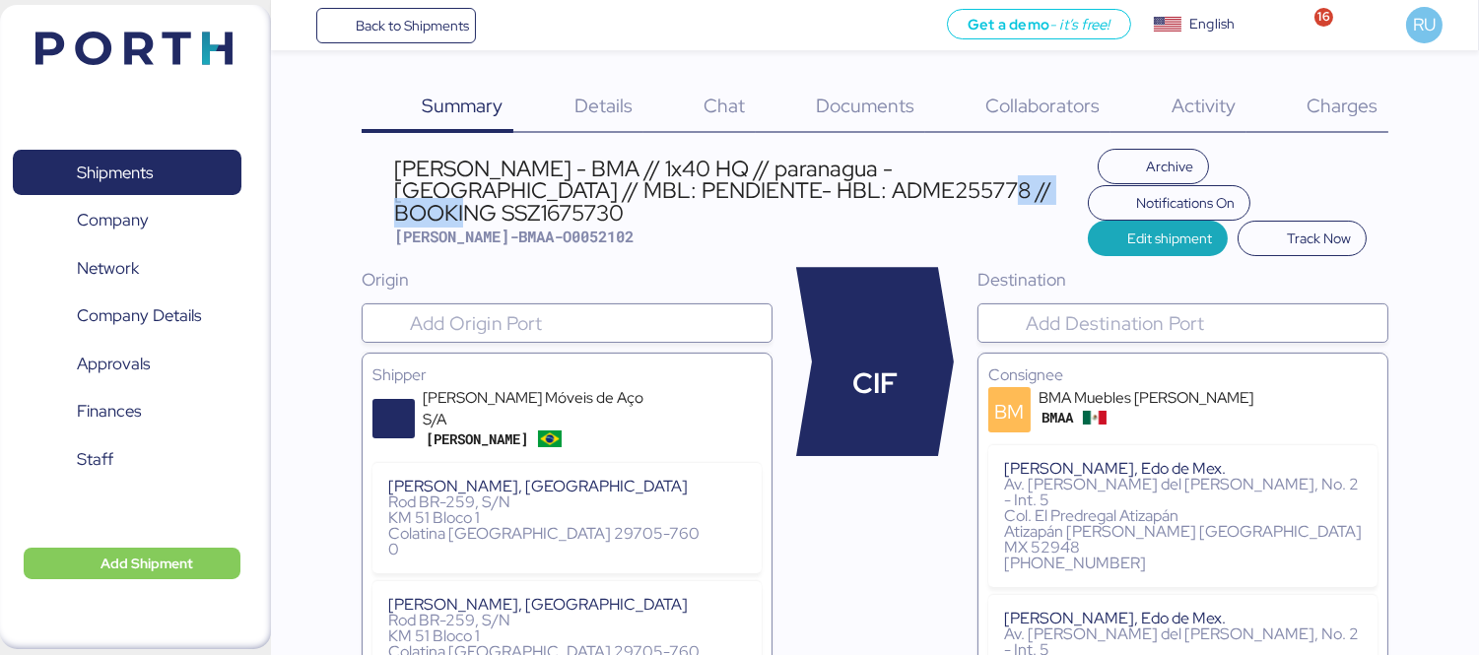
click at [909, 185] on div "[PERSON_NAME] - BMA // 1x40 HQ // paranagua - [GEOGRAPHIC_DATA] // MBL: PENDIEN…" at bounding box center [740, 191] width 693 height 66
click at [640, 181] on div "[PERSON_NAME] - BMA // 1x40 HQ // paranagua - [GEOGRAPHIC_DATA] // MBL: PENDIEN…" at bounding box center [740, 191] width 693 height 66
copy div "ADME255778"
click at [115, 57] on img at bounding box center [133, 49] width 197 height 34
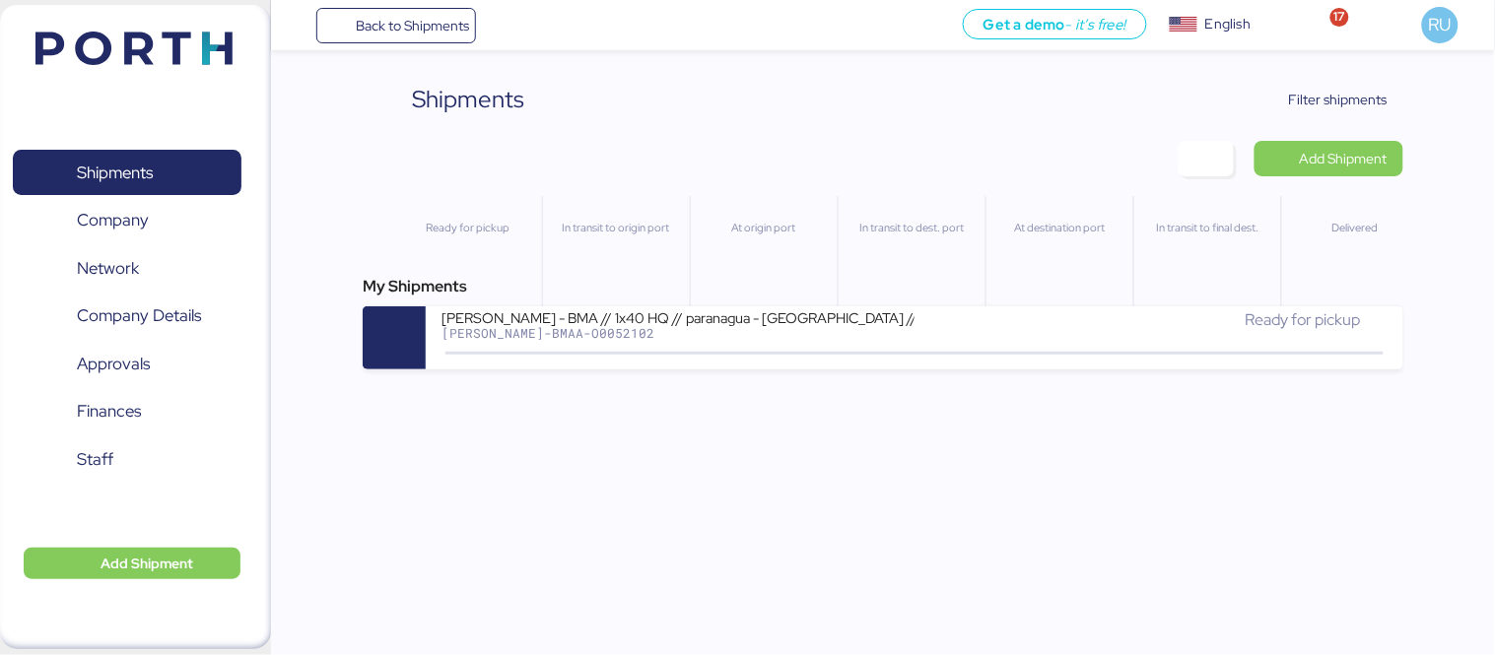
click at [156, 37] on img at bounding box center [133, 49] width 197 height 34
